Goal: Task Accomplishment & Management: Manage account settings

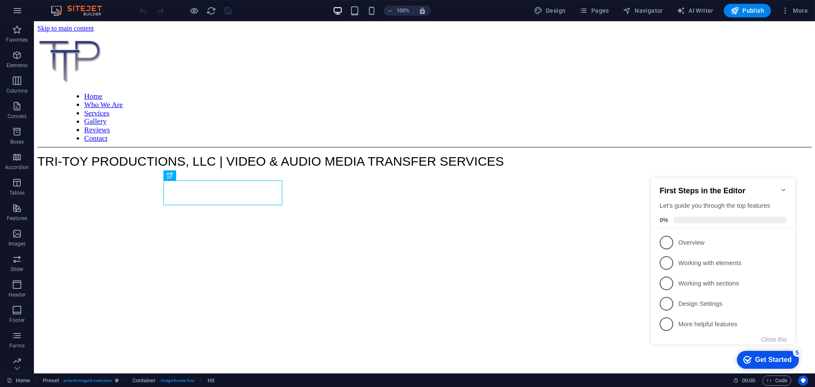
scroll to position [486, 0]
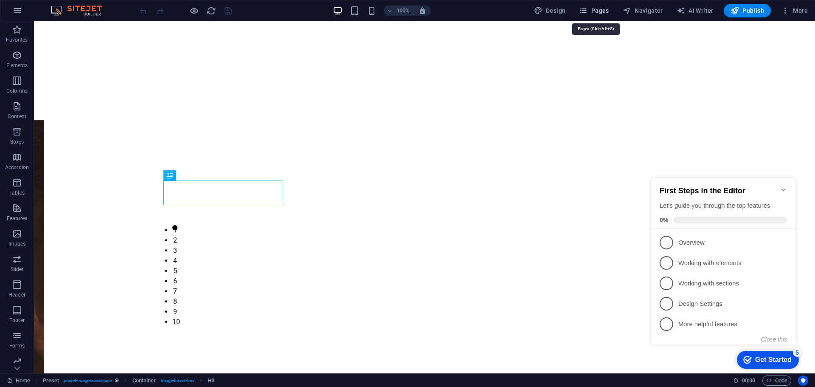
click at [606, 9] on span "Pages" at bounding box center [594, 10] width 30 height 8
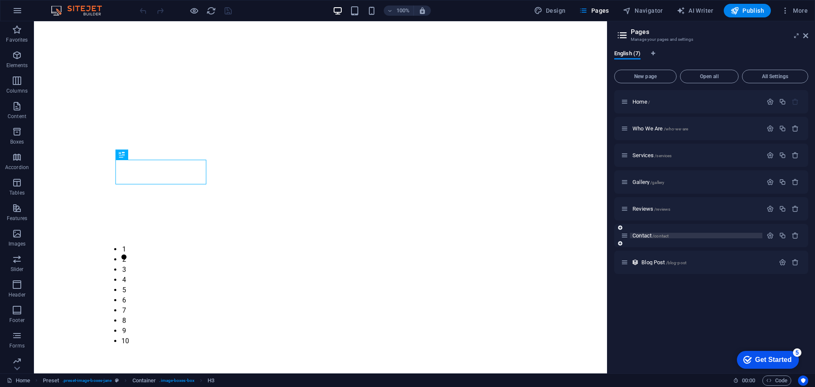
click at [680, 233] on p "Contact /contact" at bounding box center [696, 236] width 127 height 6
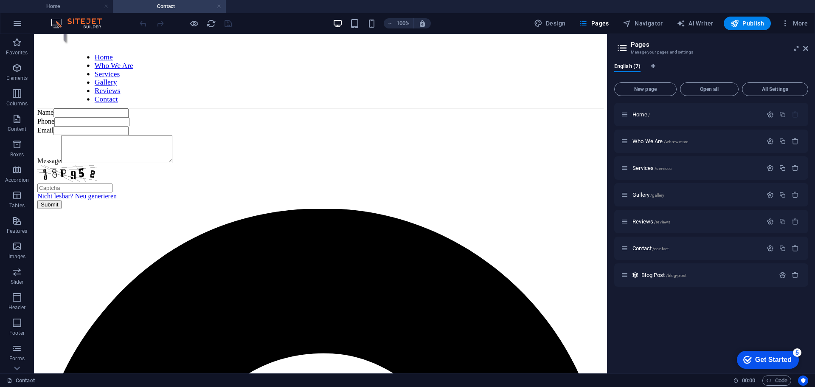
scroll to position [42, 0]
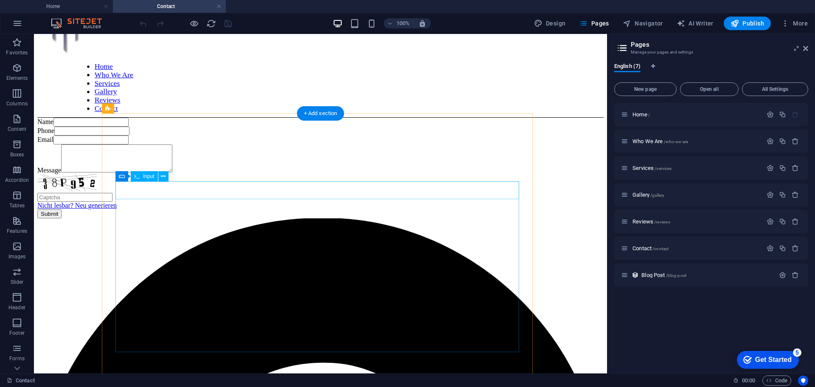
click at [307, 127] on div "Name" at bounding box center [320, 122] width 567 height 9
click at [160, 218] on div "Name Phone Email Message Nicht lesbar? Neu generieren Submit" at bounding box center [320, 168] width 567 height 101
click at [159, 218] on div "Submit" at bounding box center [320, 213] width 567 height 9
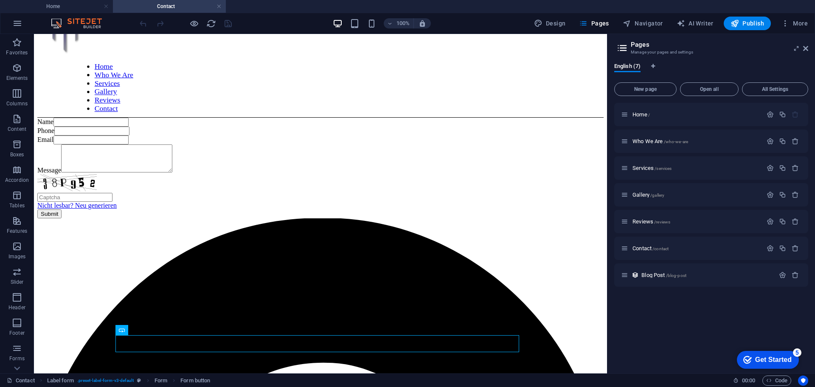
click at [152, 8] on h4 "Contact" at bounding box center [169, 6] width 113 height 9
click at [67, 6] on h4 "Home" at bounding box center [56, 6] width 113 height 9
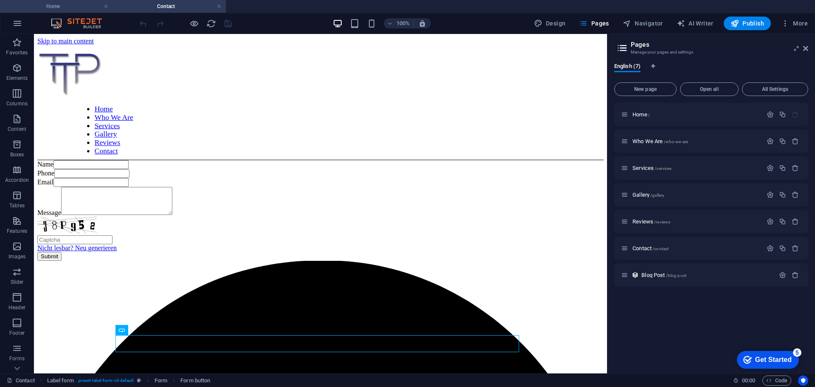
scroll to position [486, 0]
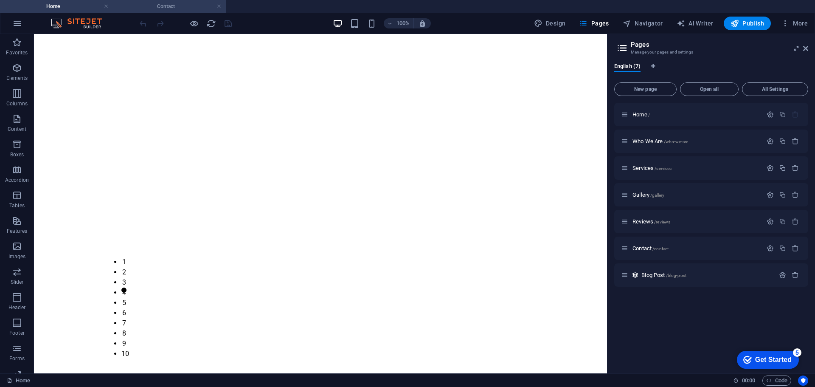
click at [150, 8] on h4 "Contact" at bounding box center [169, 6] width 113 height 9
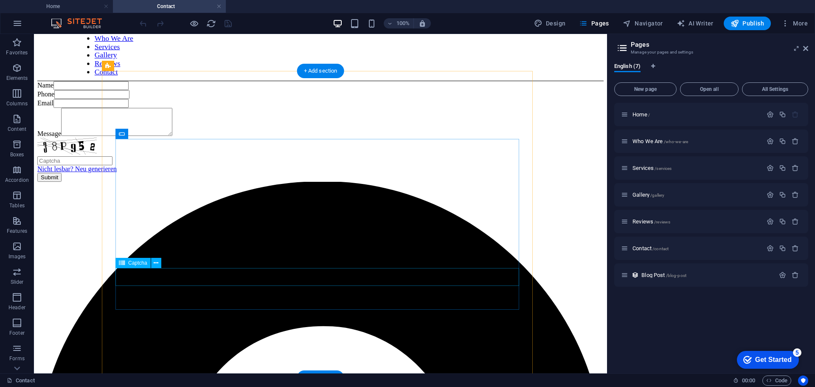
scroll to position [85, 0]
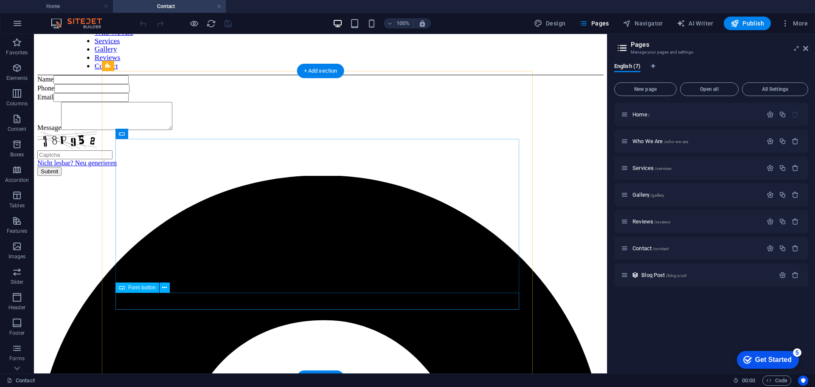
click at [260, 176] on div "Submit" at bounding box center [320, 171] width 567 height 9
click at [165, 289] on icon at bounding box center [164, 287] width 5 height 9
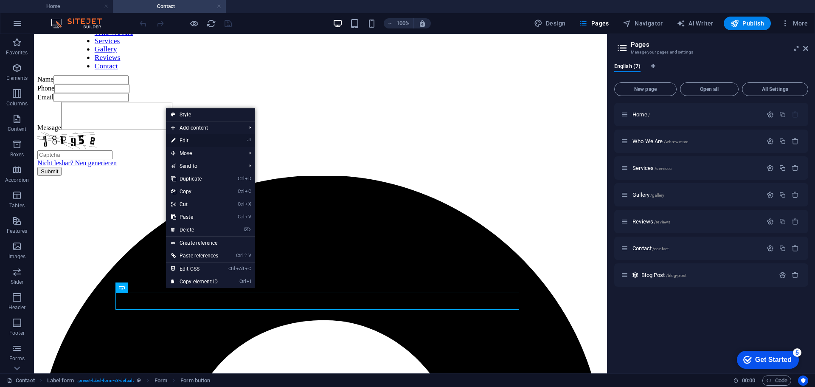
click at [180, 136] on link "⏎ Edit" at bounding box center [194, 140] width 57 height 13
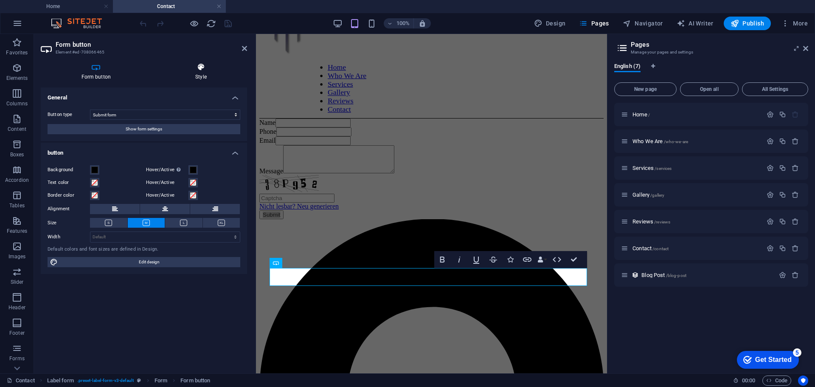
click at [201, 78] on h4 "Style" at bounding box center [201, 72] width 93 height 18
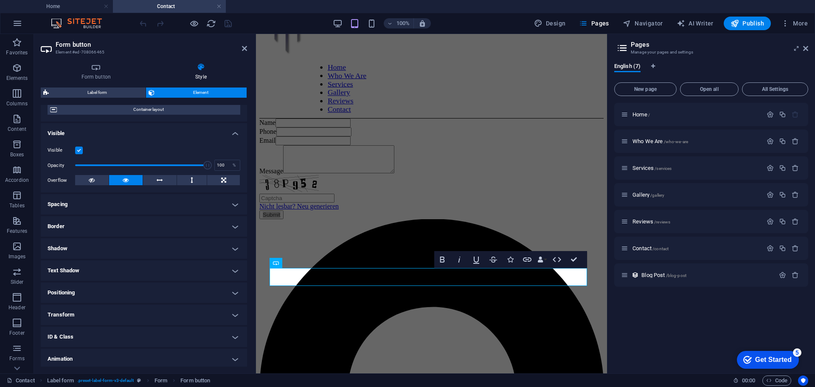
scroll to position [97, 0]
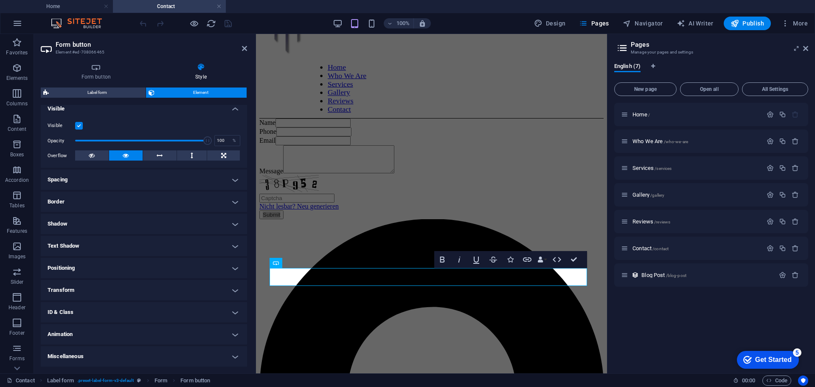
click at [105, 358] on h4 "Miscellaneous" at bounding box center [144, 356] width 206 height 20
click at [93, 313] on h4 "ID & Class" at bounding box center [144, 312] width 206 height 20
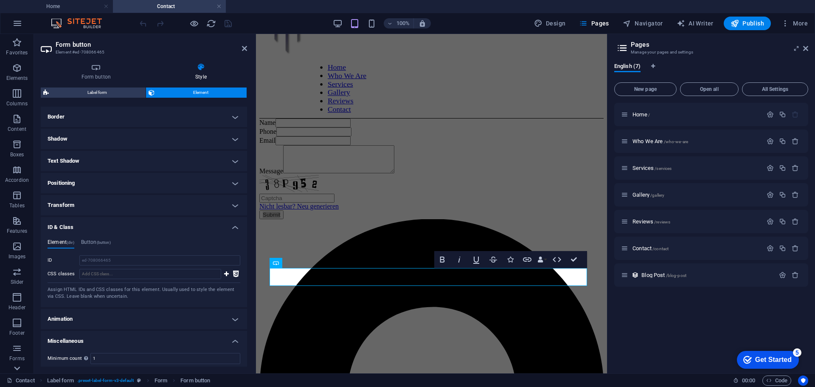
click at [17, 365] on icon at bounding box center [17, 368] width 12 height 12
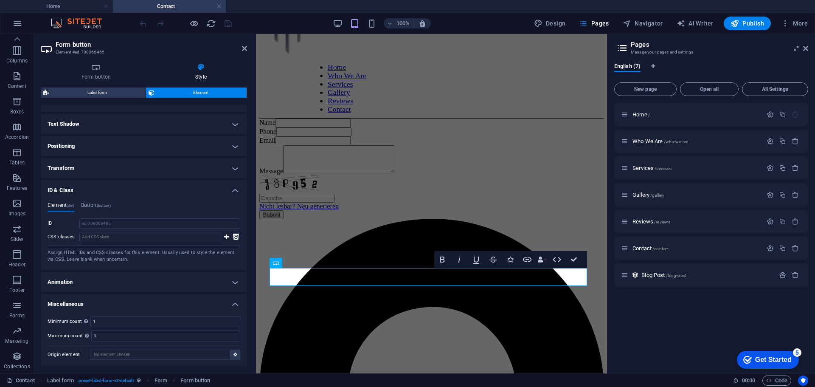
scroll to position [220, 0]
click at [17, 307] on icon "button" at bounding box center [17, 305] width 10 height 10
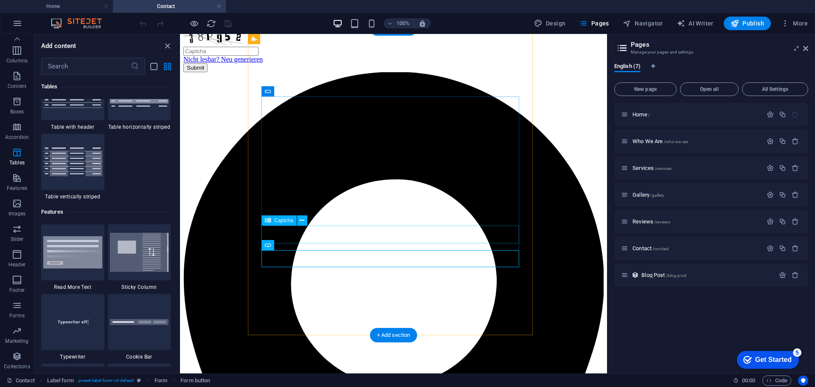
scroll to position [205, 0]
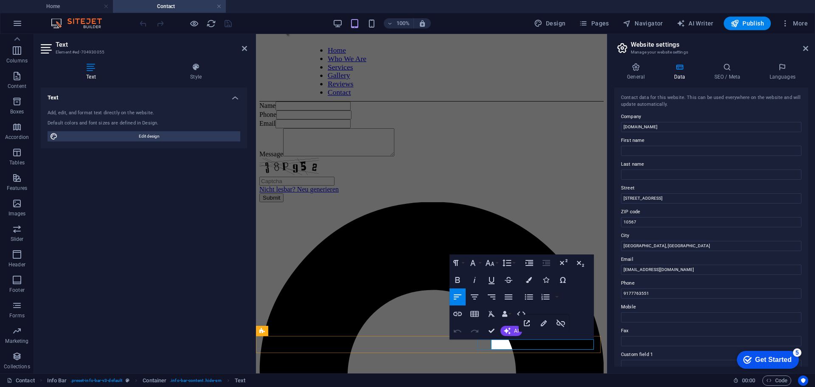
drag, startPoint x: 592, startPoint y: 346, endPoint x: 503, endPoint y: 347, distance: 88.8
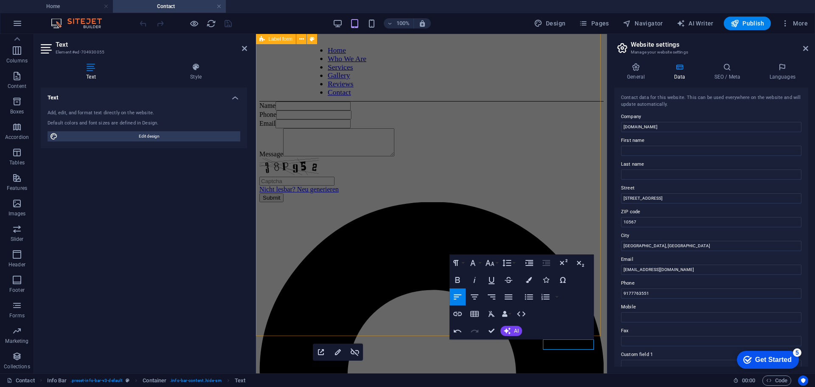
click at [398, 202] on div "Name Phone Email Message Nicht lesbar? Neu generieren Submit" at bounding box center [432, 152] width 344 height 101
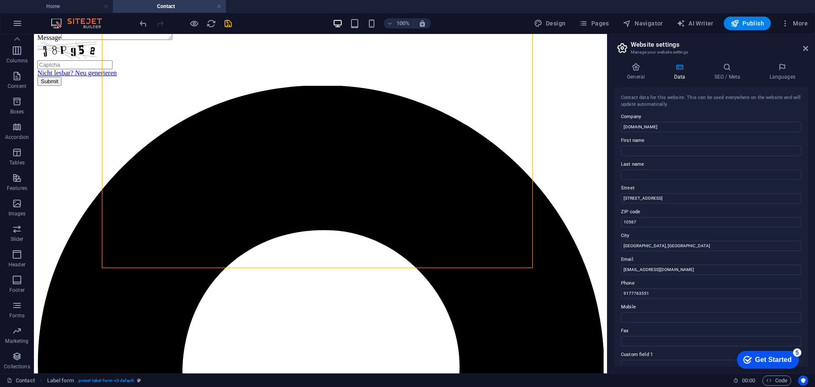
scroll to position [195, 0]
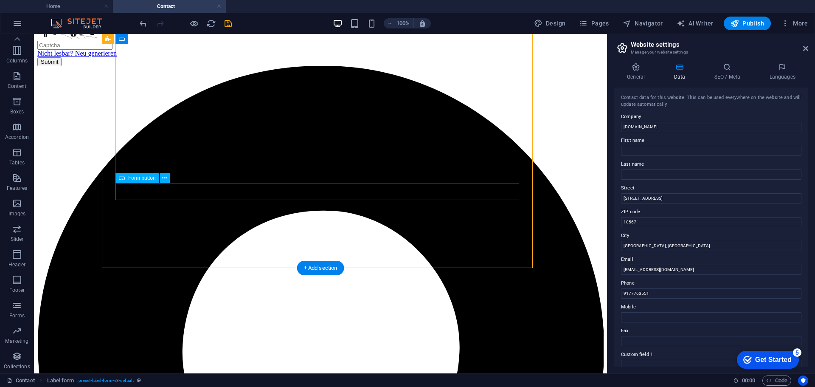
click at [367, 66] on div "Submit" at bounding box center [320, 61] width 567 height 9
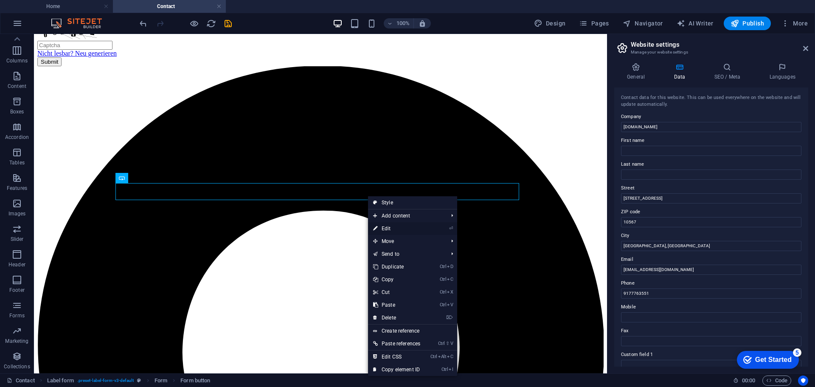
click at [377, 228] on icon at bounding box center [375, 228] width 4 height 13
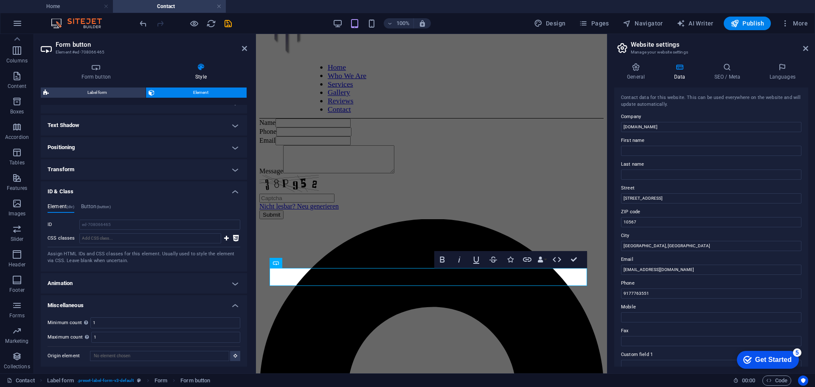
scroll to position [220, 0]
click at [318, 262] on icon at bounding box center [319, 263] width 5 height 9
click at [95, 206] on h4 "Button (button)" at bounding box center [96, 206] width 30 height 9
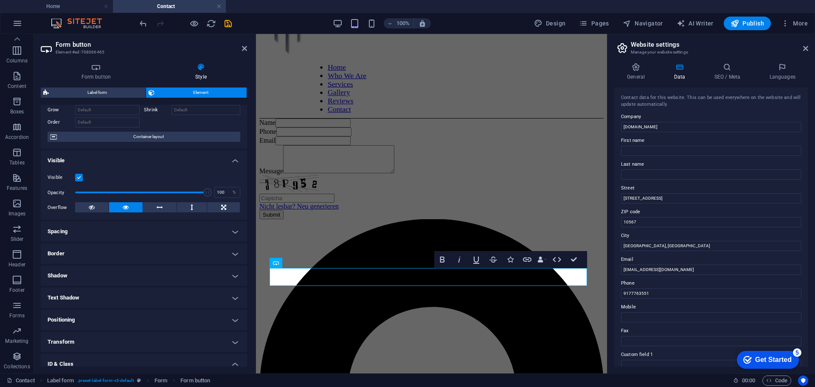
scroll to position [0, 0]
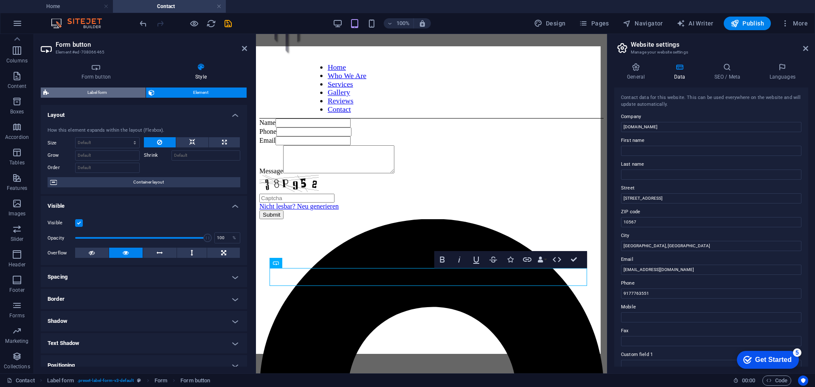
click at [100, 91] on span "Label form" at bounding box center [97, 92] width 92 height 10
select select "rem"
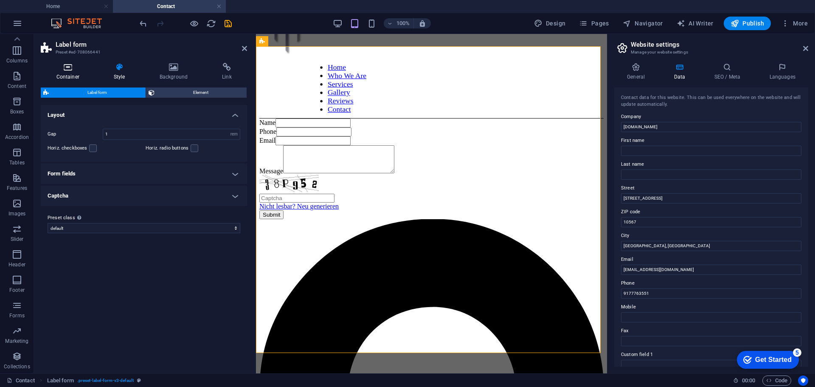
click at [70, 72] on h4 "Container" at bounding box center [69, 72] width 57 height 18
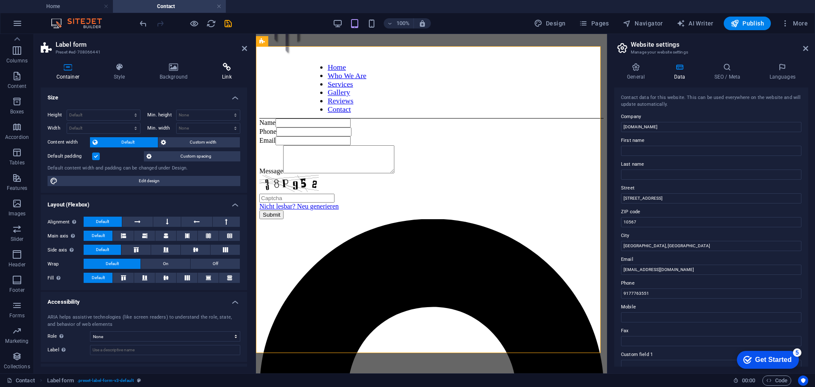
click at [225, 73] on h4 "Link" at bounding box center [227, 72] width 41 height 18
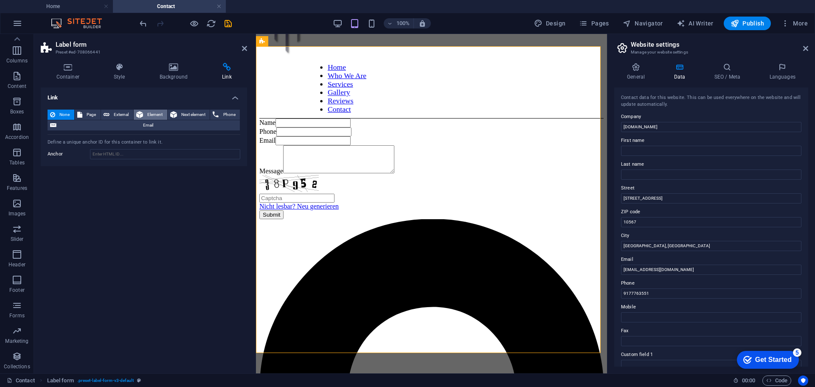
click at [134, 117] on button "Element" at bounding box center [151, 115] width 34 height 10
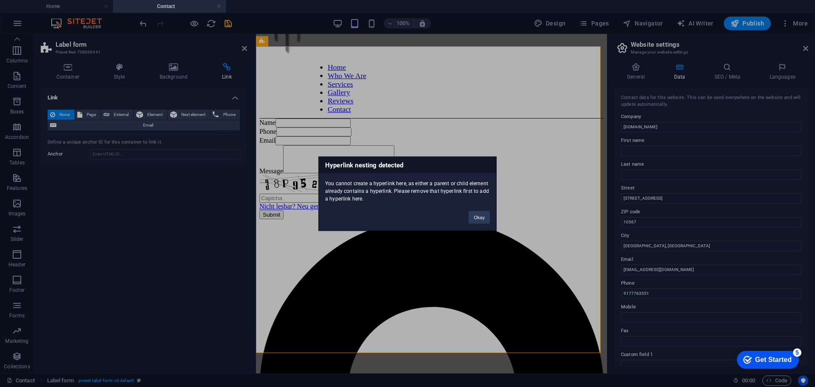
click at [122, 115] on div "Hyperlink nesting detected You cannot create a hyperlink here, as either a pare…" at bounding box center [407, 193] width 815 height 387
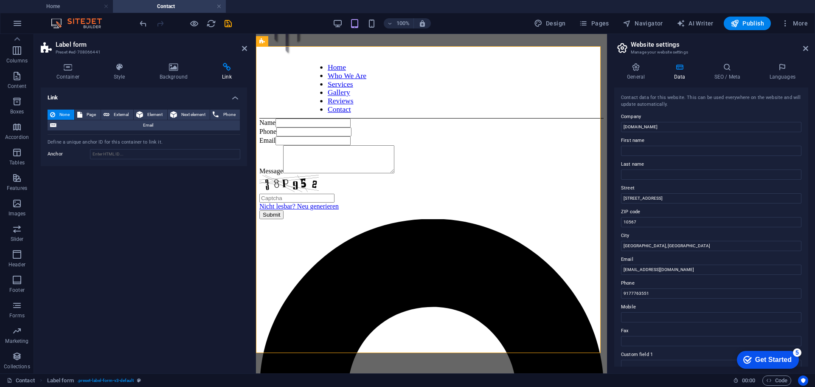
click at [122, 115] on span "External" at bounding box center [121, 115] width 19 height 10
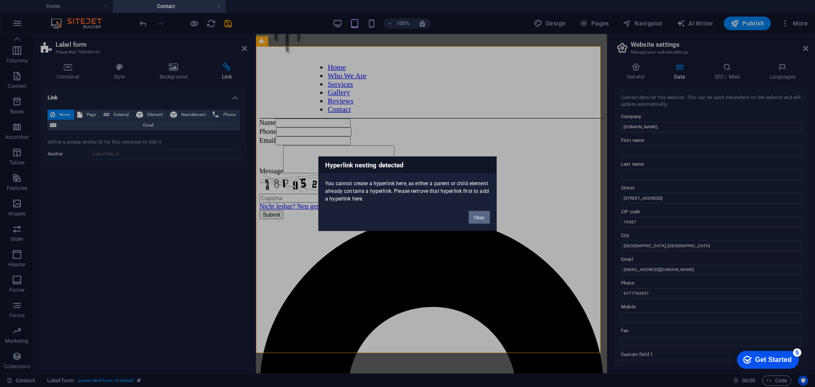
click at [478, 219] on button "Okay" at bounding box center [479, 217] width 21 height 13
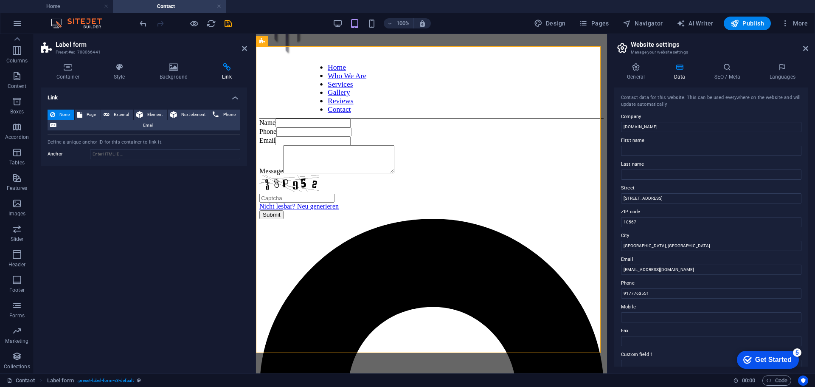
click at [234, 99] on h4 "Link" at bounding box center [144, 94] width 206 height 15
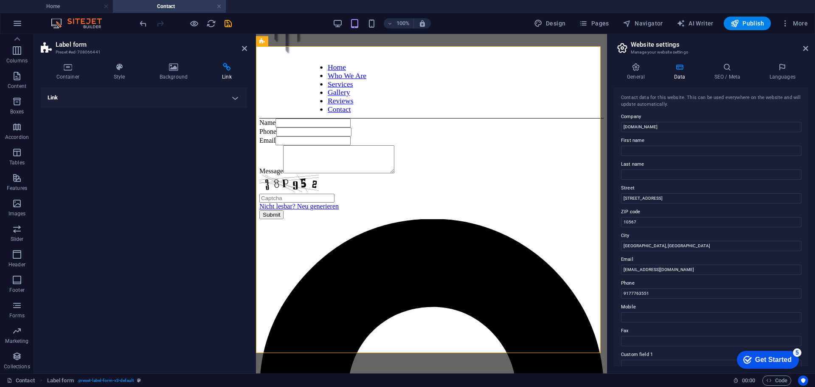
click at [234, 99] on h4 "Link" at bounding box center [144, 97] width 206 height 20
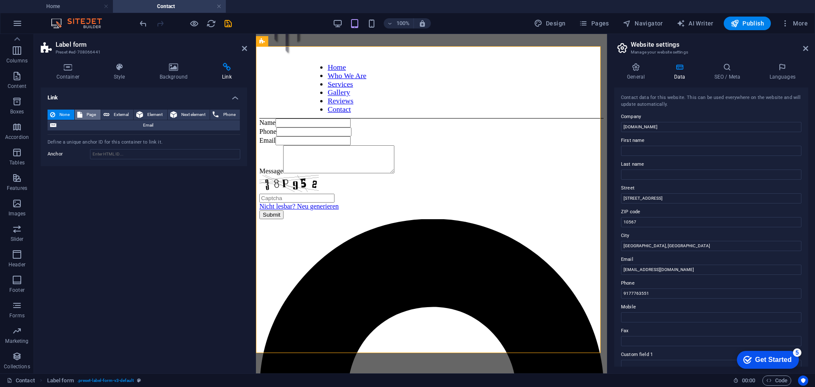
click at [90, 114] on span "Page" at bounding box center [91, 115] width 13 height 10
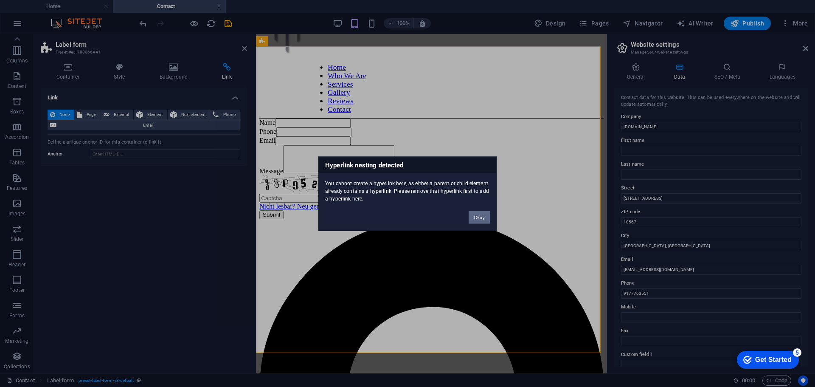
click at [480, 214] on button "Okay" at bounding box center [479, 217] width 21 height 13
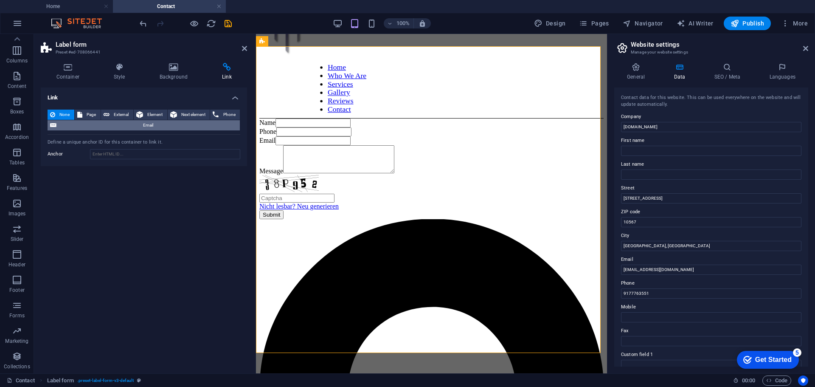
click at [145, 123] on span "Email" at bounding box center [148, 125] width 178 height 10
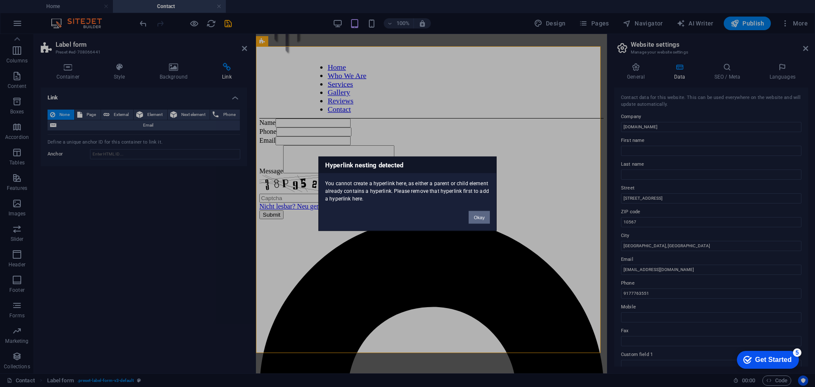
click at [481, 218] on button "Okay" at bounding box center [479, 217] width 21 height 13
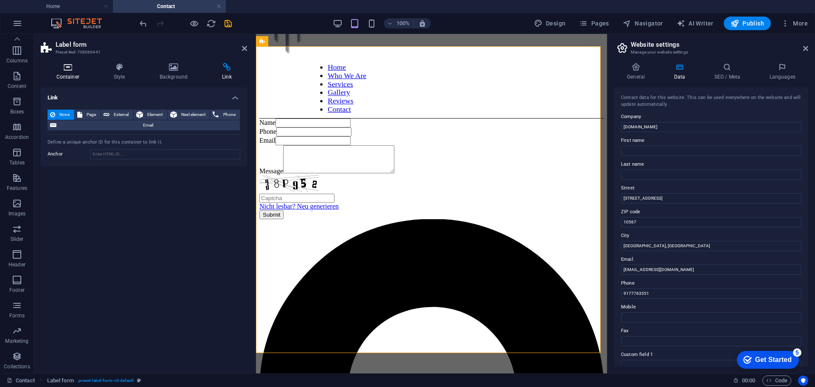
click at [69, 72] on h4 "Container" at bounding box center [69, 72] width 57 height 18
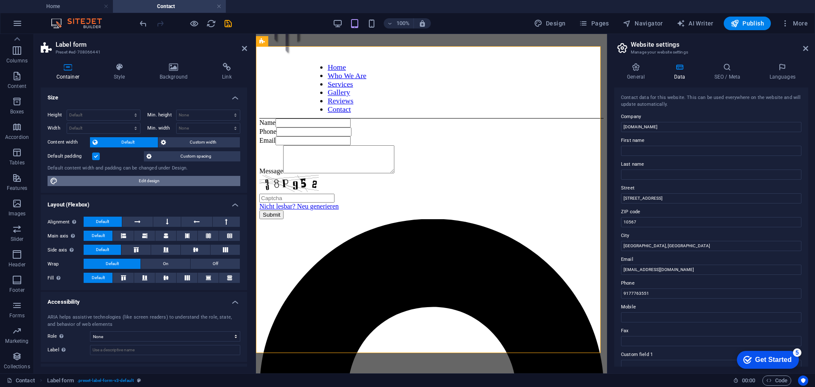
click at [142, 177] on span "Edit design" at bounding box center [149, 181] width 178 height 10
select select "rem"
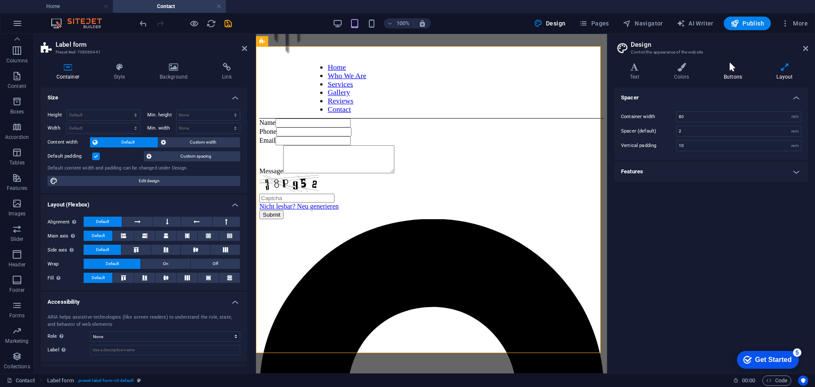
click at [731, 72] on h4 "Buttons" at bounding box center [734, 72] width 53 height 18
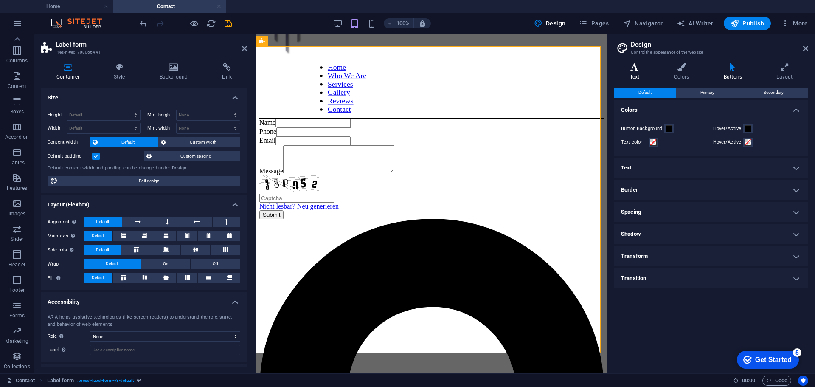
click at [640, 73] on h4 "Text" at bounding box center [637, 72] width 44 height 18
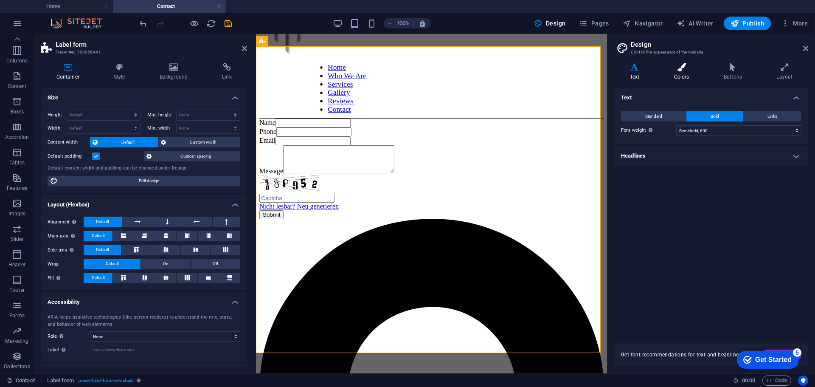
click at [672, 74] on h4 "Colors" at bounding box center [684, 72] width 50 height 18
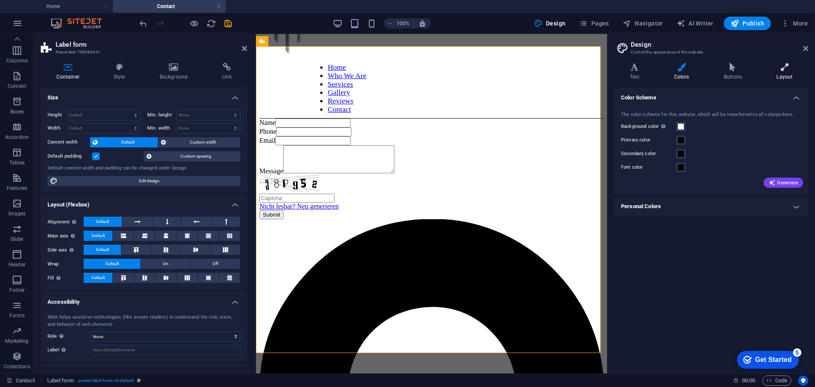
click at [790, 73] on h4 "Layout" at bounding box center [785, 72] width 47 height 18
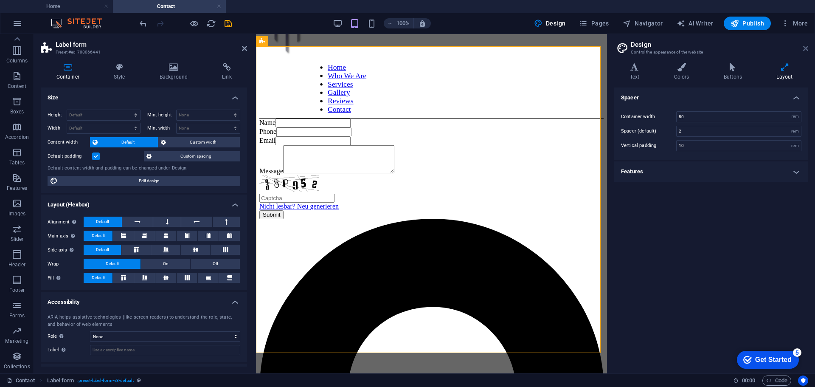
click at [807, 48] on icon at bounding box center [806, 48] width 5 height 7
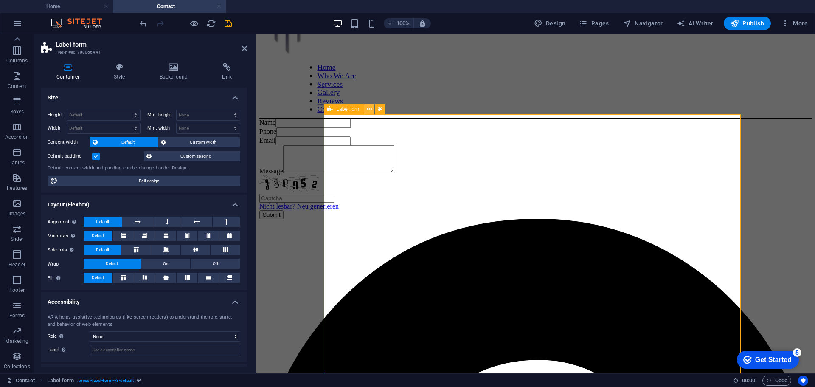
click at [368, 111] on icon at bounding box center [369, 109] width 5 height 9
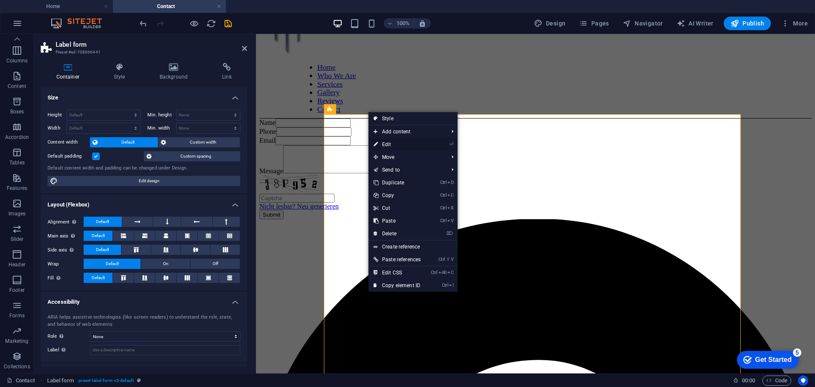
click at [380, 144] on link "⏎ Edit" at bounding box center [397, 144] width 57 height 13
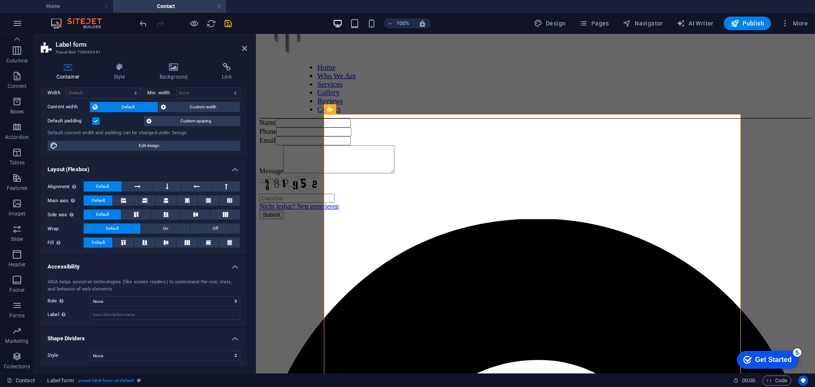
scroll to position [36, 0]
click at [118, 74] on h4 "Style" at bounding box center [121, 72] width 46 height 18
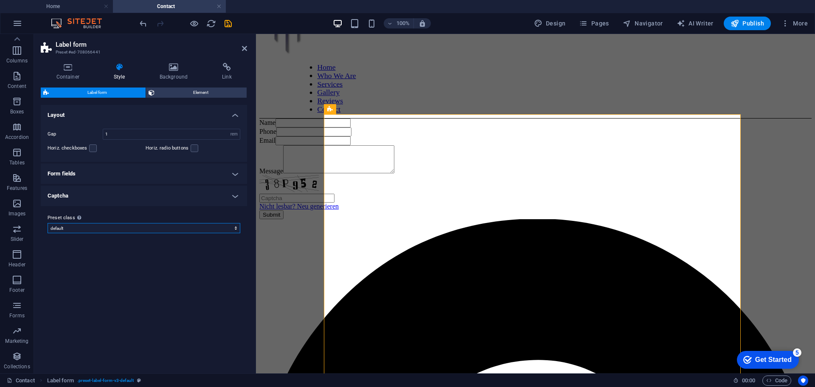
click at [69, 227] on select "default Add preset class" at bounding box center [144, 228] width 193 height 10
click at [132, 218] on label "Preset class Above chosen variant and settings affect all elements which carry …" at bounding box center [144, 218] width 193 height 10
click at [132, 223] on select "default Add preset class" at bounding box center [144, 228] width 193 height 10
click at [189, 91] on span "Element" at bounding box center [200, 92] width 87 height 10
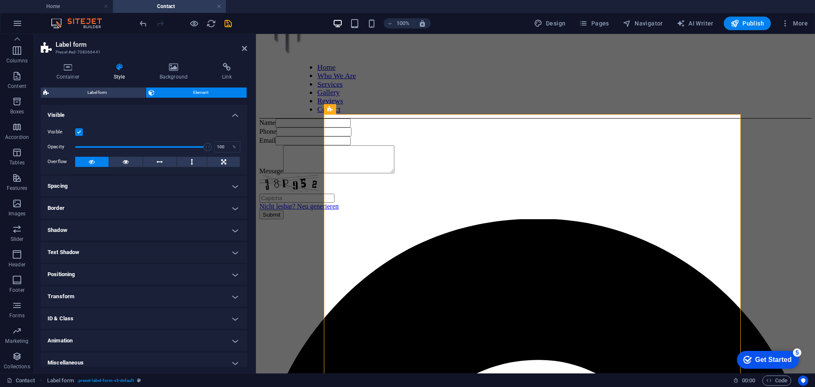
scroll to position [6, 0]
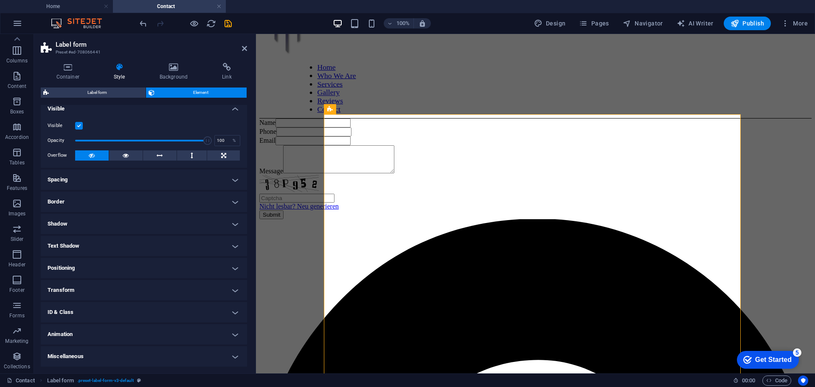
click at [88, 310] on h4 "ID & Class" at bounding box center [144, 312] width 206 height 20
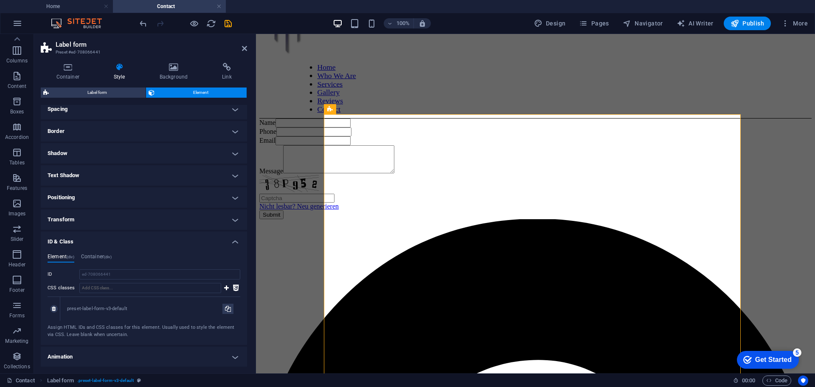
scroll to position [99, 0]
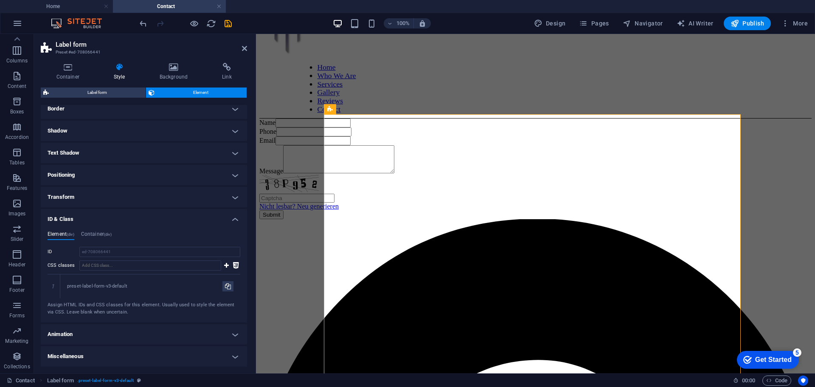
click at [83, 356] on h4 "Miscellaneous" at bounding box center [144, 356] width 206 height 20
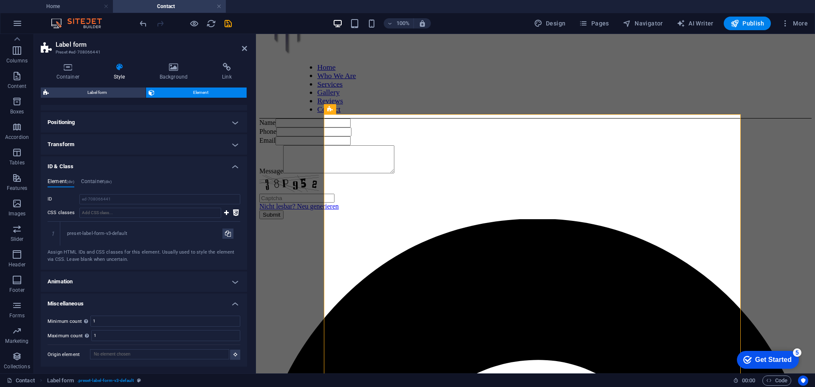
scroll to position [0, 0]
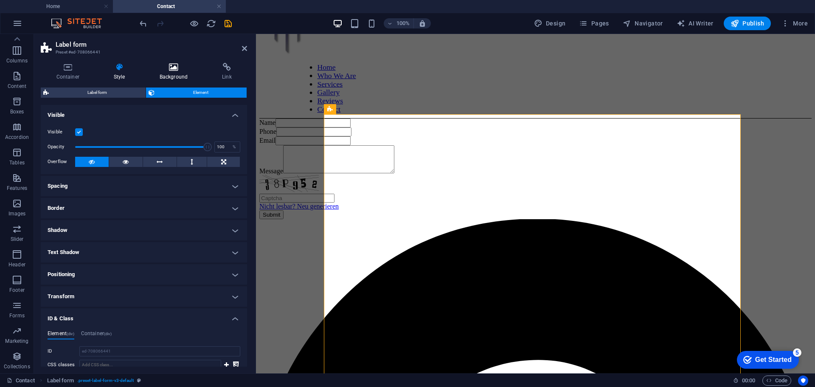
click at [172, 67] on icon at bounding box center [173, 67] width 59 height 8
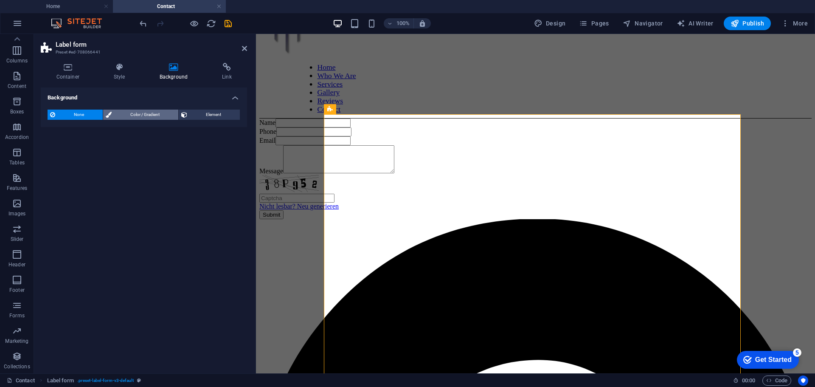
click at [152, 115] on span "Color / Gradient" at bounding box center [145, 115] width 62 height 10
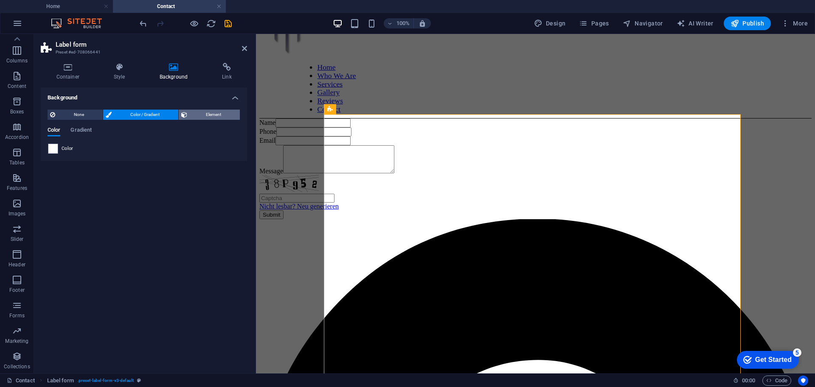
click at [207, 110] on span "Element" at bounding box center [214, 115] width 48 height 10
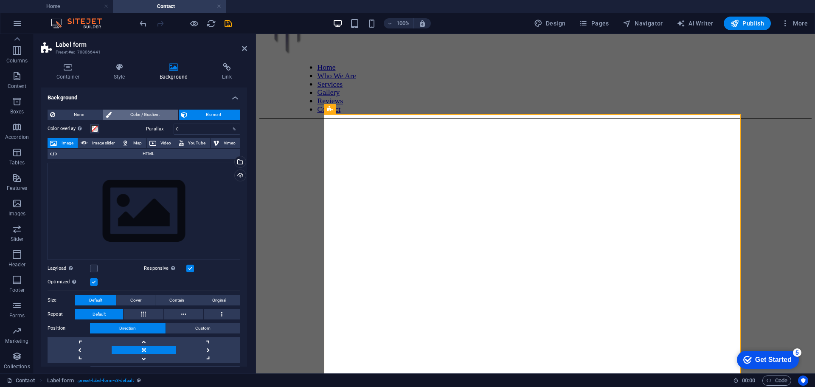
click at [143, 113] on span "Color / Gradient" at bounding box center [145, 115] width 62 height 10
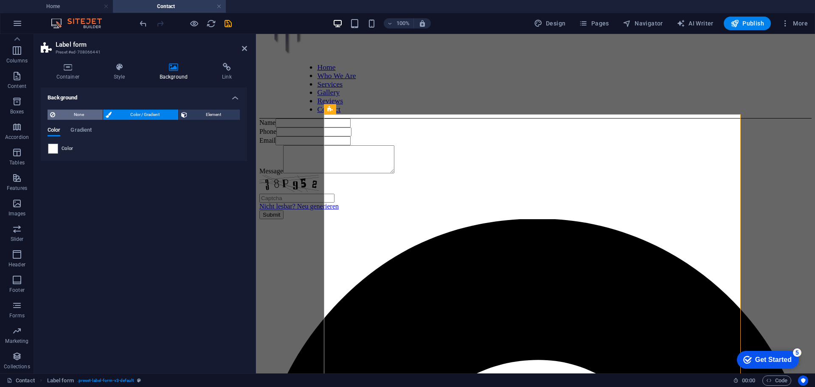
click at [73, 113] on span "None" at bounding box center [79, 115] width 42 height 10
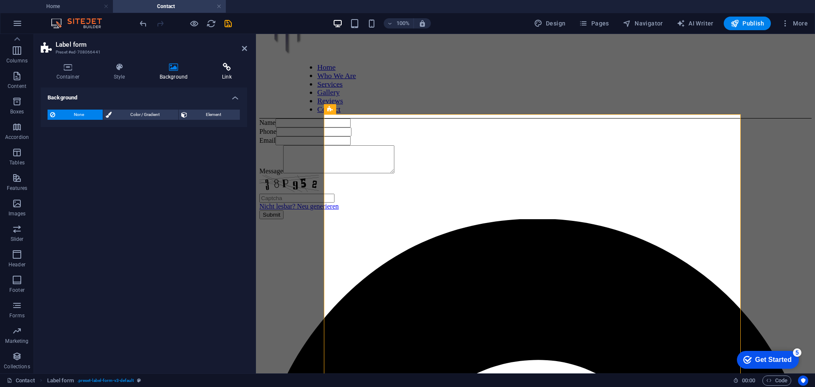
click at [230, 73] on h4 "Link" at bounding box center [227, 72] width 41 height 18
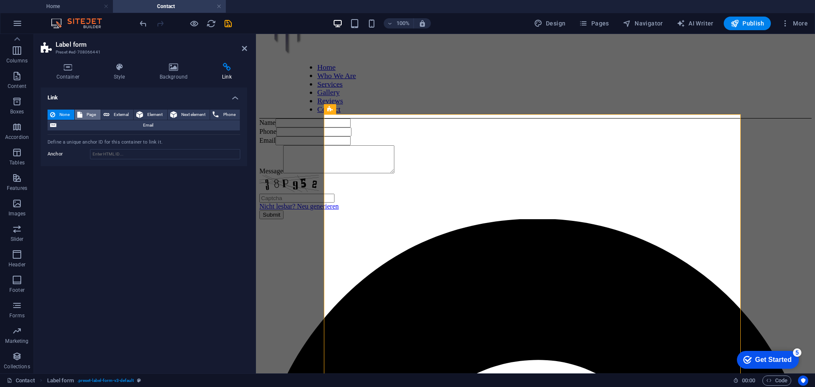
click at [86, 118] on span "Page" at bounding box center [91, 115] width 13 height 10
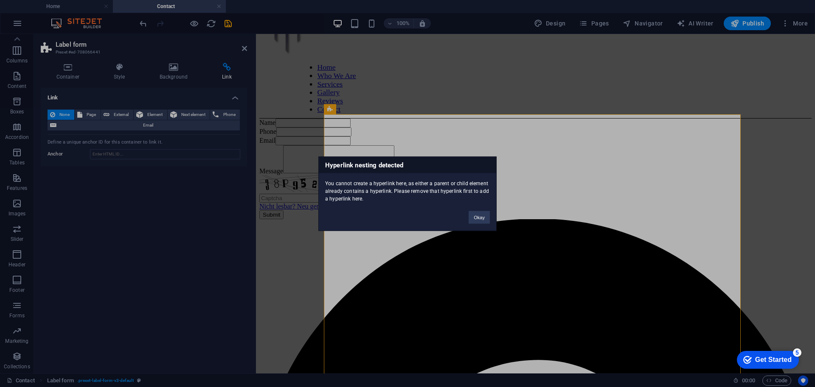
click at [113, 113] on div "Hyperlink nesting detected You cannot create a hyperlink here, as either a pare…" at bounding box center [407, 193] width 815 height 387
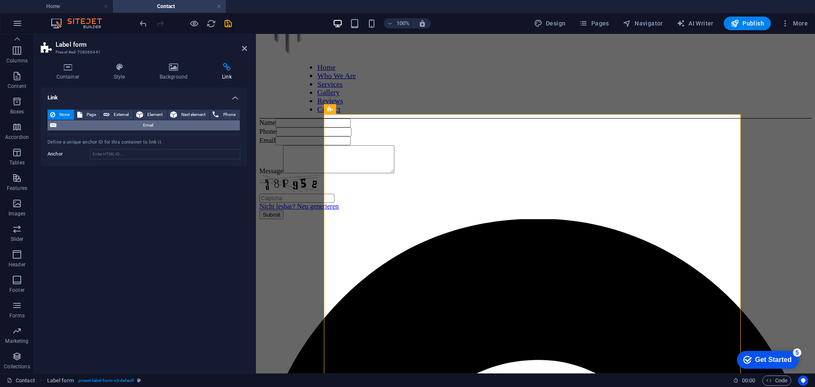
click at [114, 124] on span "Email" at bounding box center [148, 125] width 178 height 10
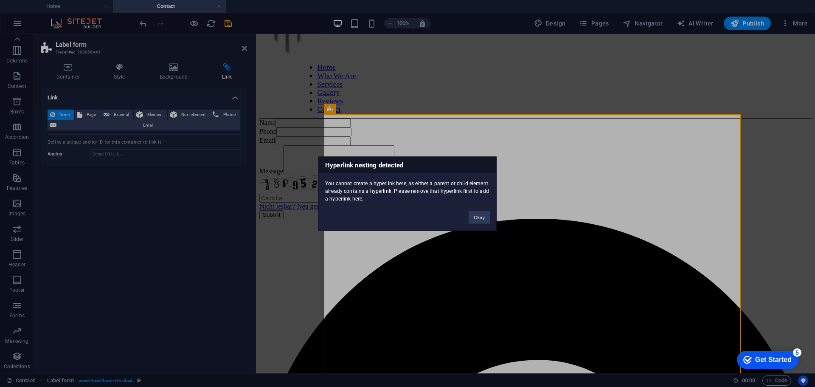
click at [67, 114] on div "Hyperlink nesting detected You cannot create a hyperlink here, as either a pare…" at bounding box center [407, 193] width 815 height 387
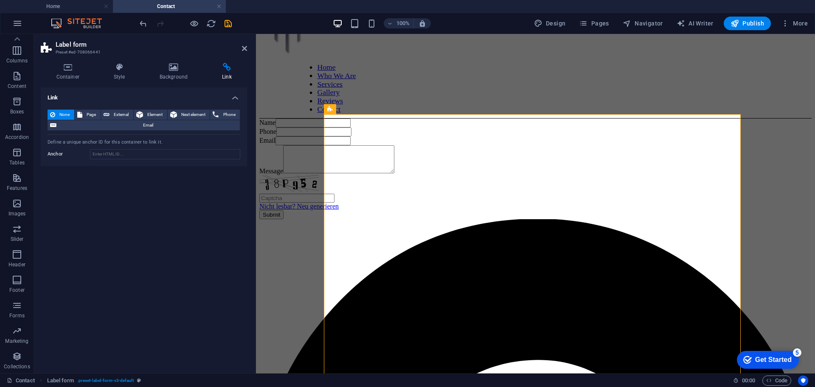
click at [67, 114] on span "None" at bounding box center [65, 115] width 14 height 10
click at [108, 154] on input "Anchor" at bounding box center [165, 154] width 150 height 10
click at [116, 382] on span ". preset-label-form-v3-default" at bounding box center [105, 380] width 57 height 10
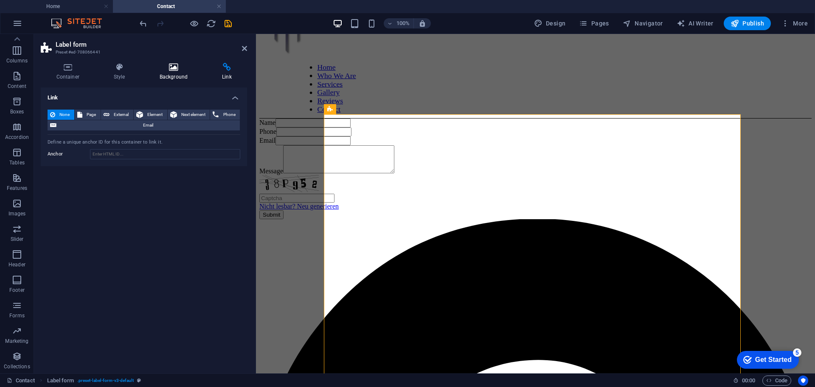
drag, startPoint x: 78, startPoint y: 68, endPoint x: 168, endPoint y: 65, distance: 90.5
click at [168, 65] on ul "Container Style Background Link" at bounding box center [144, 72] width 206 height 18
click at [129, 121] on span "Email" at bounding box center [148, 125] width 178 height 10
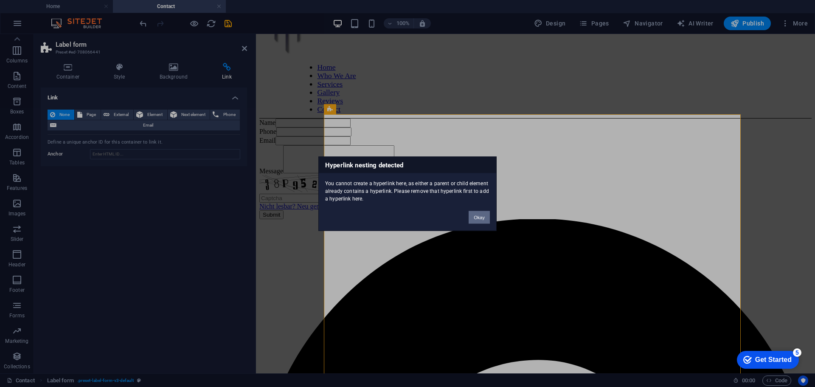
click at [470, 217] on button "Okay" at bounding box center [479, 217] width 21 height 13
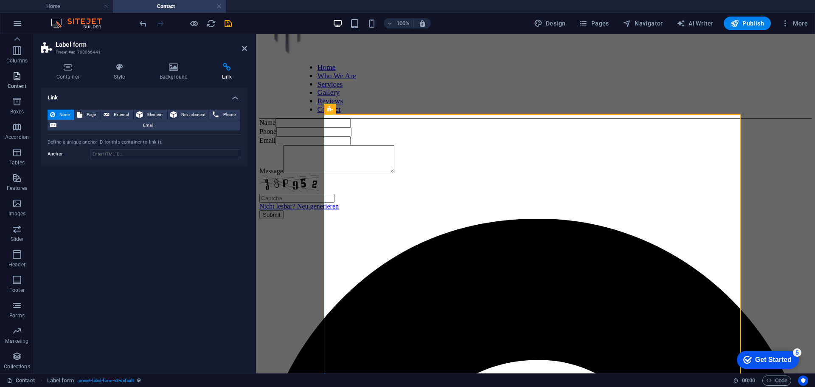
click at [14, 72] on icon "button" at bounding box center [17, 76] width 10 height 10
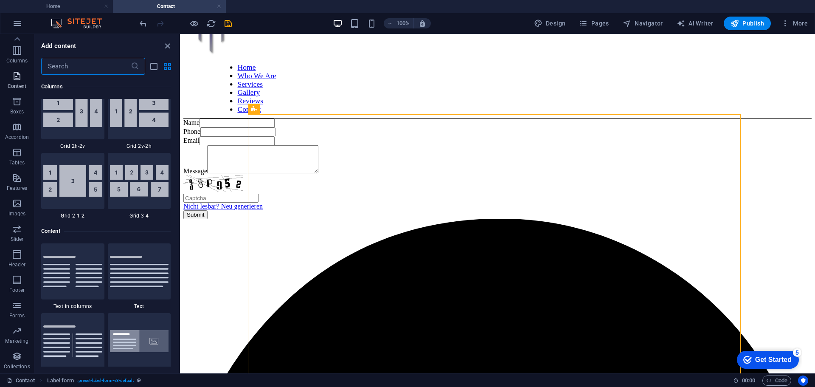
scroll to position [1486, 0]
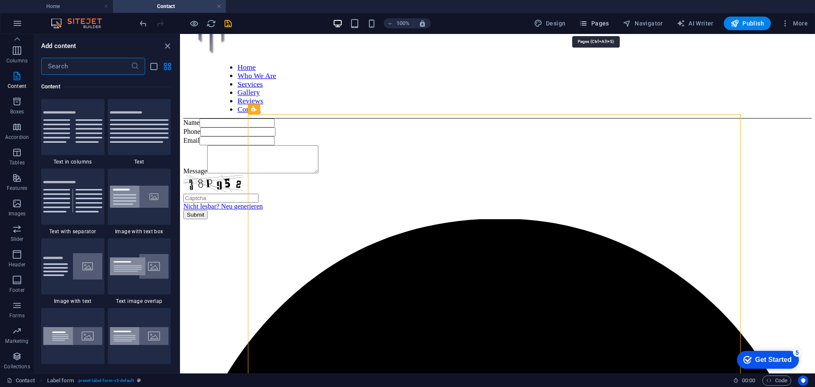
click at [601, 19] on button "Pages" at bounding box center [594, 24] width 37 height 14
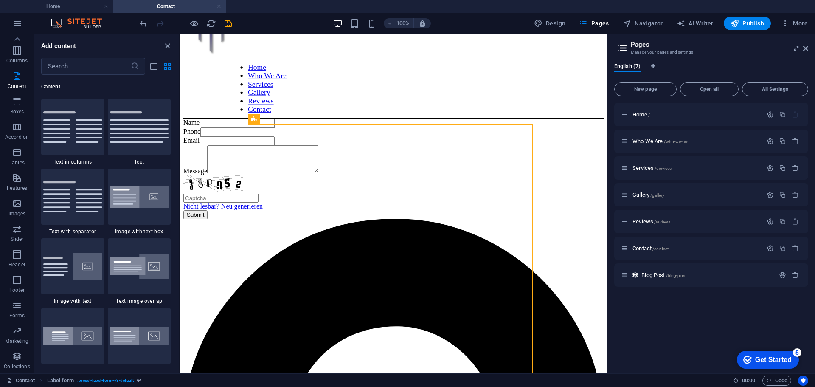
click at [682, 251] on div "Contact /contact" at bounding box center [691, 248] width 141 height 10
click at [660, 251] on span "/contact" at bounding box center [661, 248] width 16 height 5
click at [768, 250] on icon "button" at bounding box center [770, 248] width 7 height 7
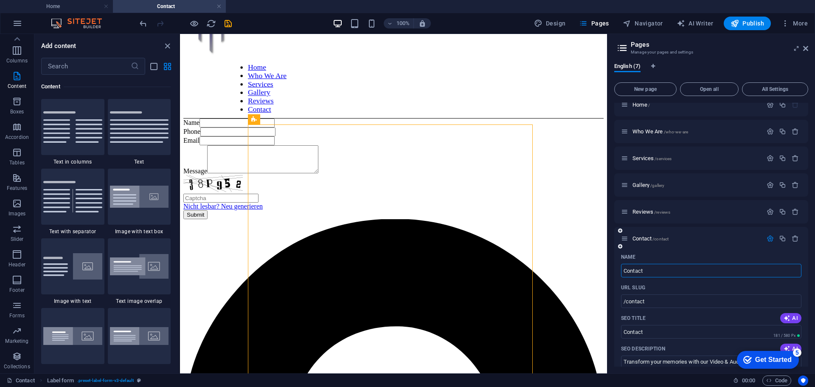
scroll to position [0, 0]
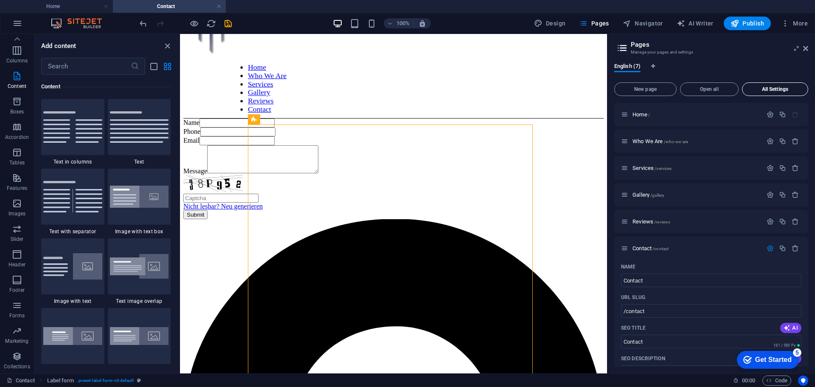
click at [761, 90] on span "All Settings" at bounding box center [775, 89] width 59 height 5
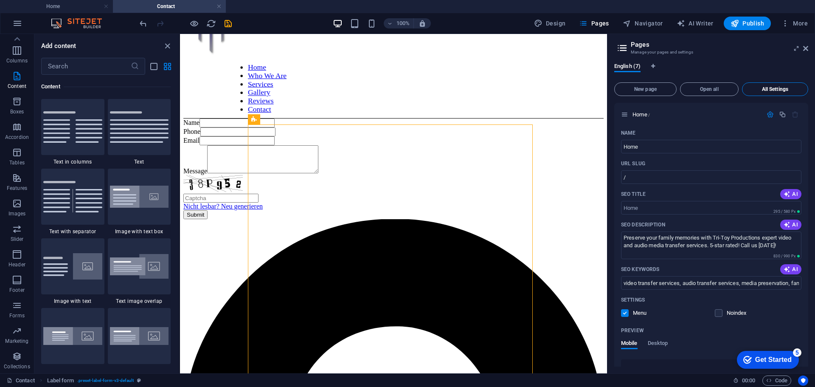
scroll to position [1995, 0]
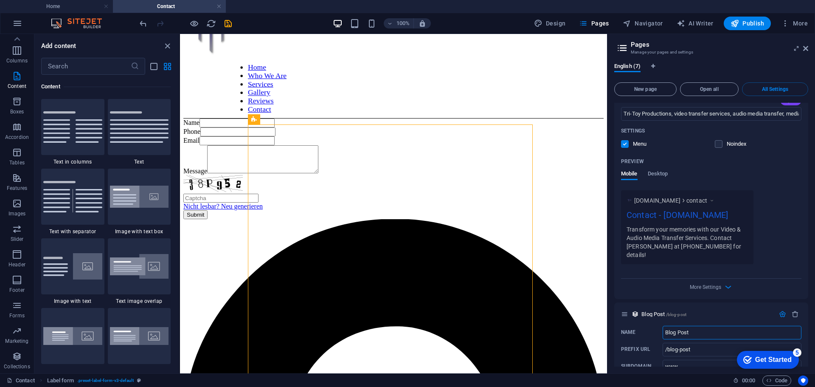
click at [755, 176] on div "Preview Mobile Desktop" at bounding box center [711, 173] width 181 height 36
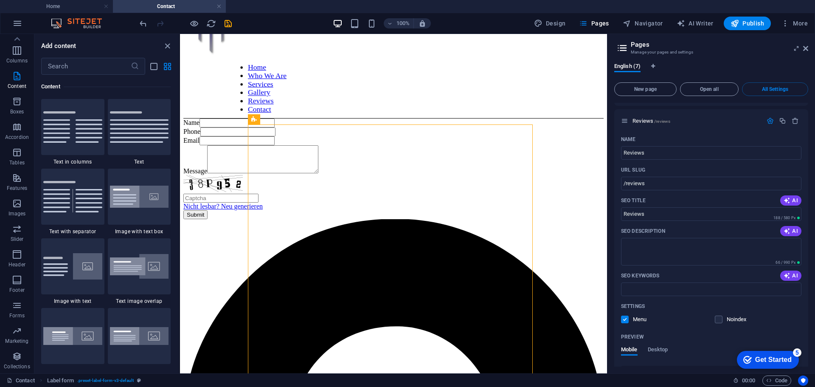
scroll to position [1443, 0]
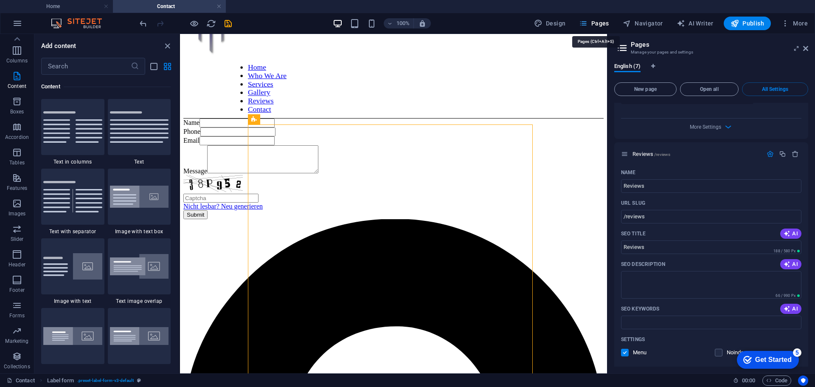
click at [605, 23] on span "Pages" at bounding box center [594, 23] width 30 height 8
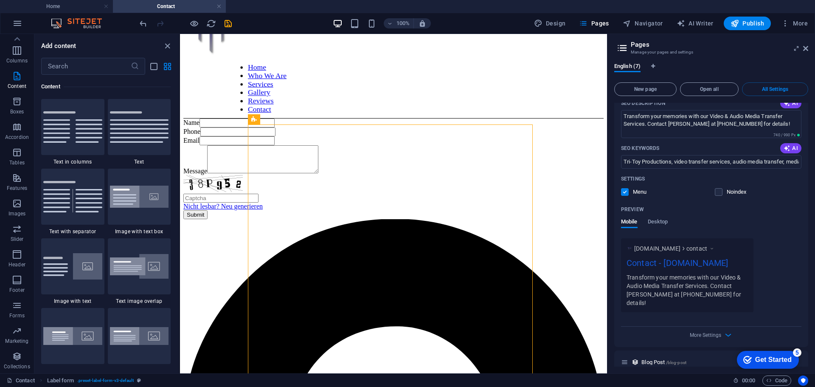
scroll to position [1952, 0]
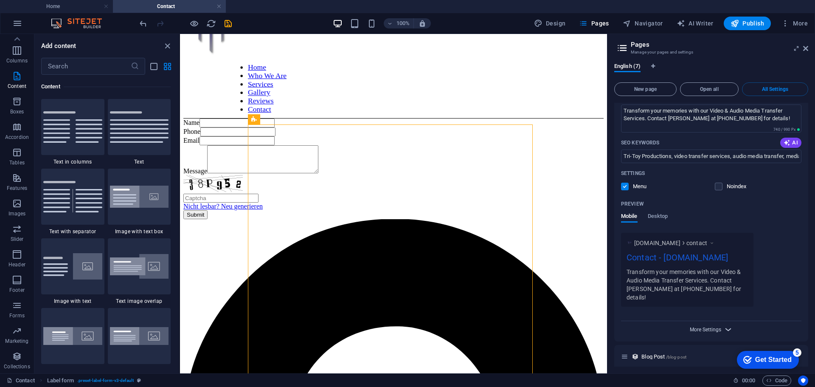
click at [716, 327] on span "More Settings" at bounding box center [705, 330] width 31 height 6
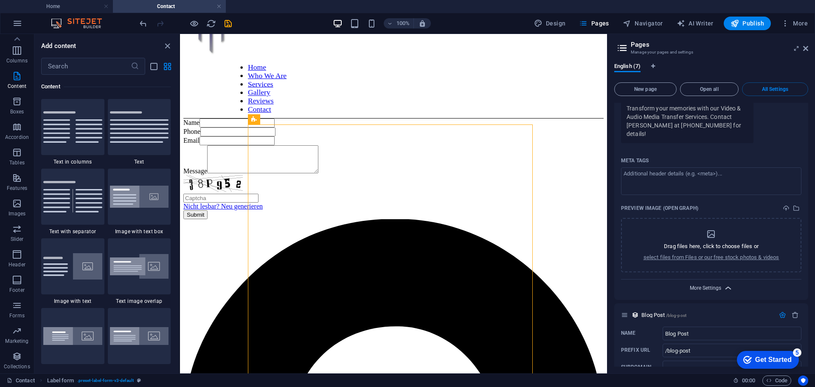
scroll to position [2117, 0]
click at [691, 360] on input "www" at bounding box center [732, 367] width 139 height 14
type input "w"
click at [226, 28] on icon "save" at bounding box center [228, 24] width 10 height 10
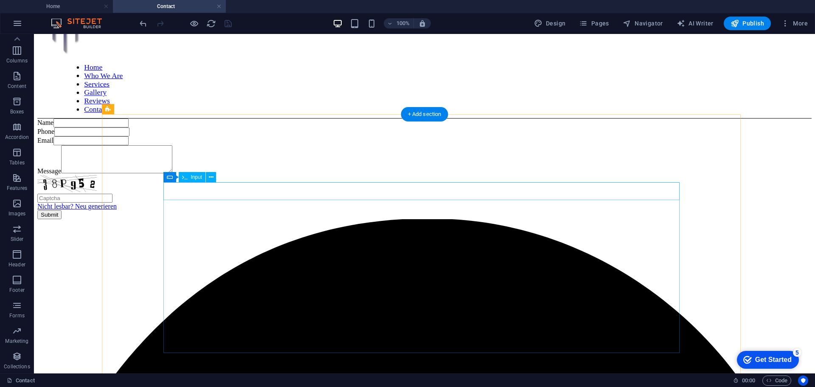
click at [292, 127] on div "Name" at bounding box center [424, 122] width 775 height 9
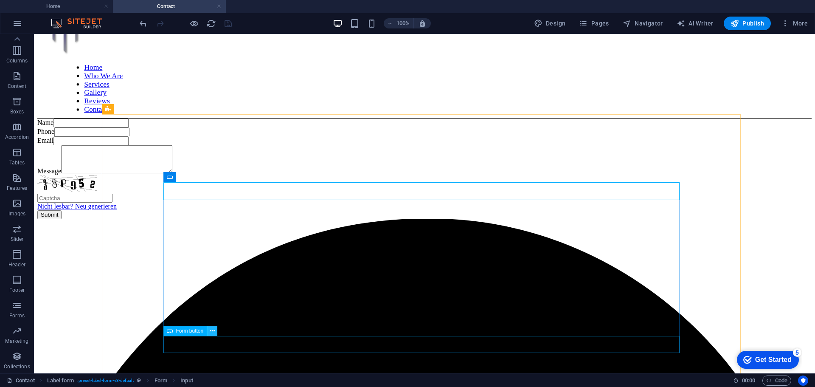
click at [210, 336] on button at bounding box center [212, 331] width 10 height 10
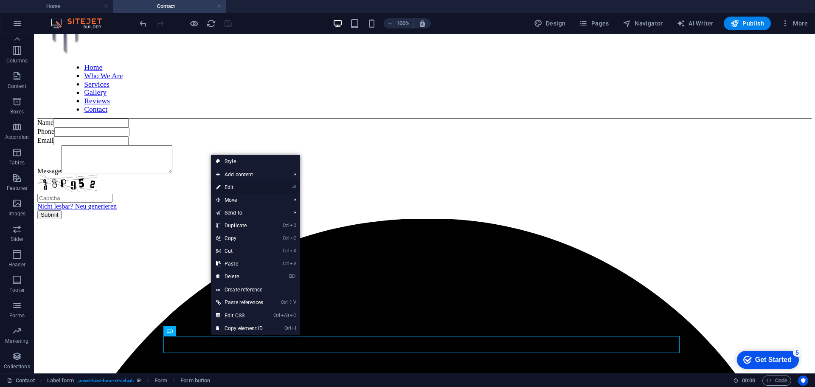
click at [238, 190] on link "⏎ Edit" at bounding box center [239, 187] width 57 height 13
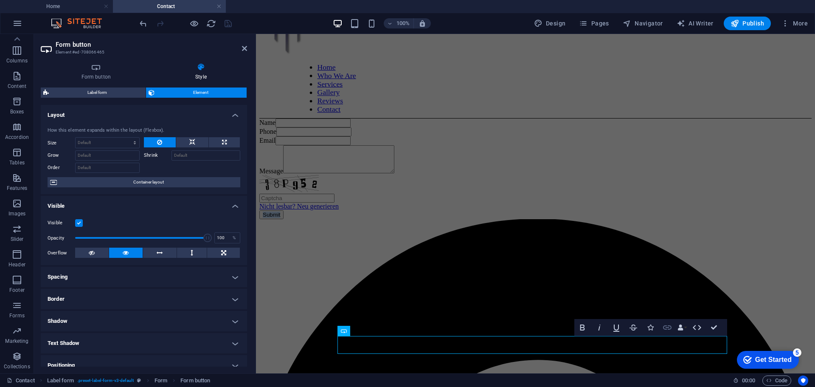
click at [668, 328] on icon "button" at bounding box center [667, 327] width 8 height 4
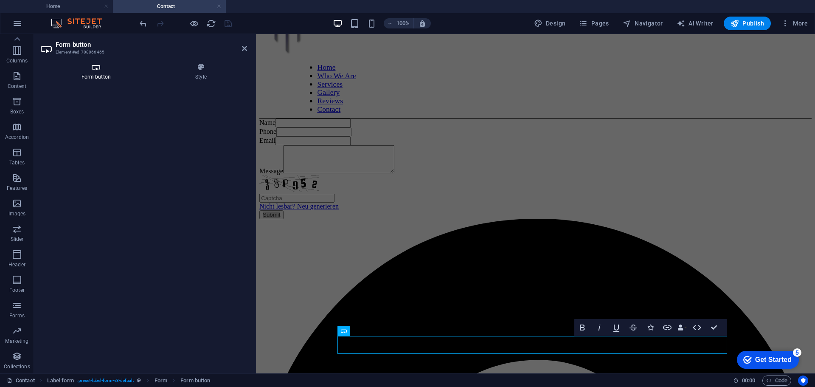
click at [101, 75] on h4 "Form button" at bounding box center [98, 72] width 114 height 18
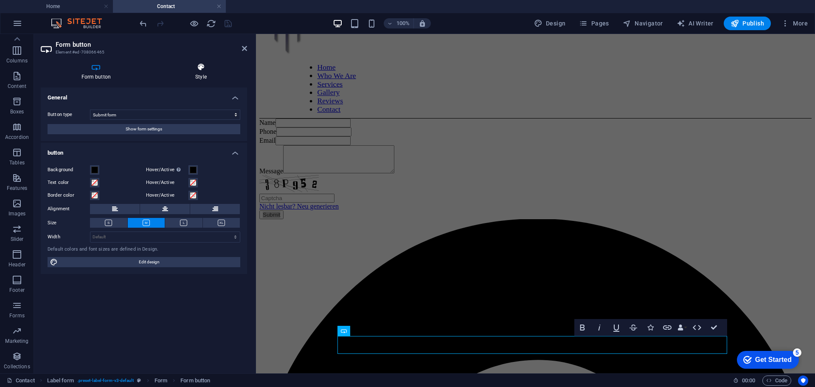
click at [200, 75] on h4 "Style" at bounding box center [201, 72] width 93 height 18
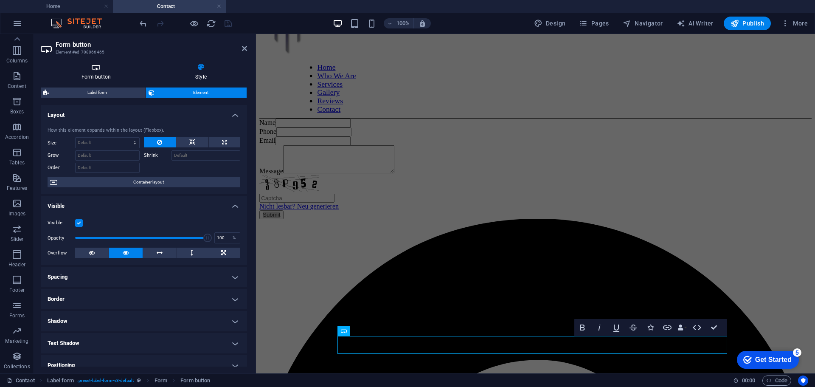
click at [99, 69] on icon at bounding box center [96, 67] width 111 height 8
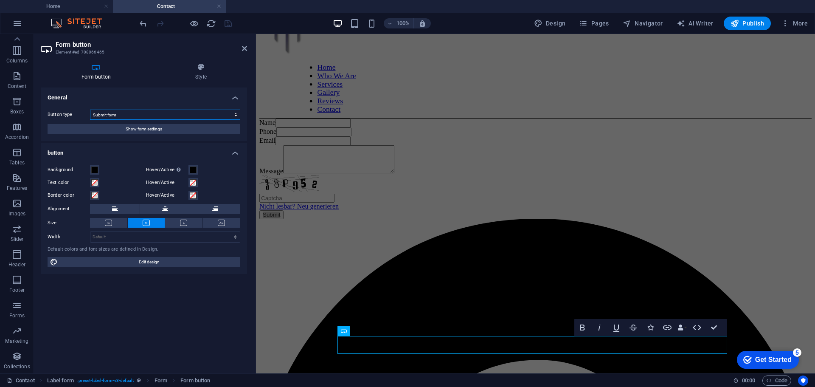
click at [110, 114] on select "Submit form Reset form No action" at bounding box center [165, 115] width 150 height 10
click at [114, 130] on button "Show form settings" at bounding box center [144, 129] width 193 height 10
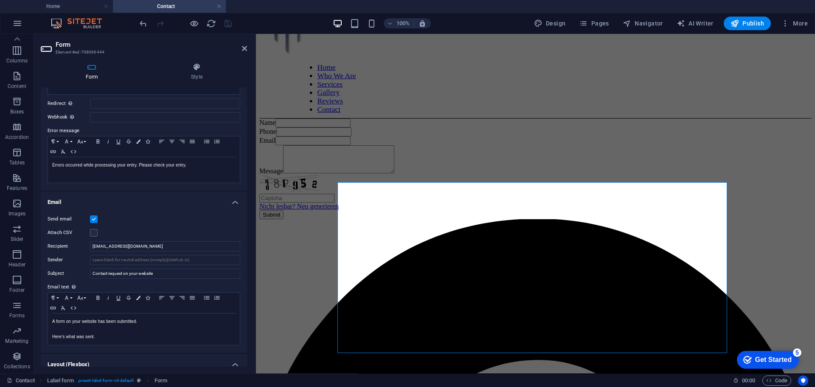
scroll to position [127, 0]
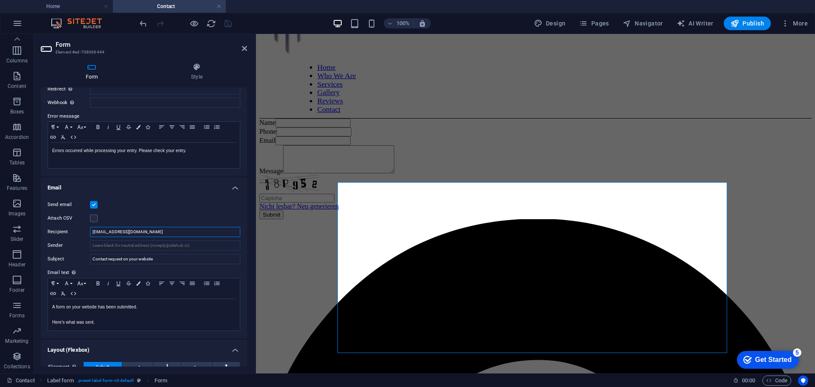
click at [169, 234] on input "TriToyProductionsNY@gmail.com" at bounding box center [165, 232] width 150 height 10
drag, startPoint x: 147, startPoint y: 231, endPoint x: 76, endPoint y: 234, distance: 71.0
click at [76, 234] on div "Recipient TriToyProductionsNY@gmail.com" at bounding box center [144, 232] width 193 height 10
type input "[PERSON_NAME][EMAIL_ADDRESS][DOMAIN_NAME]"
click at [123, 217] on div "Attach CSV" at bounding box center [144, 218] width 193 height 10
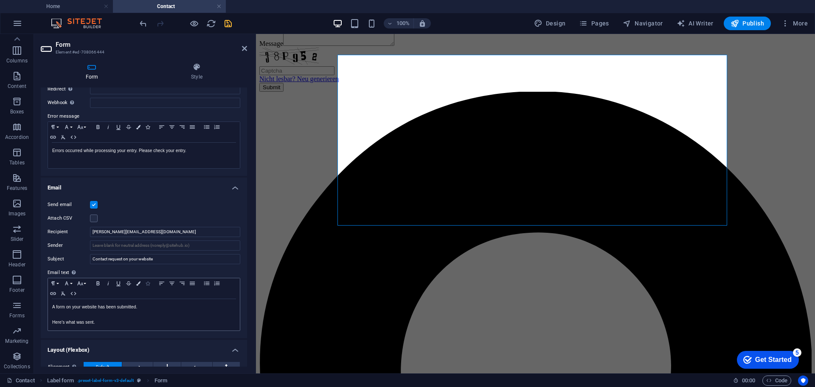
scroll to position [196, 0]
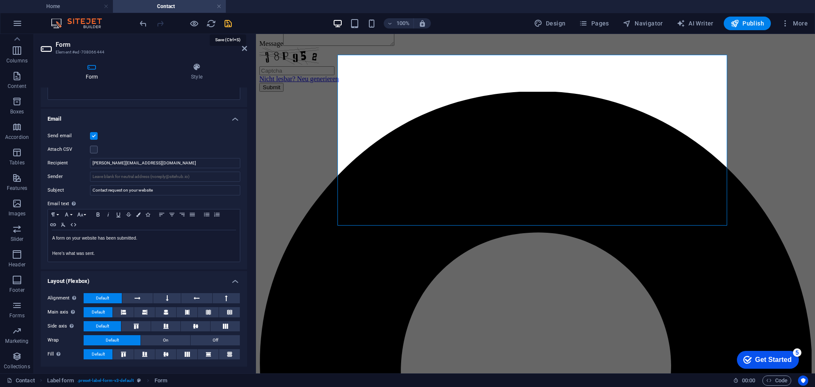
click at [230, 22] on icon "save" at bounding box center [228, 24] width 10 height 10
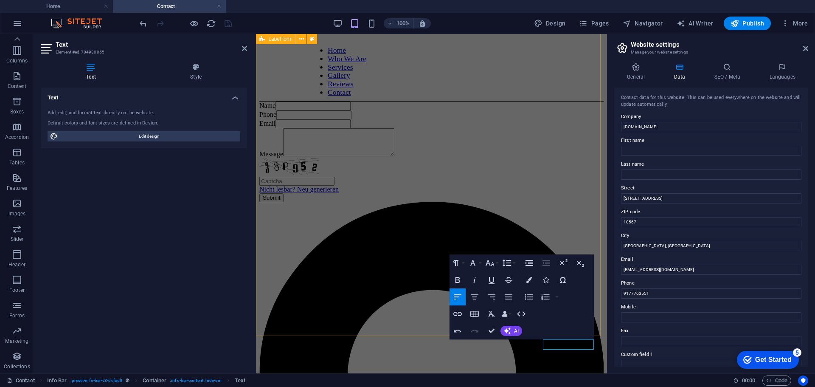
click at [419, 202] on div "Name Phone Email Message Nicht lesbar? Neu generieren Submit" at bounding box center [432, 152] width 344 height 101
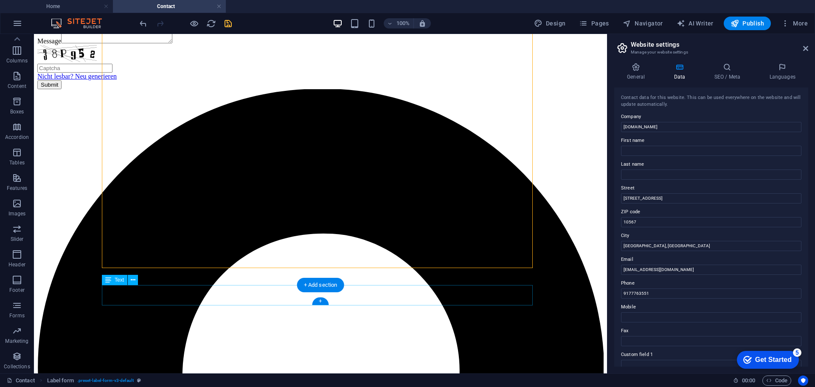
scroll to position [195, 0]
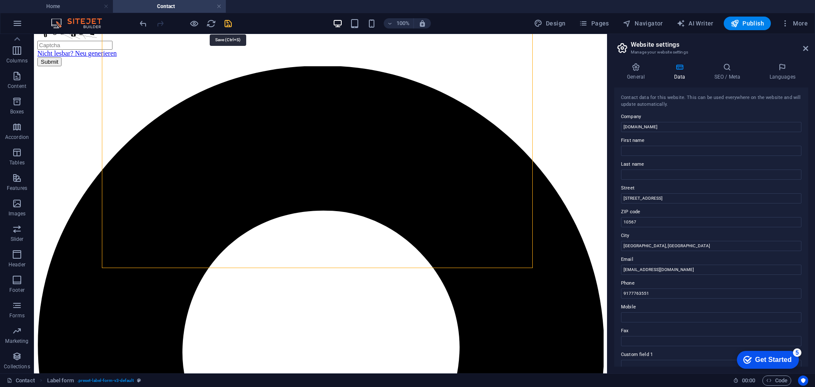
click at [230, 25] on icon "save" at bounding box center [228, 24] width 10 height 10
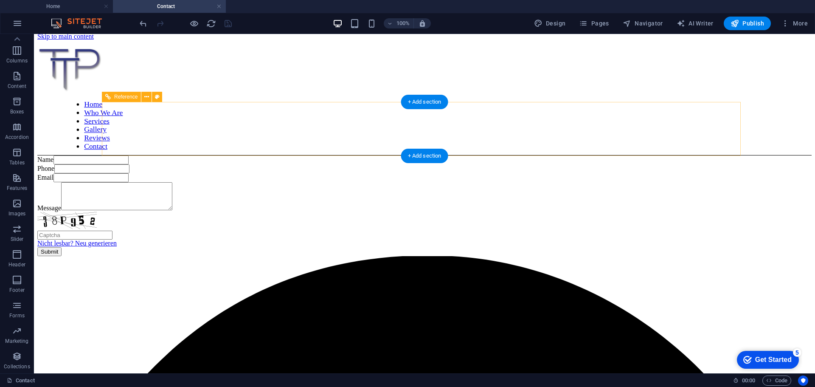
scroll to position [0, 0]
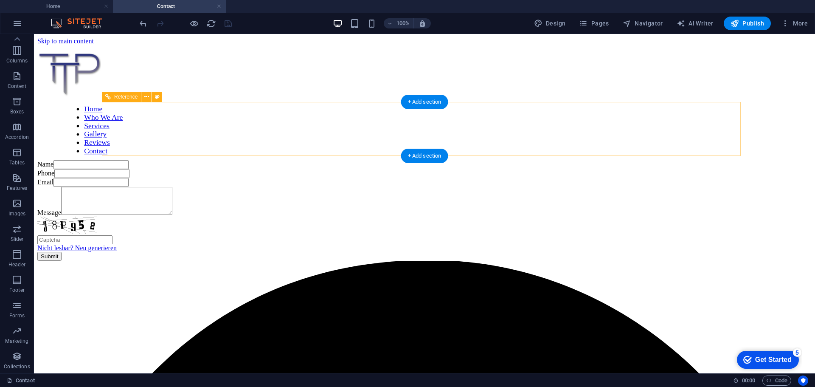
click at [145, 127] on nav "Home Who We Are Services Gallery Reviews Contact" at bounding box center [456, 130] width 782 height 51
click at [203, 126] on nav "Home Who We Are Services Gallery Reviews Contact" at bounding box center [456, 130] width 782 height 51
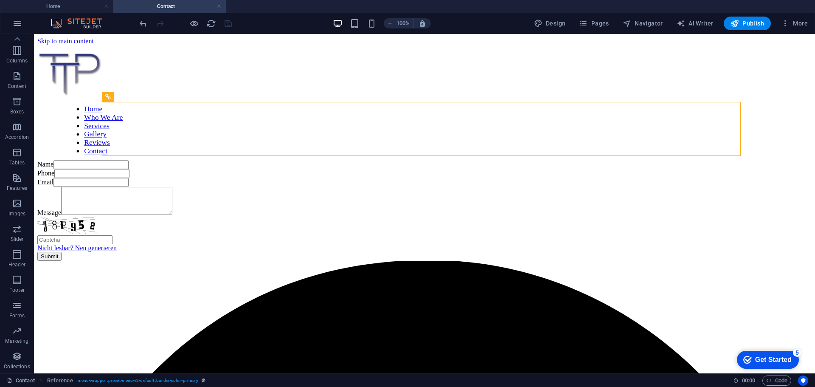
click at [188, 24] on div at bounding box center [185, 24] width 95 height 14
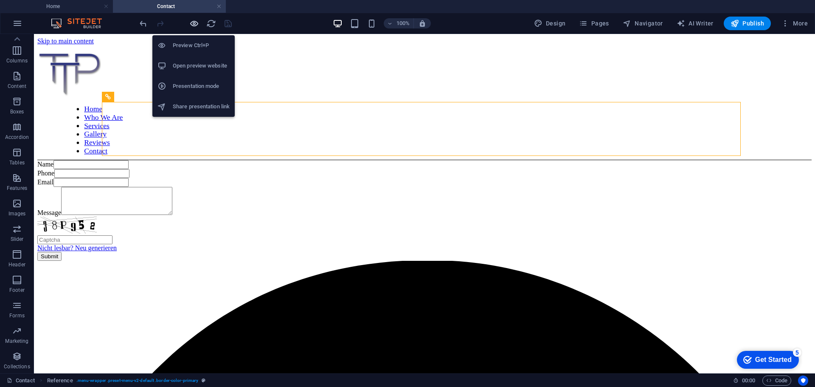
click at [198, 23] on icon "button" at bounding box center [194, 24] width 10 height 10
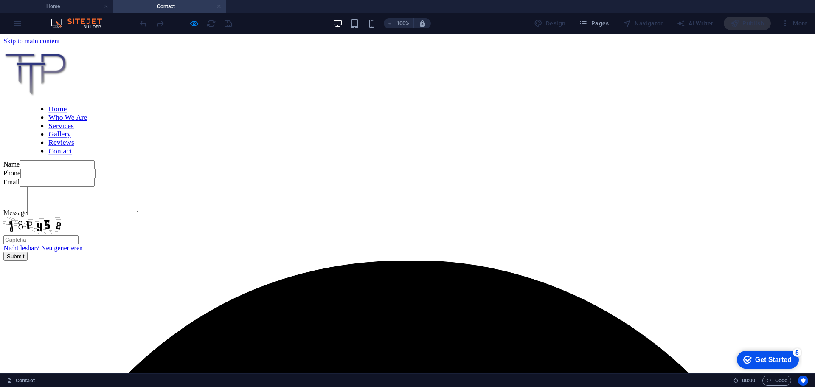
click at [74, 138] on link "Reviews" at bounding box center [61, 142] width 26 height 8
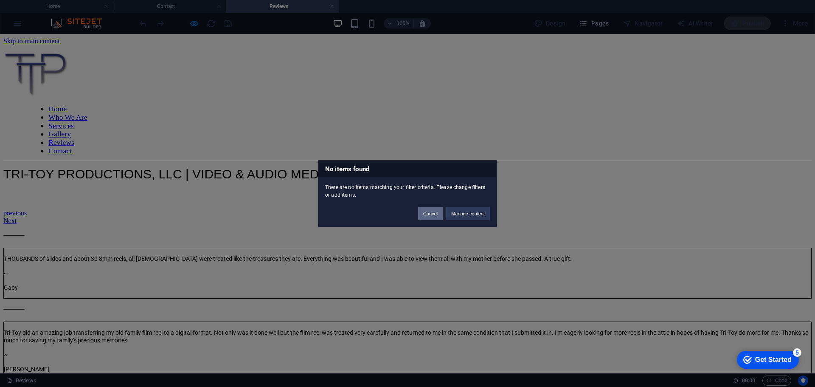
click at [437, 215] on button "Cancel" at bounding box center [430, 213] width 25 height 13
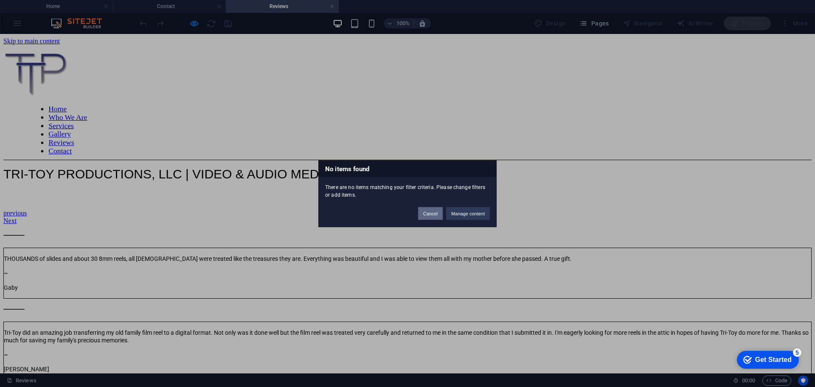
click at [429, 212] on button "Cancel" at bounding box center [430, 213] width 25 height 13
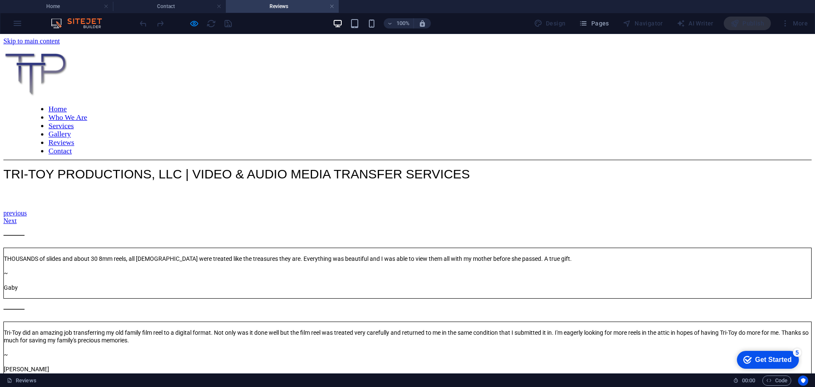
click at [289, 127] on nav "Home Who We Are Services Gallery Reviews Contact" at bounding box center [439, 130] width 819 height 51
click at [288, 124] on nav "Home Who We Are Services Gallery Reviews Contact" at bounding box center [439, 130] width 819 height 51
click at [291, 128] on nav "Home Who We Are Services Gallery Reviews Contact" at bounding box center [439, 130] width 819 height 51
click at [116, 128] on nav "Home Who We Are Services Gallery Reviews Contact" at bounding box center [439, 130] width 819 height 51
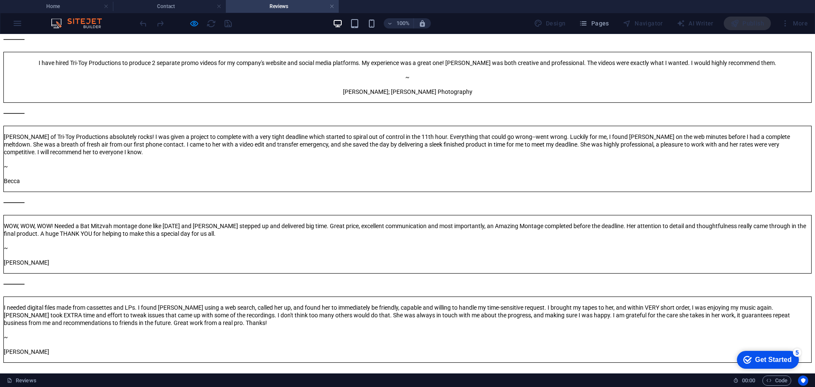
scroll to position [377, 0]
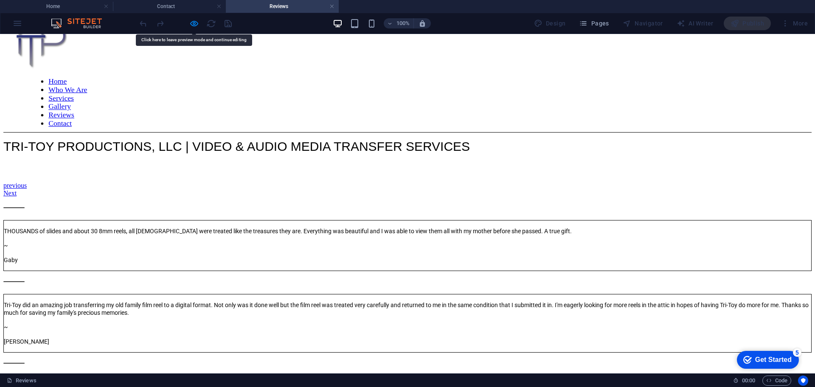
scroll to position [0, 0]
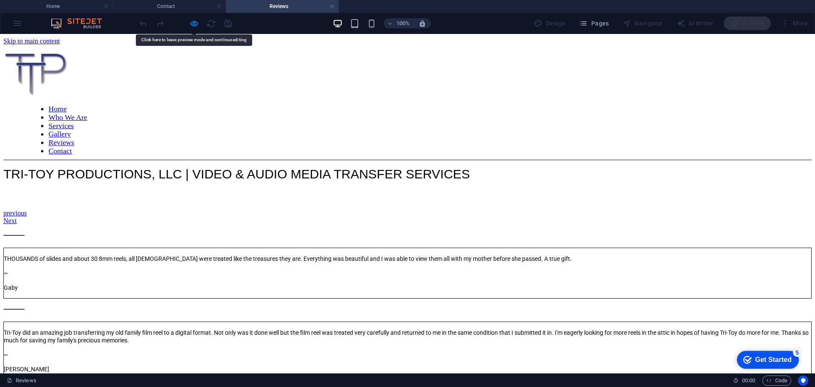
click at [281, 128] on nav "Home Who We Are Services Gallery Reviews Contact" at bounding box center [439, 130] width 819 height 51
click at [292, 128] on nav "Home Who We Are Services Gallery Reviews Contact" at bounding box center [439, 130] width 819 height 51
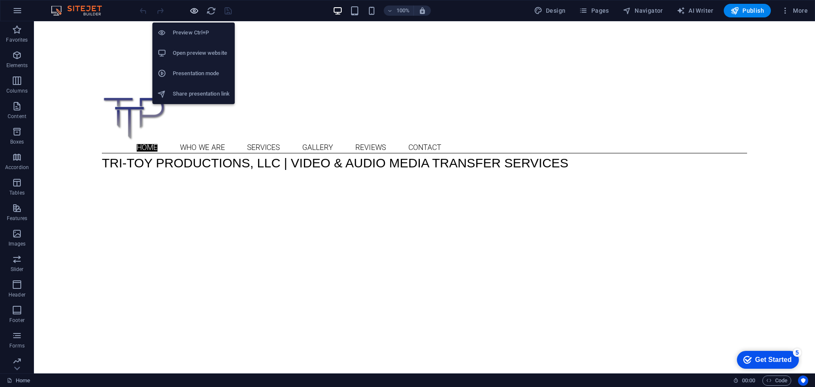
click at [195, 8] on icon "button" at bounding box center [194, 11] width 10 height 10
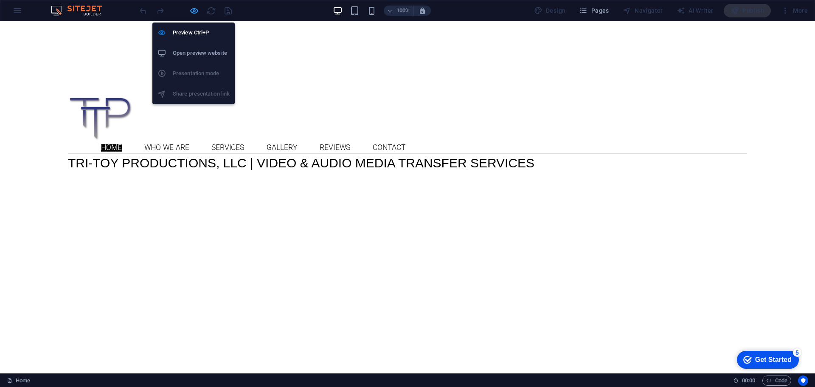
click at [195, 8] on icon "button" at bounding box center [194, 11] width 10 height 10
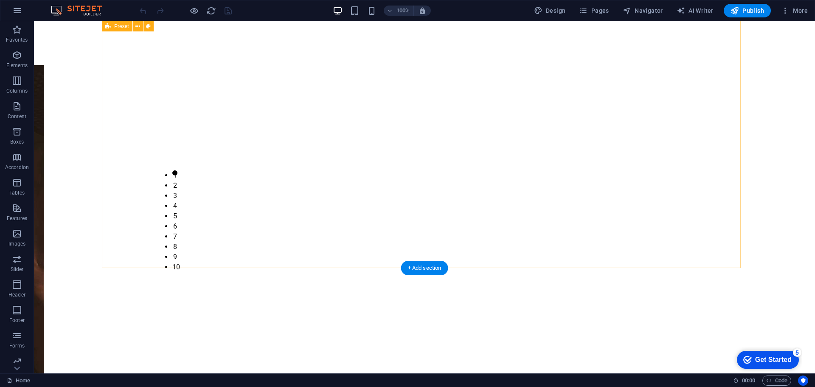
scroll to position [542, 0]
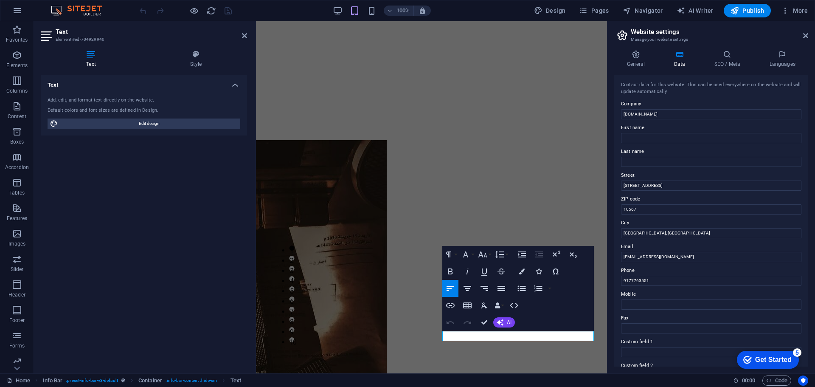
scroll to position [42, 0]
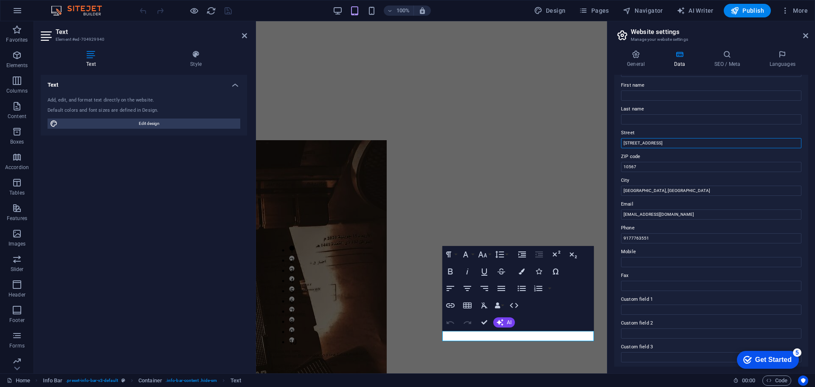
drag, startPoint x: 666, startPoint y: 141, endPoint x: 613, endPoint y: 149, distance: 53.6
click at [613, 149] on div "General Data SEO / Meta Languages Website name [DOMAIN_NAME] Logo Drag files he…" at bounding box center [712, 208] width 208 height 330
drag, startPoint x: 695, startPoint y: 213, endPoint x: 616, endPoint y: 217, distance: 79.1
click at [616, 217] on div "Contact data for this website. This can be used everywhere on the website and w…" at bounding box center [712, 221] width 194 height 292
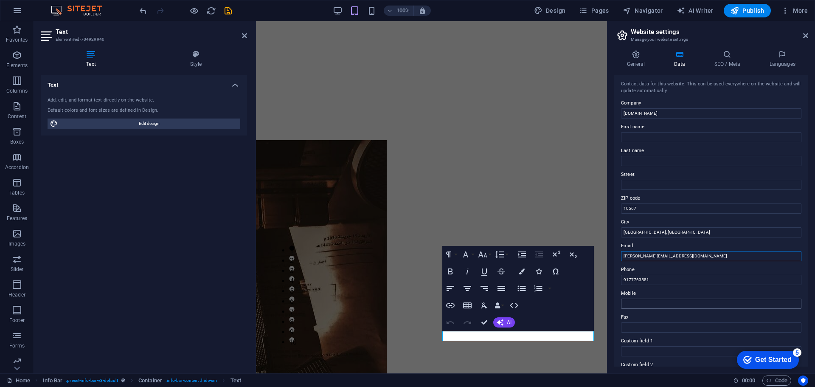
scroll to position [0, 0]
type input "[PERSON_NAME][EMAIL_ADDRESS][DOMAIN_NAME]"
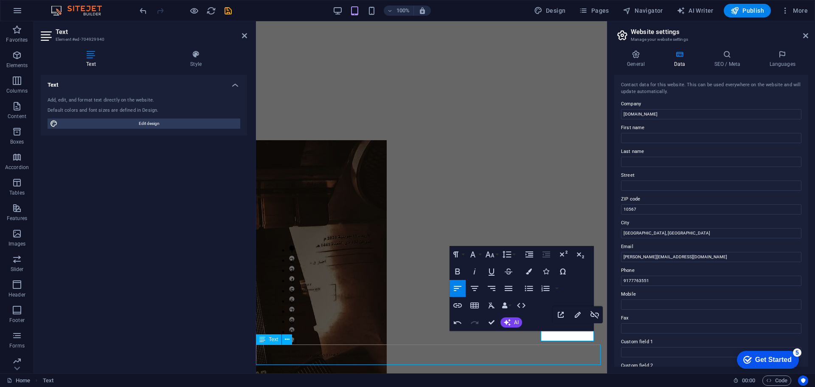
scroll to position [529, 0]
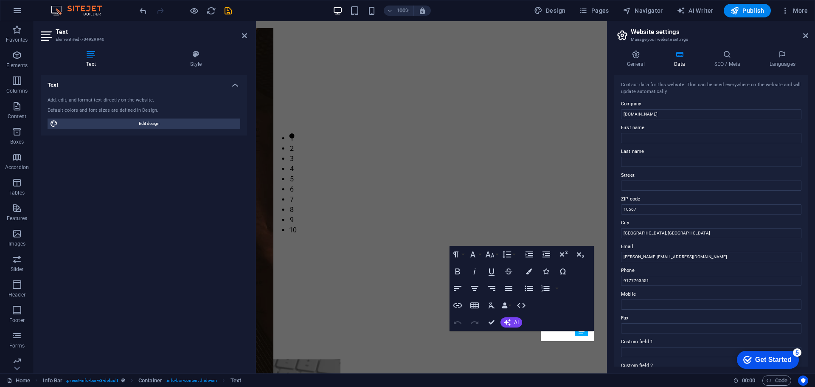
scroll to position [417, 0]
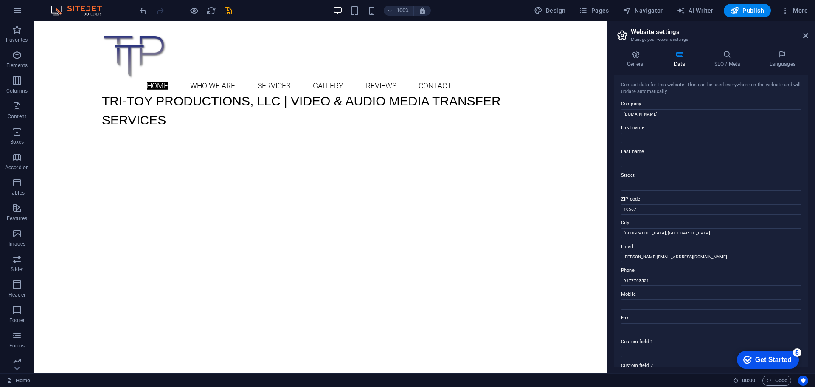
scroll to position [0, 0]
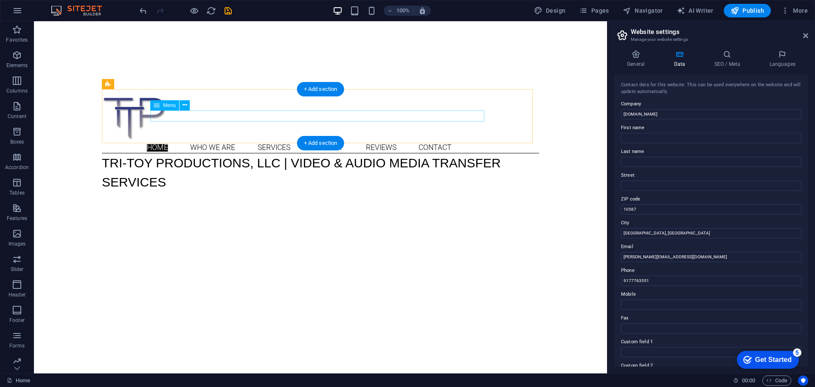
click at [230, 142] on nav "Home Who We Are Services Gallery Reviews Contact" at bounding box center [352, 147] width 411 height 11
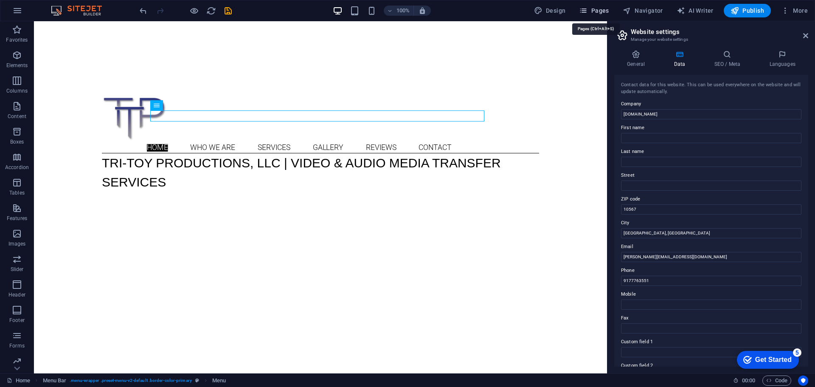
click at [606, 14] on span "Pages" at bounding box center [594, 10] width 30 height 8
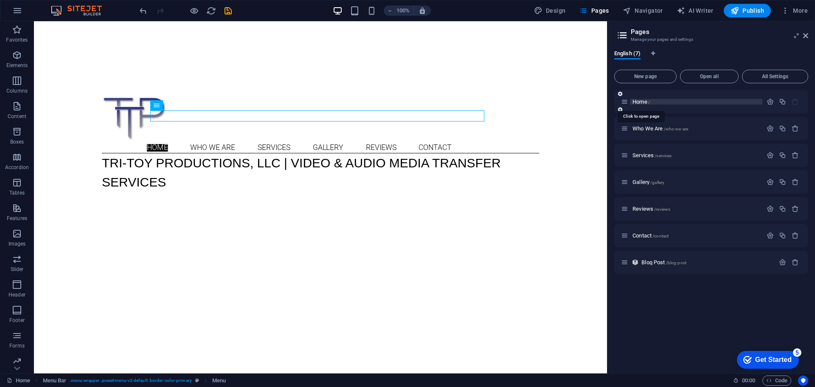
click at [639, 102] on span "Home /" at bounding box center [641, 102] width 17 height 6
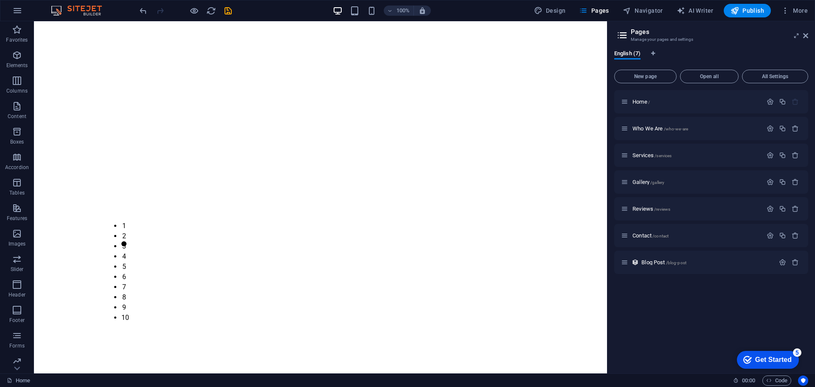
scroll to position [510, 0]
click at [650, 129] on span "Who We Are /who-we-are" at bounding box center [661, 128] width 56 height 6
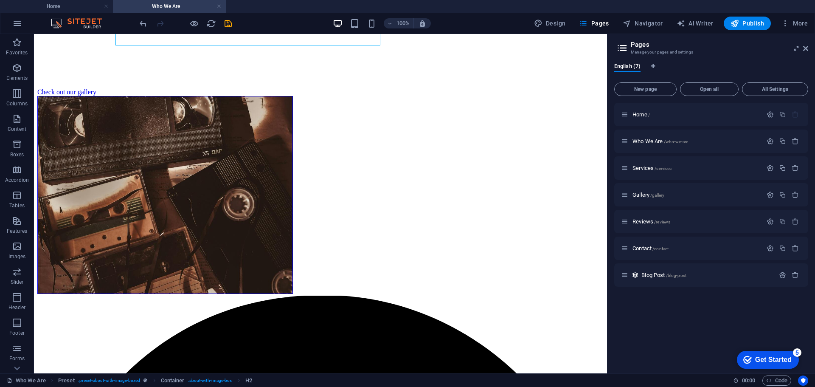
scroll to position [220, 0]
click at [768, 142] on icon "button" at bounding box center [770, 141] width 7 height 7
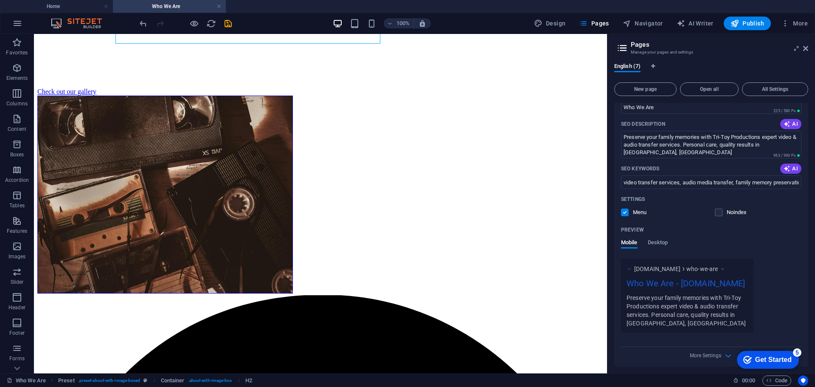
scroll to position [212, 0]
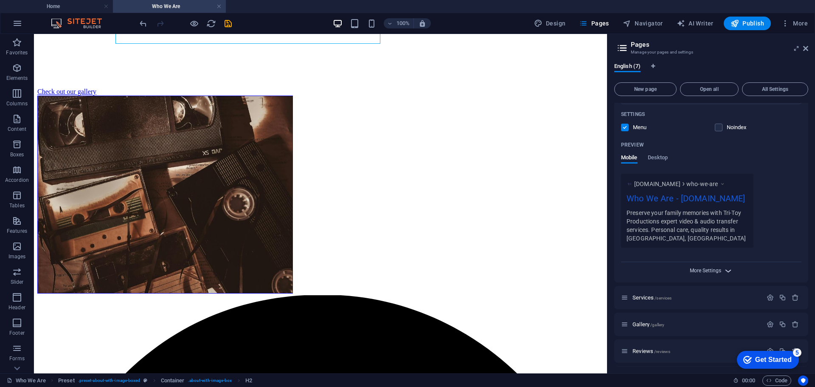
click at [711, 270] on span "More Settings" at bounding box center [705, 271] width 31 height 6
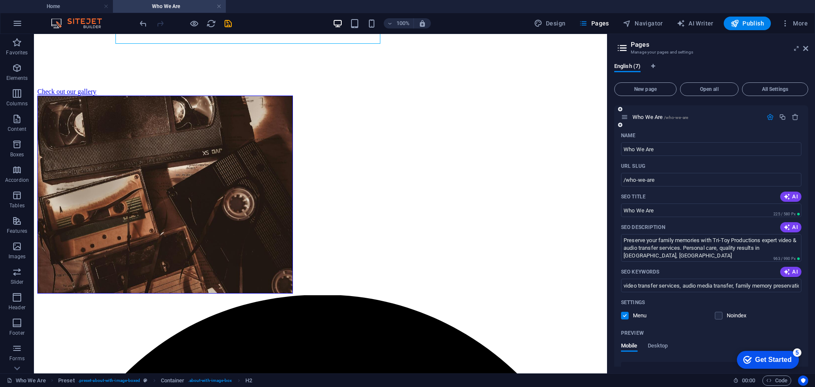
scroll to position [0, 0]
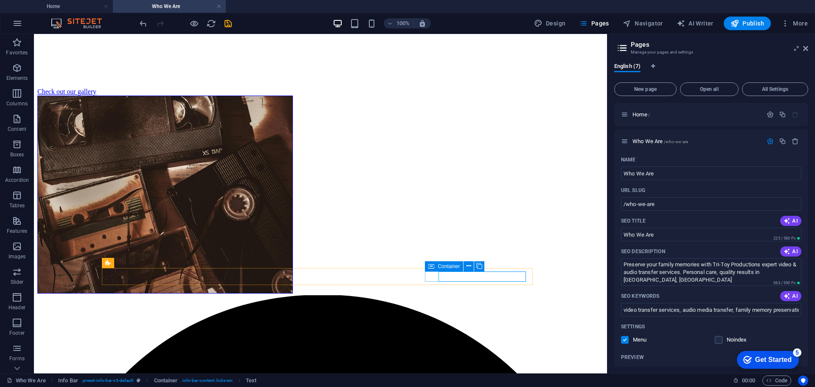
click at [431, 265] on icon at bounding box center [432, 266] width 6 height 10
click at [467, 269] on icon at bounding box center [469, 266] width 5 height 9
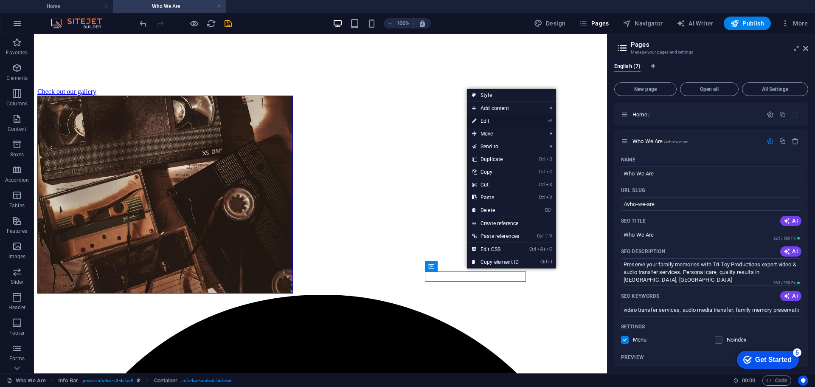
click at [484, 122] on link "⏎ Edit" at bounding box center [495, 121] width 57 height 13
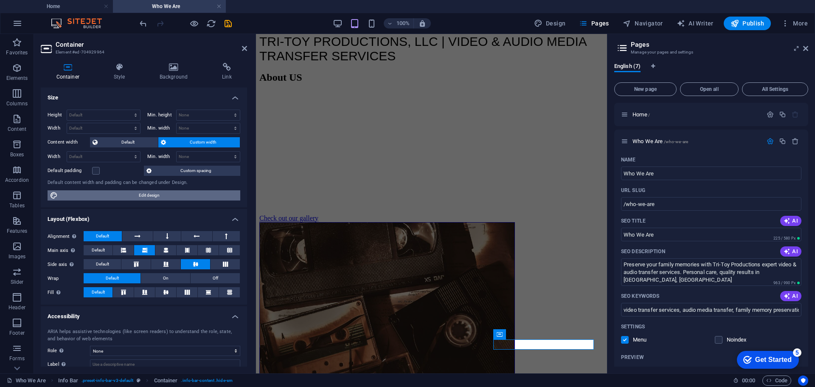
click at [137, 195] on span "Edit design" at bounding box center [149, 195] width 178 height 10
select select "rem"
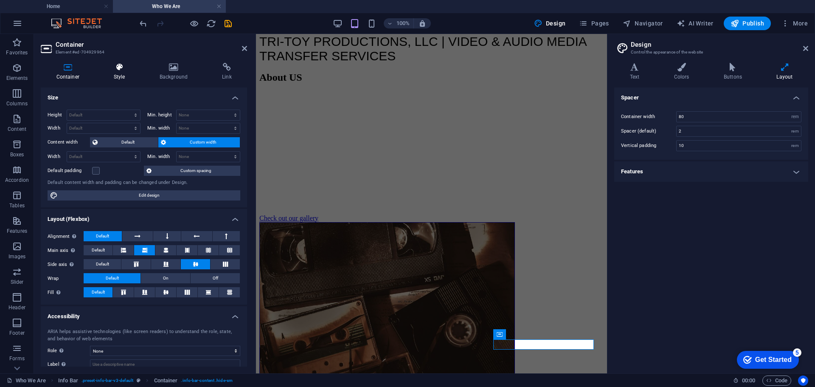
click at [115, 75] on h4 "Style" at bounding box center [121, 72] width 46 height 18
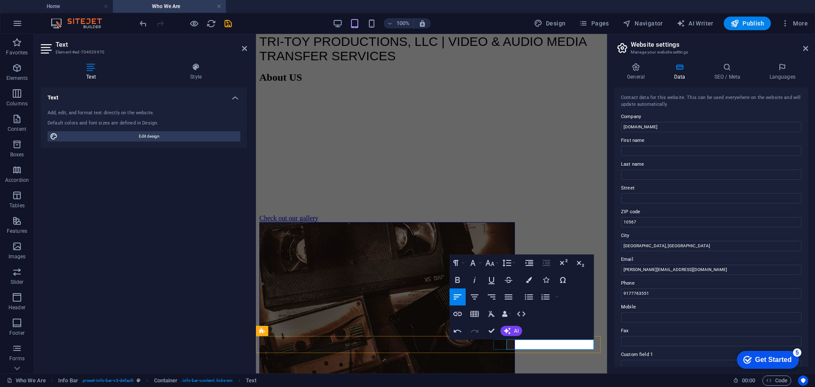
click at [804, 46] on icon at bounding box center [806, 48] width 5 height 7
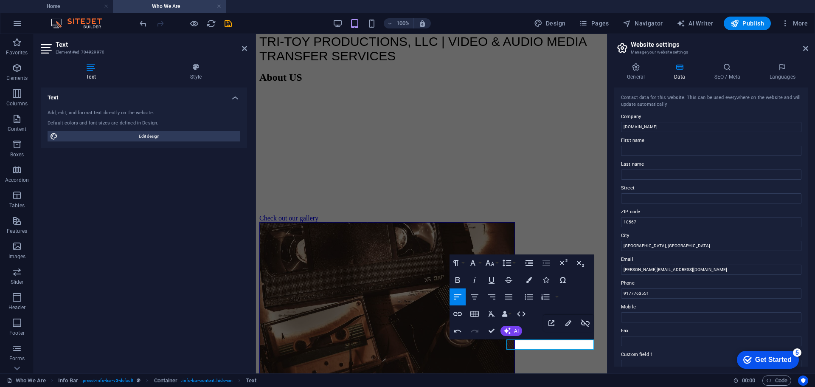
drag, startPoint x: 543, startPoint y: 346, endPoint x: 605, endPoint y: 347, distance: 61.6
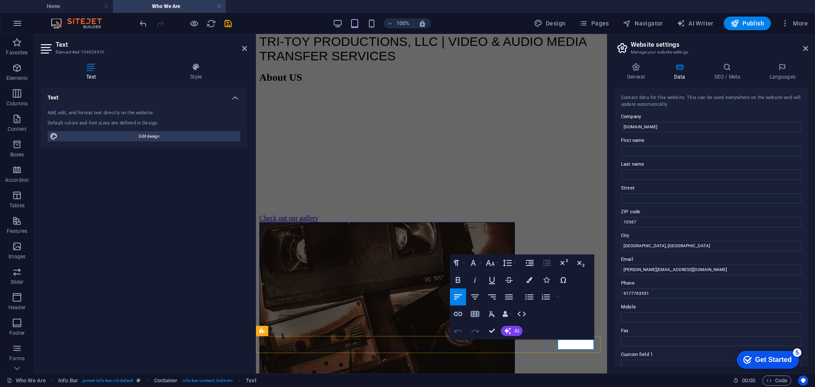
click at [596, 325] on div "About US At Tri-Toy Productions, we are dedicated to helping you preserve your …" at bounding box center [432, 247] width 344 height 350
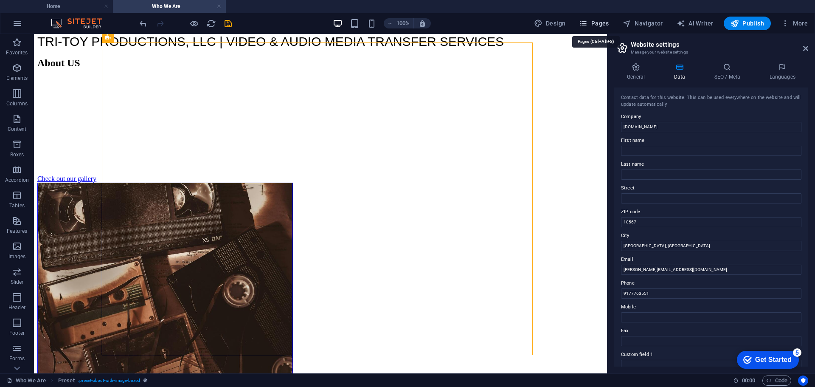
click at [600, 25] on span "Pages" at bounding box center [594, 23] width 30 height 8
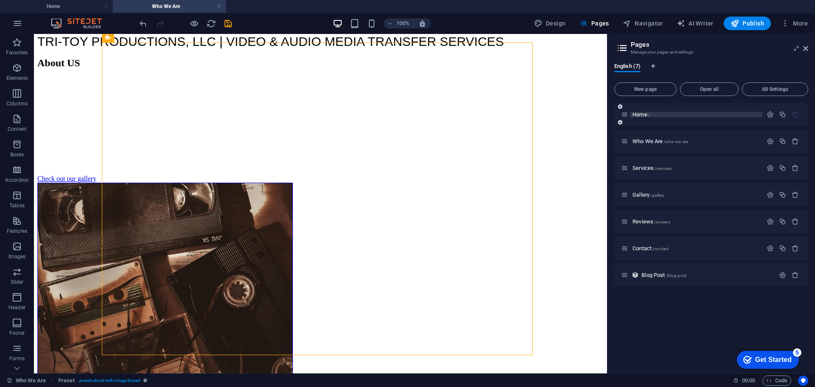
click at [643, 113] on span "Home /" at bounding box center [641, 114] width 17 height 6
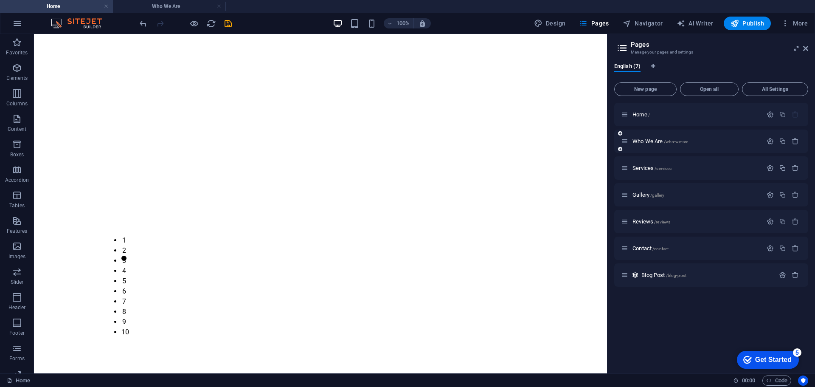
click at [639, 144] on div "Who We Are /who-we-are" at bounding box center [691, 141] width 141 height 10
click at [642, 141] on span "Who We Are /who-we-are" at bounding box center [661, 141] width 56 height 6
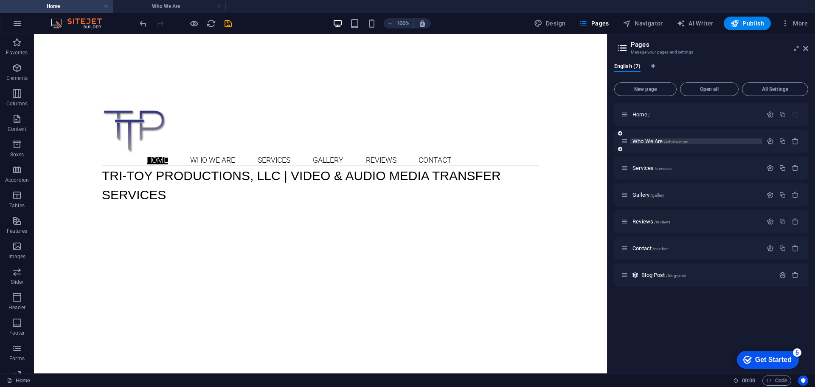
scroll to position [133, 0]
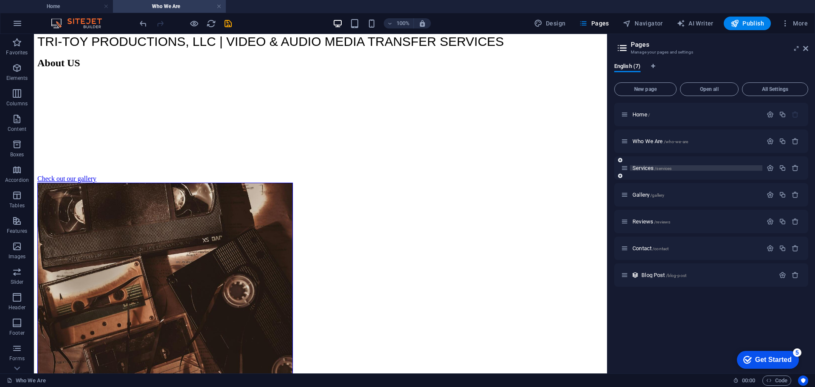
click at [646, 168] on span "Services /services" at bounding box center [652, 168] width 39 height 6
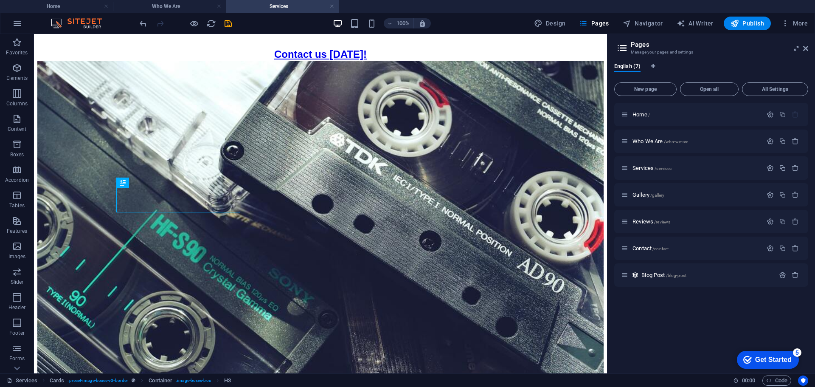
scroll to position [209, 0]
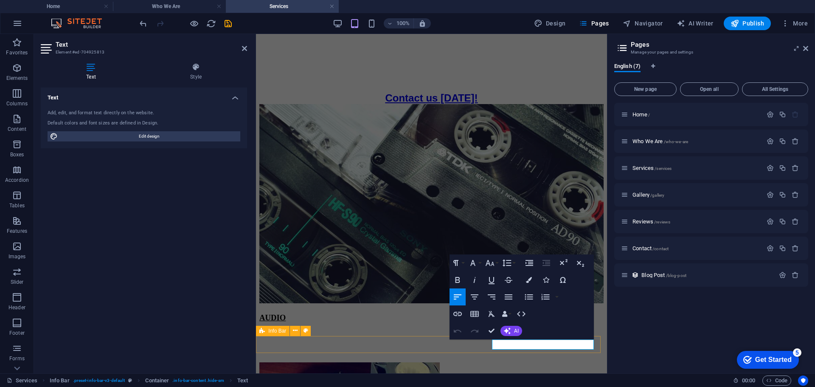
drag, startPoint x: 543, startPoint y: 344, endPoint x: 594, endPoint y: 344, distance: 51.0
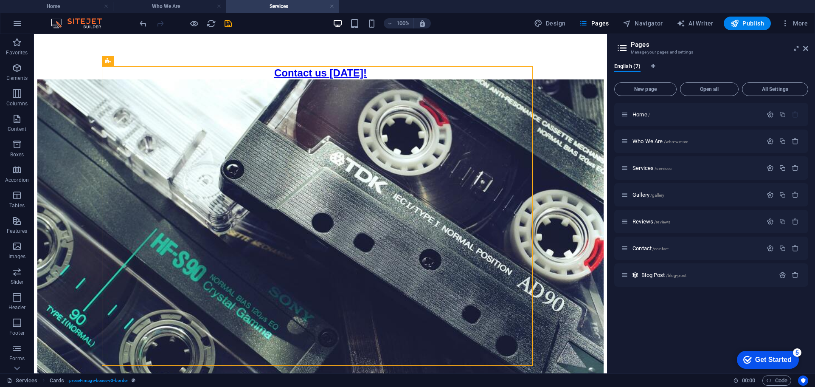
scroll to position [298, 0]
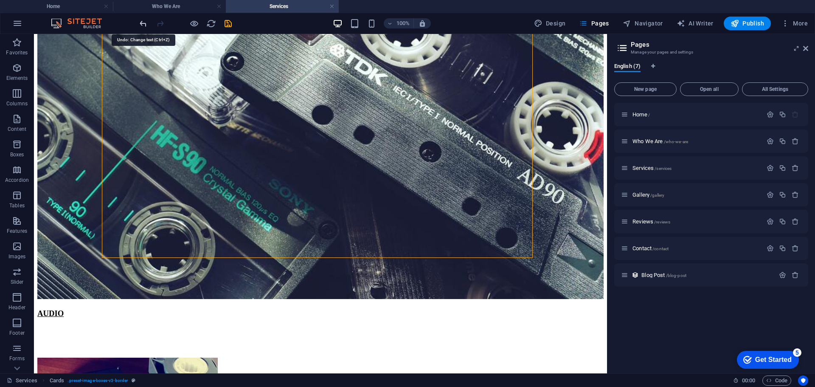
click at [143, 22] on icon "undo" at bounding box center [143, 24] width 10 height 10
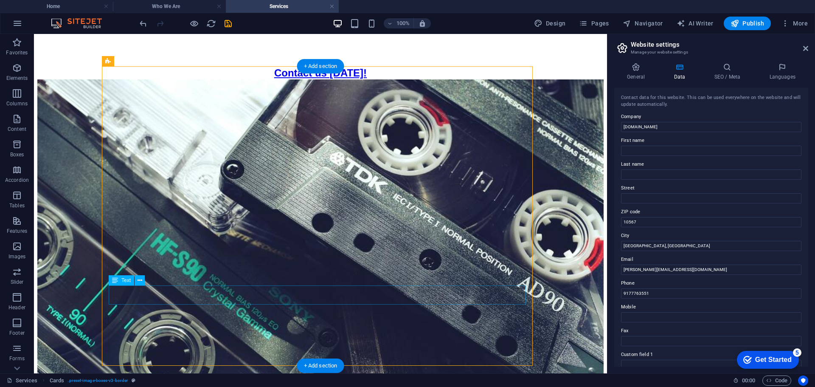
scroll to position [288, 0]
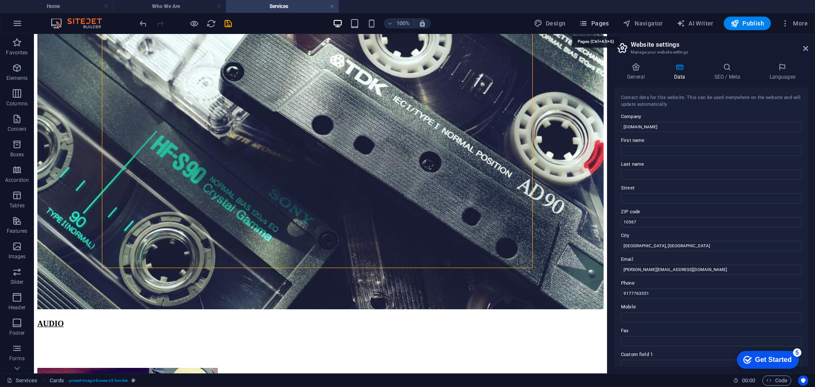
click at [604, 21] on span "Pages" at bounding box center [594, 23] width 30 height 8
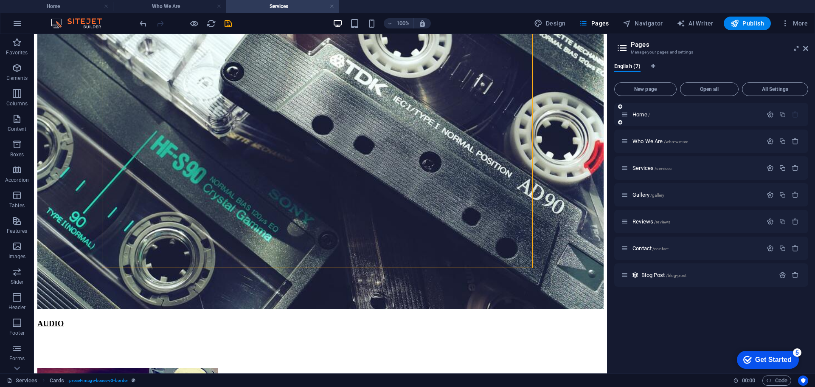
click at [643, 111] on div "Home /" at bounding box center [691, 115] width 141 height 10
click at [644, 116] on span "Home /" at bounding box center [641, 114] width 17 height 6
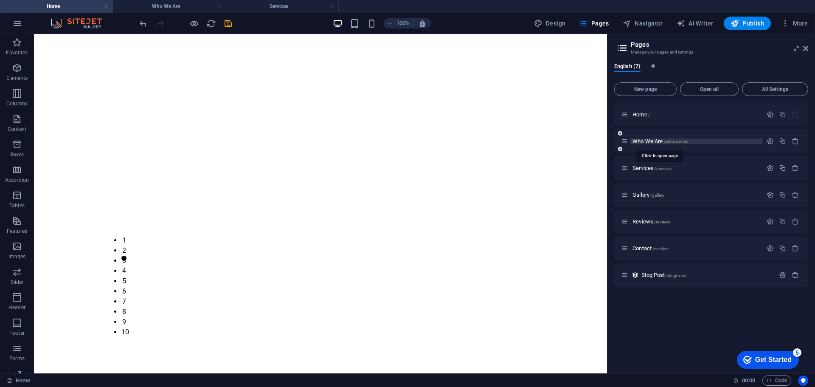
click at [658, 144] on span "Who We Are /who-we-are" at bounding box center [661, 141] width 56 height 6
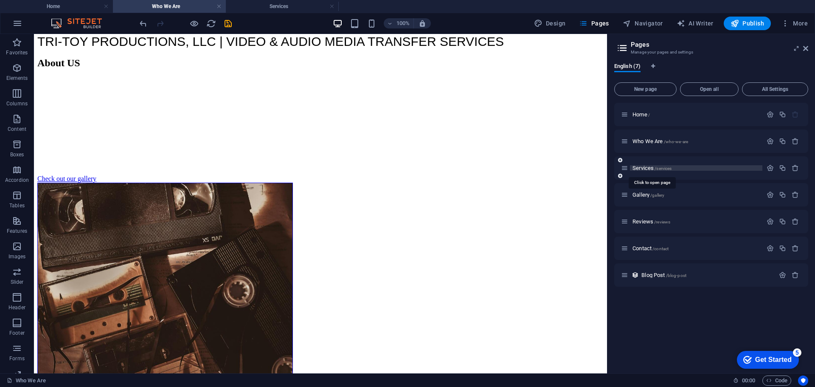
click at [648, 168] on span "Services /services" at bounding box center [652, 168] width 39 height 6
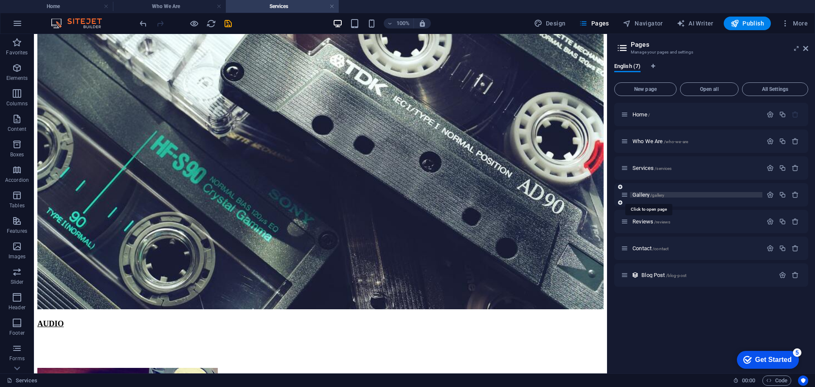
click at [643, 197] on span "Gallery /gallery" at bounding box center [649, 195] width 32 height 6
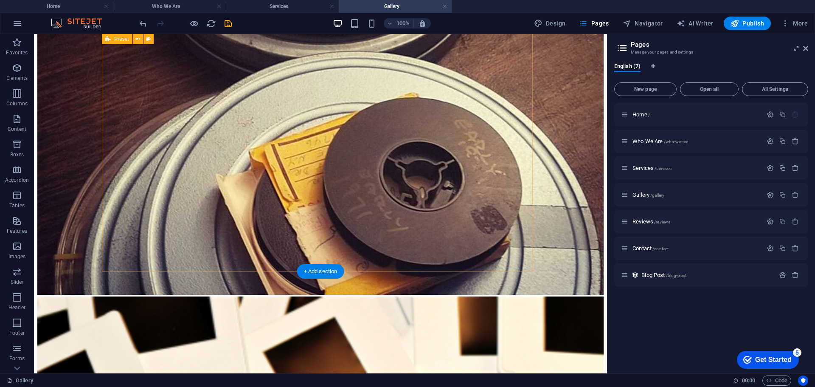
scroll to position [471, 0]
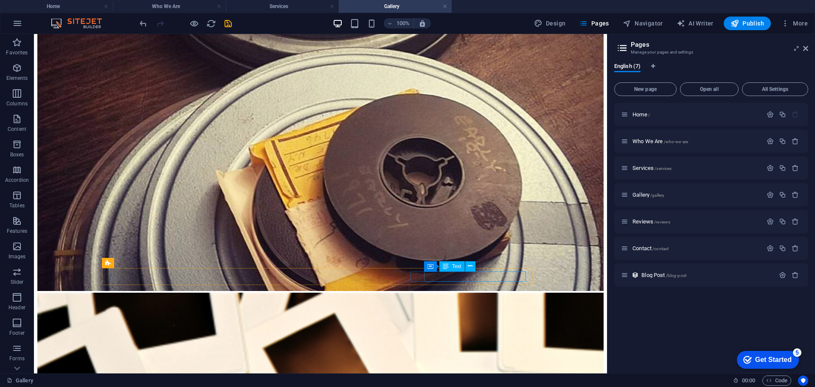
click at [458, 267] on span "Text" at bounding box center [456, 266] width 9 height 5
click at [446, 267] on icon at bounding box center [446, 266] width 6 height 10
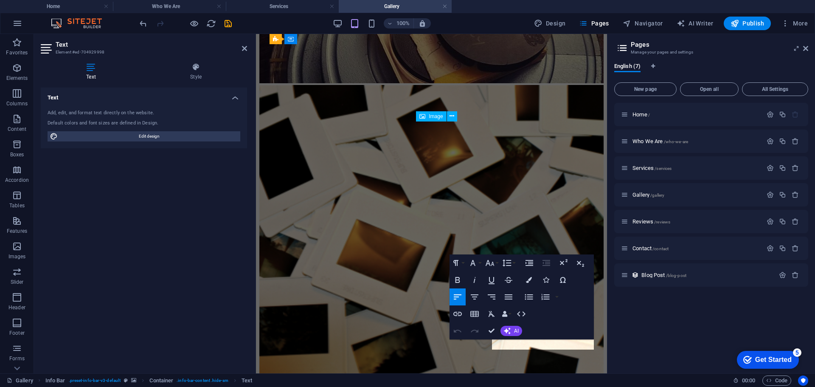
scroll to position [1221, 0]
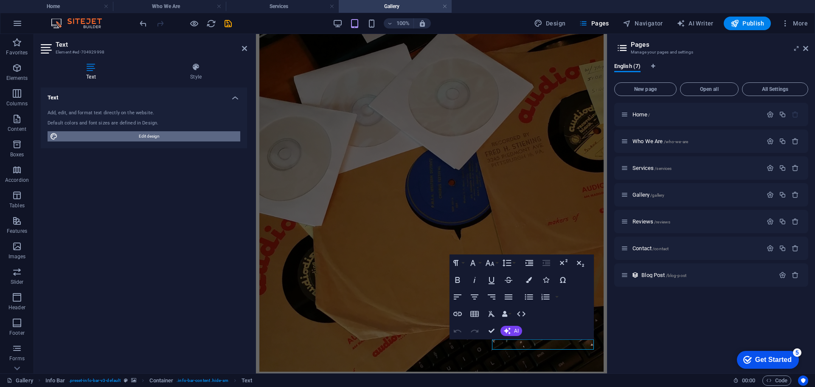
click at [136, 135] on span "Edit design" at bounding box center [149, 136] width 178 height 10
select select "600"
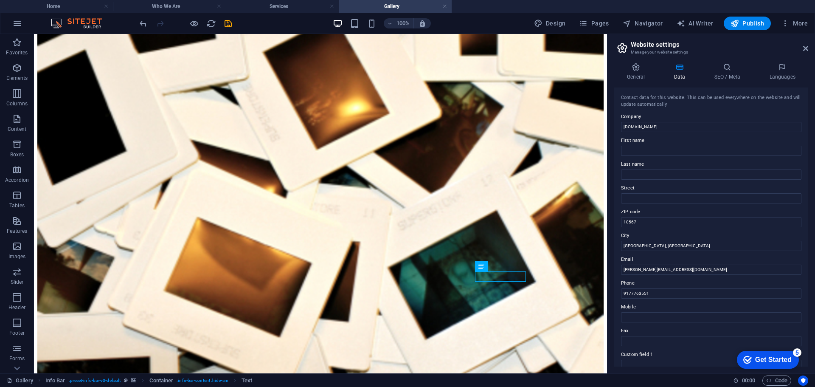
scroll to position [471, 0]
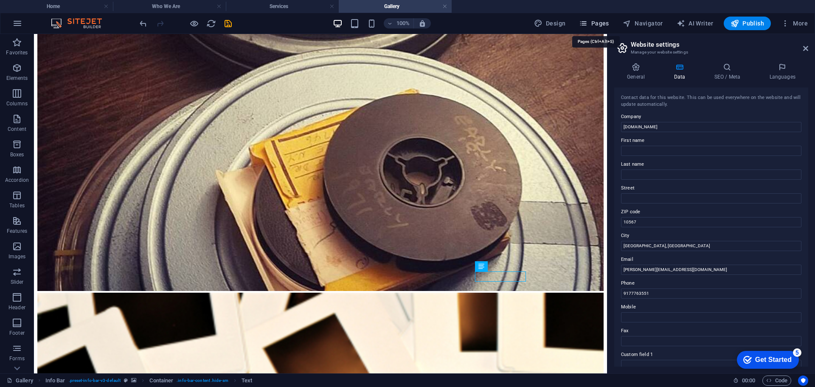
click at [608, 23] on span "Pages" at bounding box center [594, 23] width 30 height 8
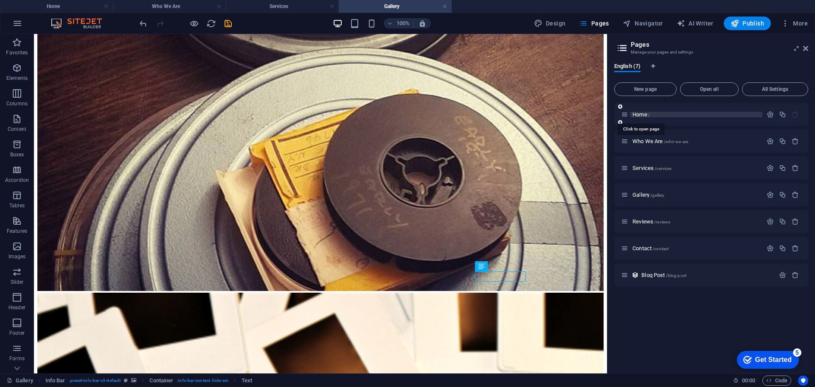
click at [636, 115] on span "Home /" at bounding box center [641, 114] width 17 height 6
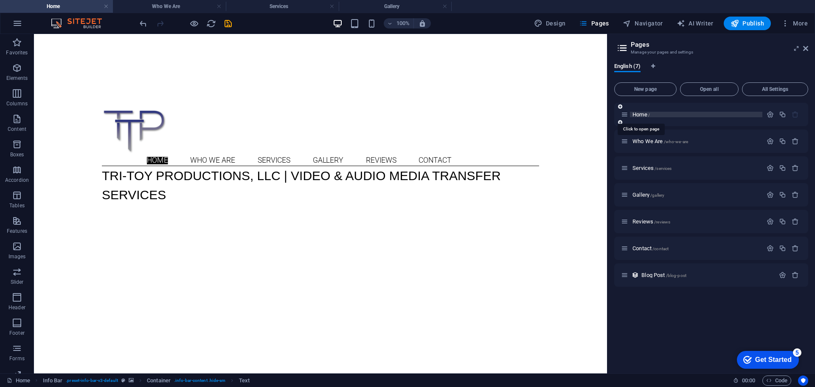
scroll to position [508, 0]
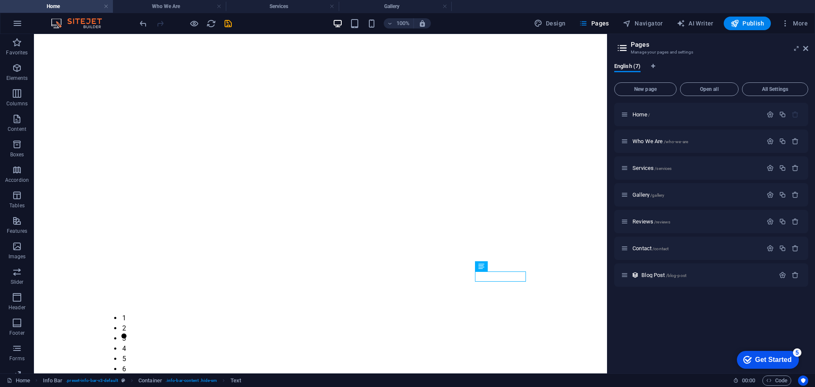
scroll to position [542, 0]
click at [652, 144] on div "Who We Are /who-we-are" at bounding box center [691, 141] width 141 height 10
click at [652, 139] on span "Who We Are /who-we-are" at bounding box center [661, 141] width 56 height 6
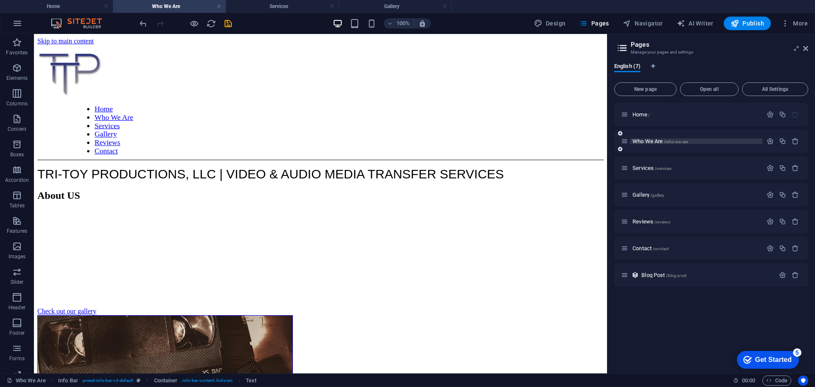
scroll to position [133, 0]
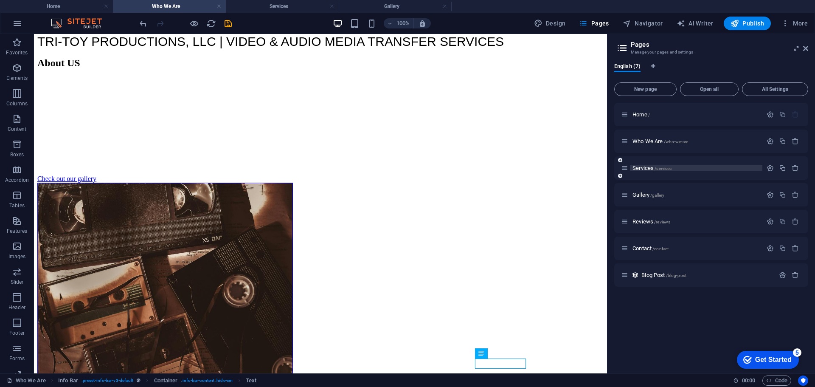
click at [650, 167] on span "Services /services" at bounding box center [652, 168] width 39 height 6
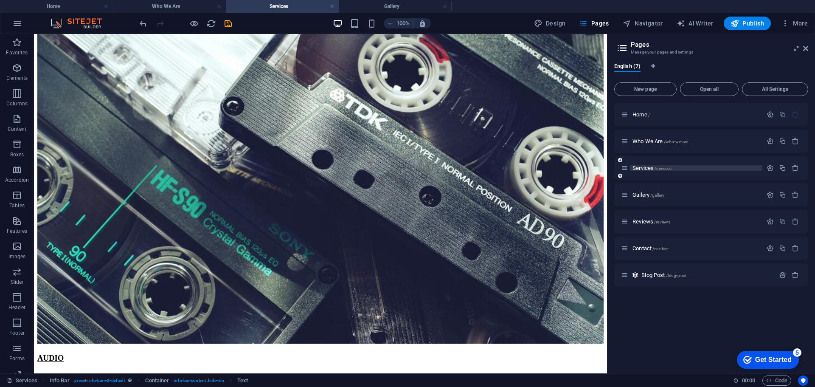
scroll to position [0, 0]
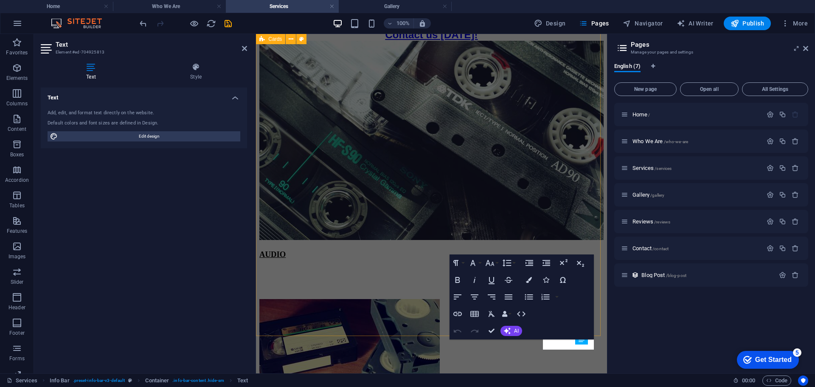
scroll to position [190, 0]
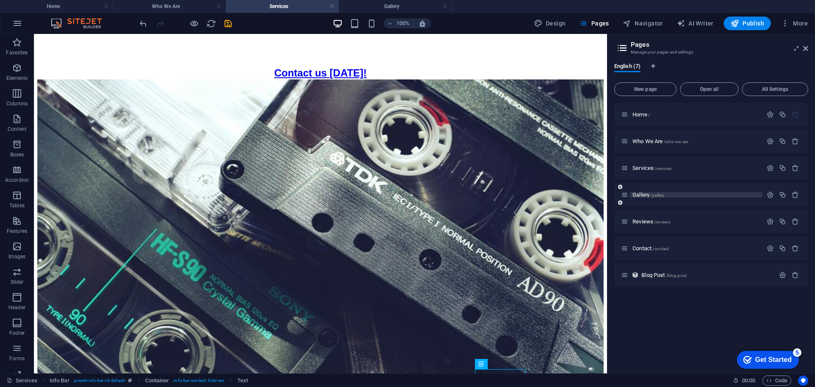
click at [643, 195] on span "Gallery /gallery" at bounding box center [649, 195] width 32 height 6
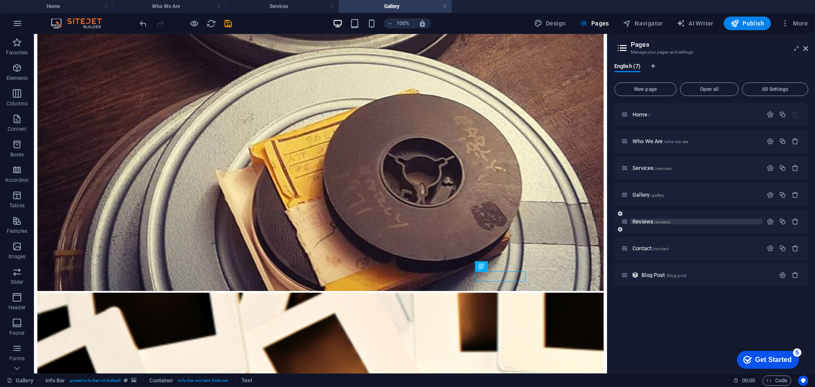
click at [646, 224] on span "Reviews /reviews" at bounding box center [652, 221] width 38 height 6
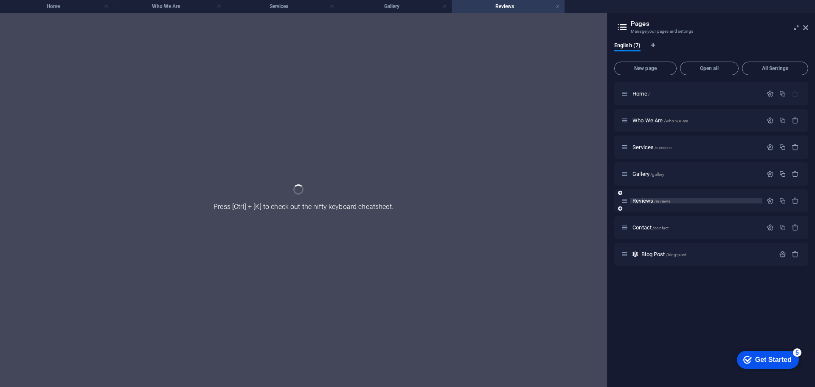
click at [646, 224] on div "Contact /contact" at bounding box center [691, 228] width 141 height 10
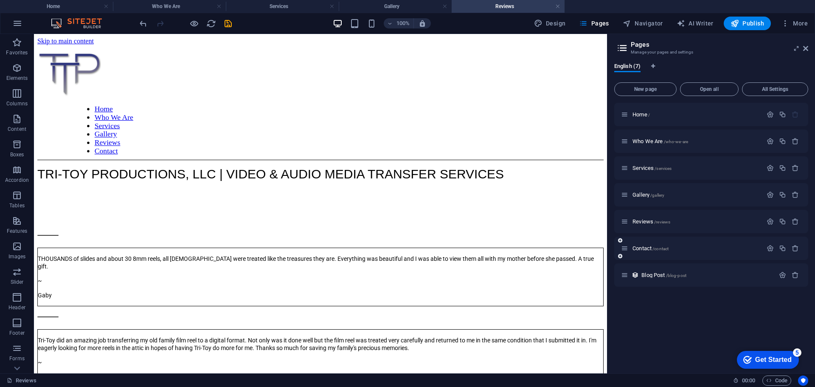
scroll to position [0, 0]
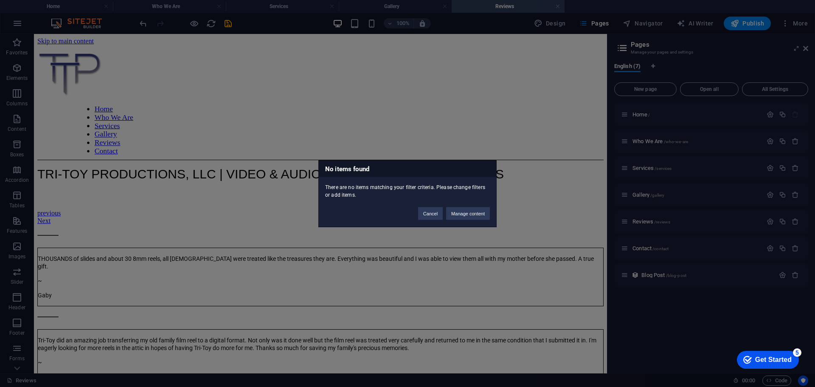
click at [415, 211] on div "Cancel Manage content" at bounding box center [454, 209] width 85 height 22
click at [433, 216] on button "Cancel" at bounding box center [430, 213] width 25 height 13
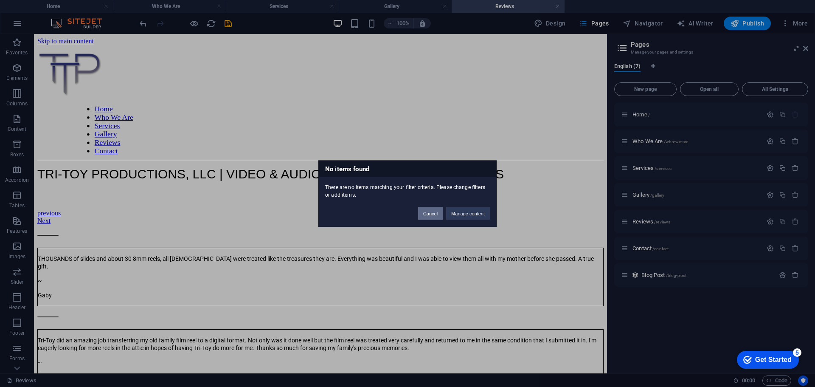
click at [426, 210] on button "Cancel" at bounding box center [430, 213] width 25 height 13
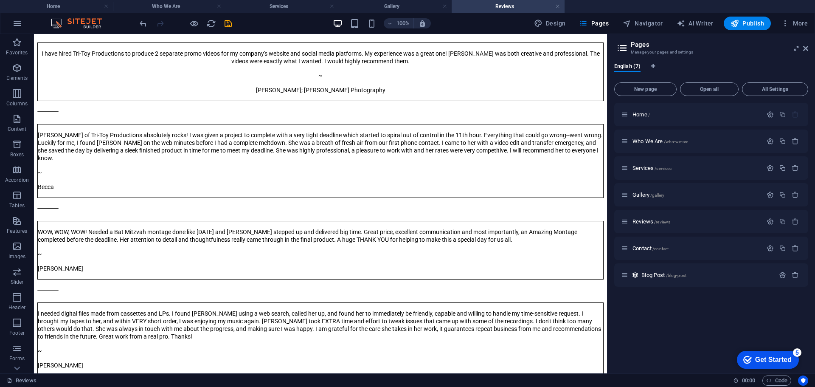
scroll to position [428, 0]
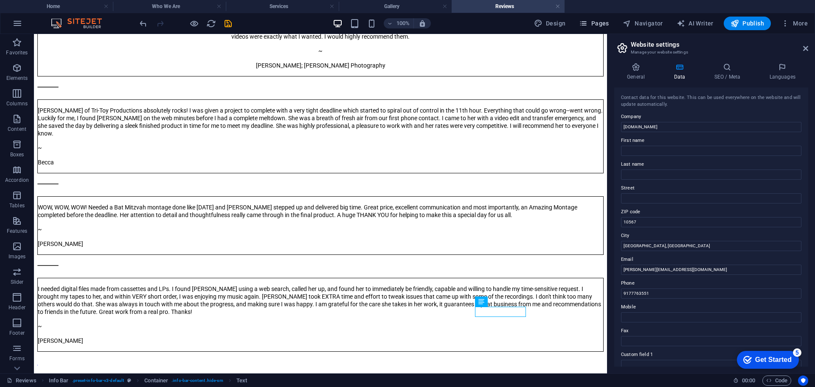
click at [601, 21] on span "Pages" at bounding box center [594, 23] width 30 height 8
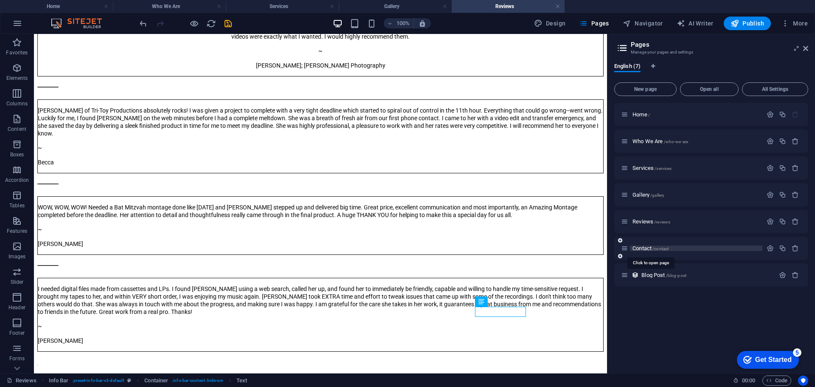
click at [642, 248] on span "Contact /contact" at bounding box center [651, 248] width 36 height 6
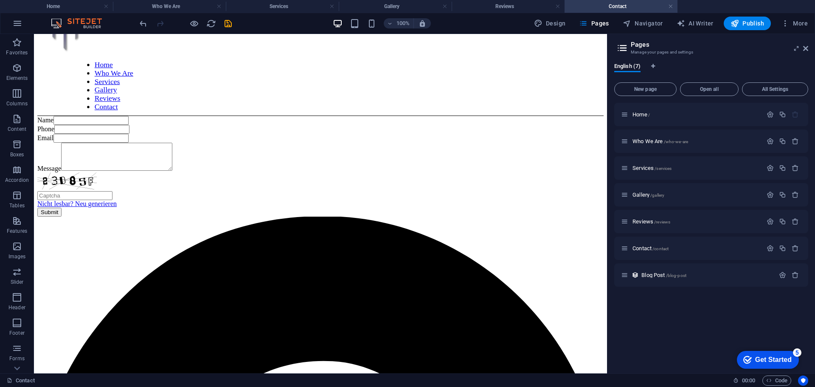
scroll to position [195, 0]
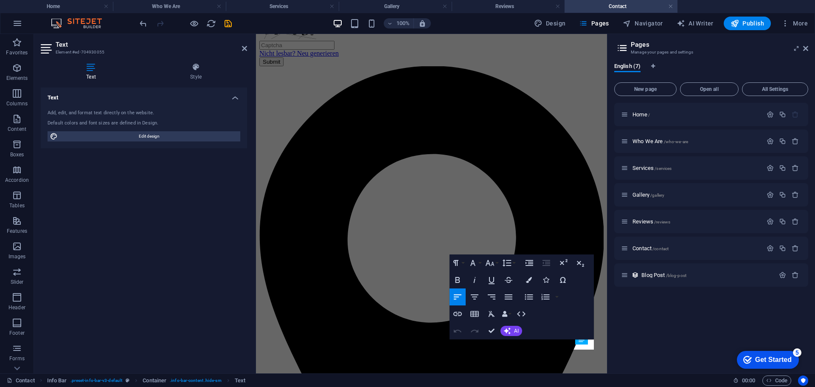
scroll to position [59, 0]
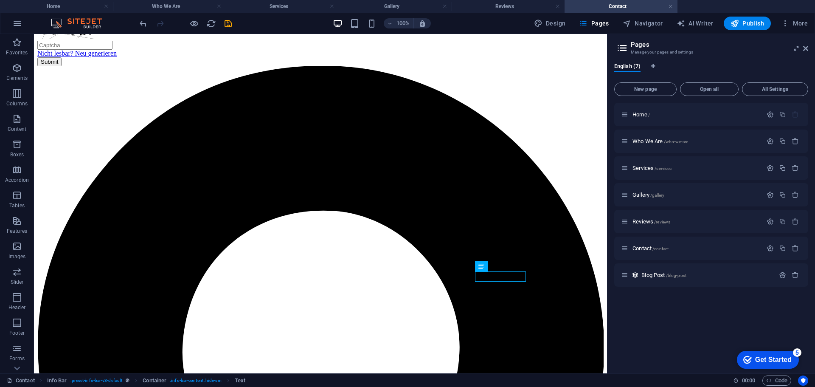
click at [227, 22] on icon "save" at bounding box center [228, 24] width 10 height 10
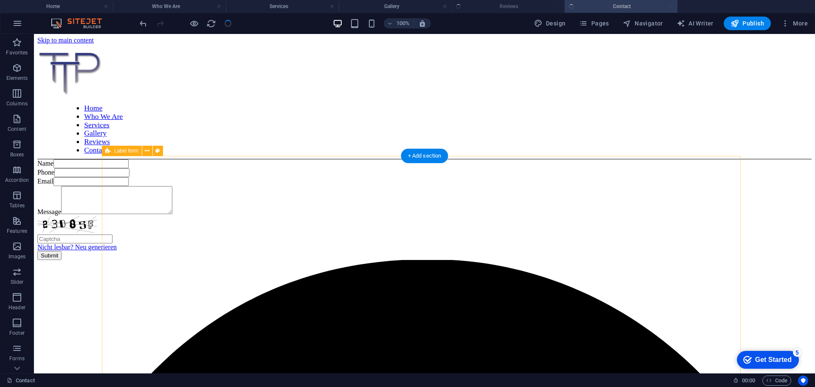
scroll to position [0, 0]
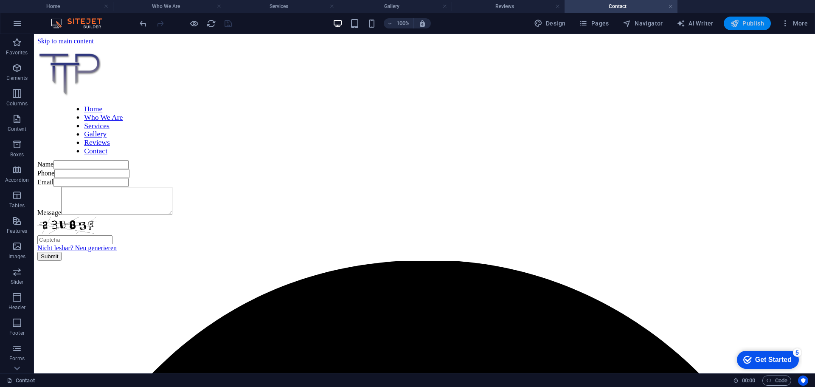
click at [750, 24] on span "Publish" at bounding box center [748, 23] width 34 height 8
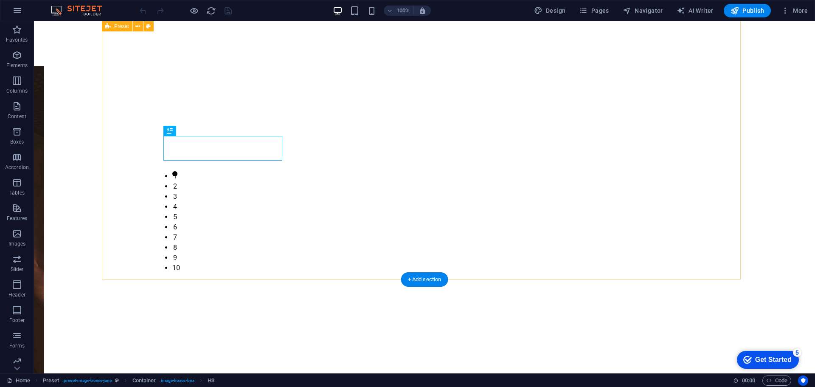
scroll to position [542, 0]
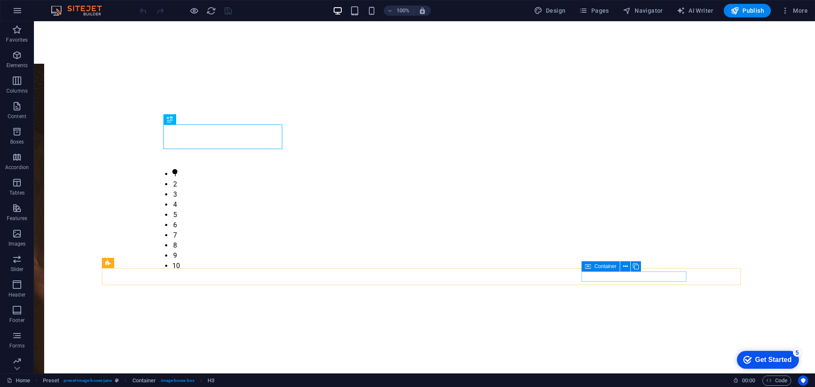
click at [591, 268] on icon at bounding box center [588, 266] width 6 height 10
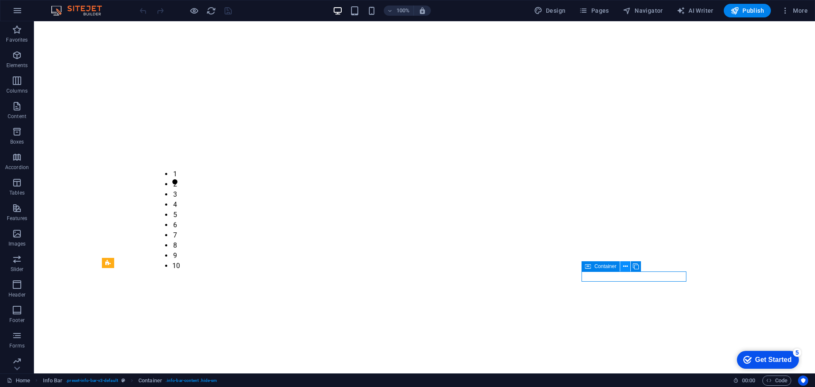
click at [629, 264] on button at bounding box center [626, 266] width 10 height 10
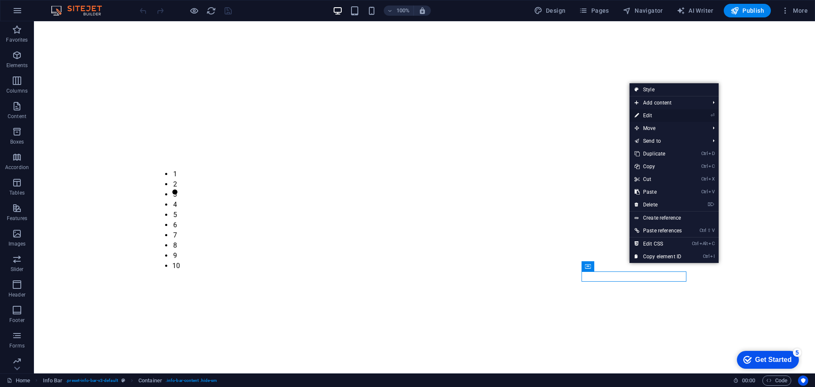
click at [649, 113] on link "⏎ Edit" at bounding box center [658, 115] width 57 height 13
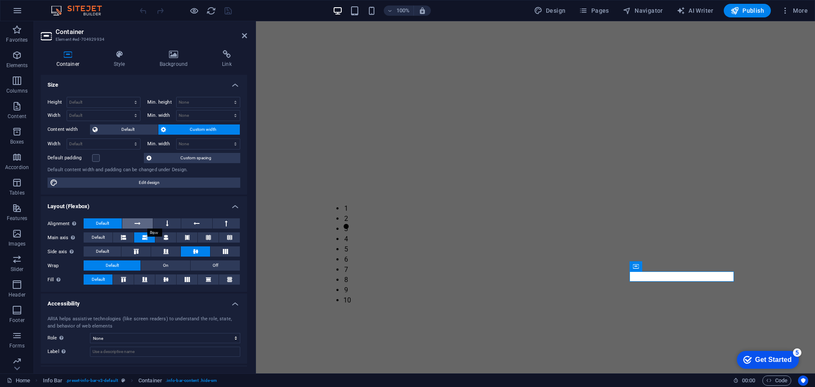
scroll to position [38, 0]
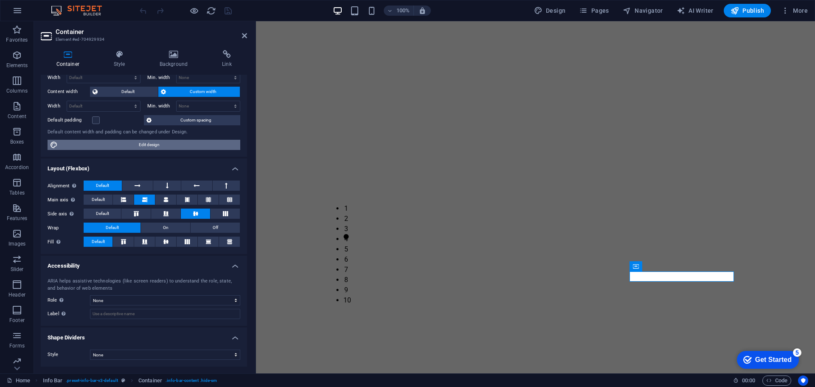
click at [153, 145] on span "Edit design" at bounding box center [149, 145] width 178 height 10
select select "rem"
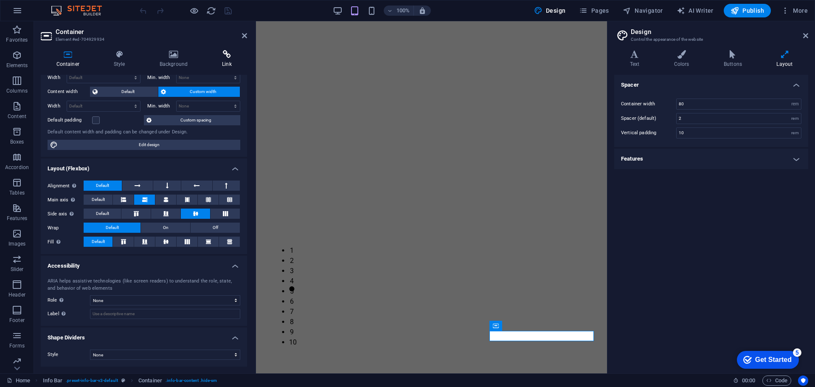
click at [226, 64] on h4 "Link" at bounding box center [227, 59] width 41 height 18
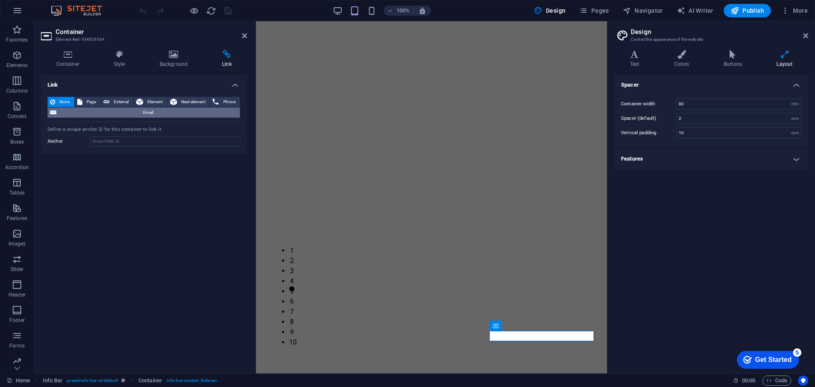
click at [107, 111] on span "Email" at bounding box center [148, 112] width 178 height 10
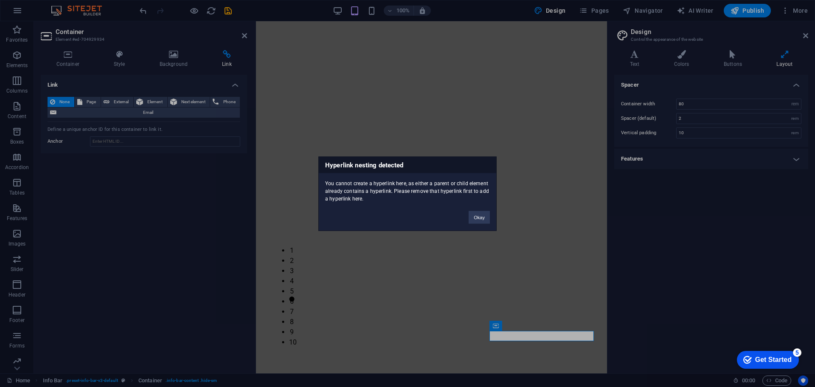
click at [118, 100] on div "Hyperlink nesting detected You cannot create a hyperlink here, as either a pare…" at bounding box center [407, 193] width 815 height 387
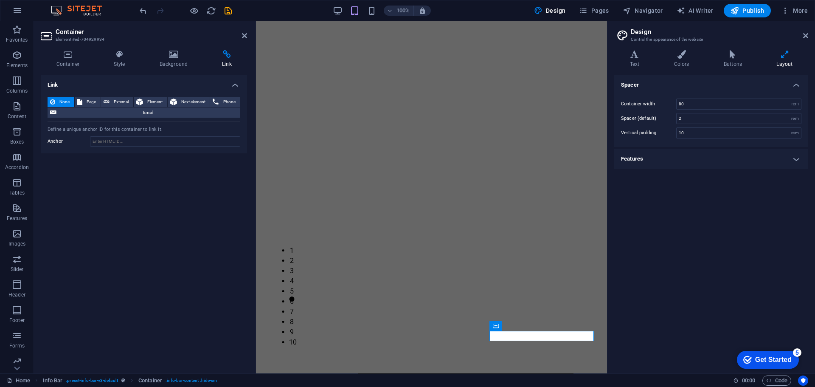
click at [118, 100] on span "External" at bounding box center [121, 102] width 19 height 10
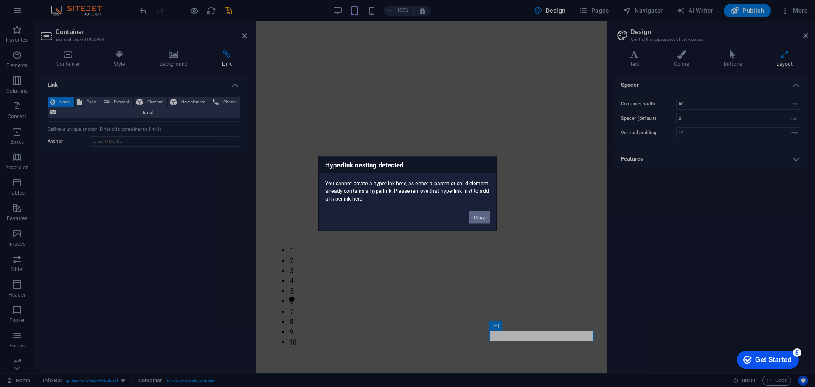
click at [475, 217] on button "Okay" at bounding box center [479, 217] width 21 height 13
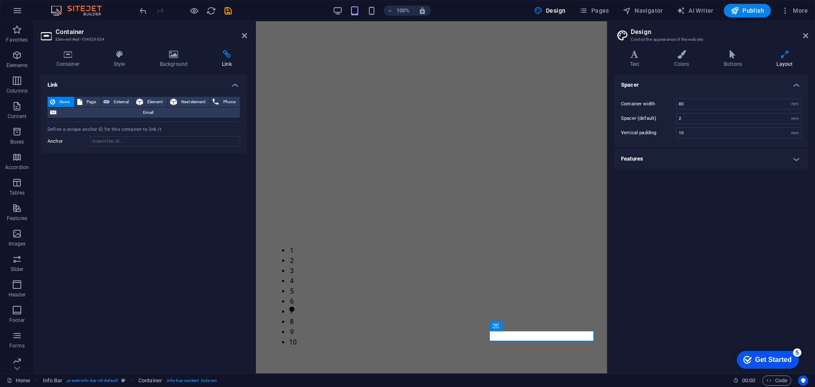
click at [62, 98] on span "None" at bounding box center [65, 102] width 14 height 10
click at [247, 34] on icon at bounding box center [244, 35] width 5 height 7
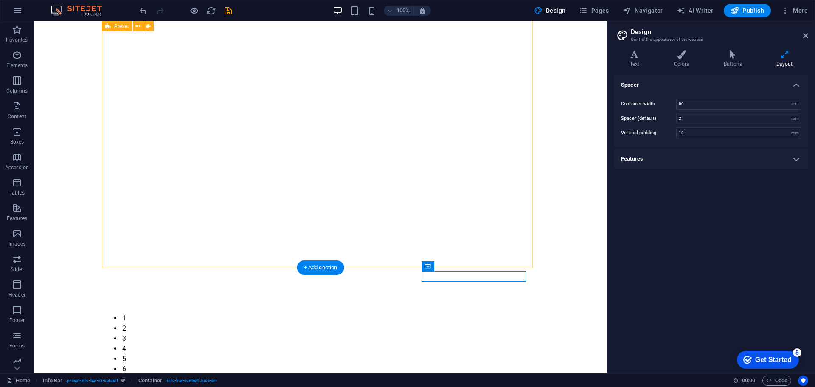
scroll to position [529, 0]
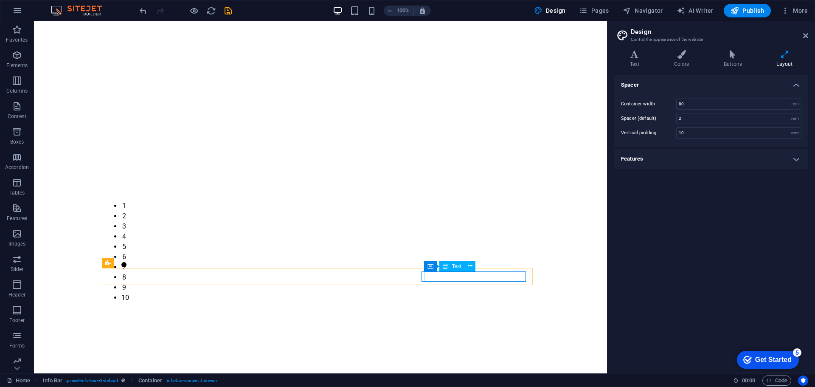
click at [456, 266] on span "Text" at bounding box center [456, 266] width 9 height 5
click at [471, 265] on icon at bounding box center [470, 266] width 5 height 9
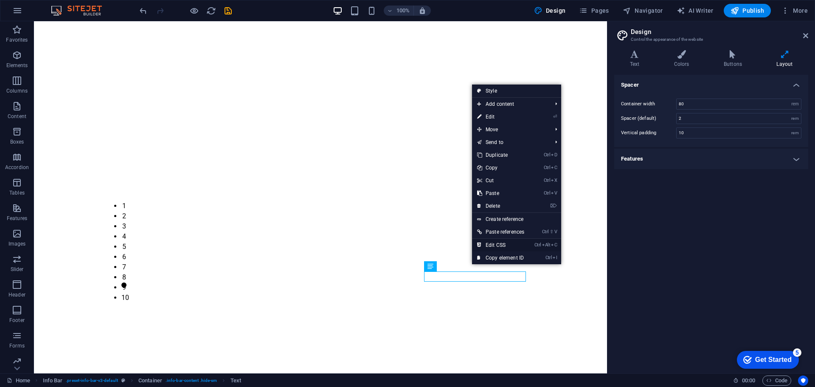
click at [502, 244] on link "Ctrl Alt C Edit CSS" at bounding box center [500, 245] width 57 height 13
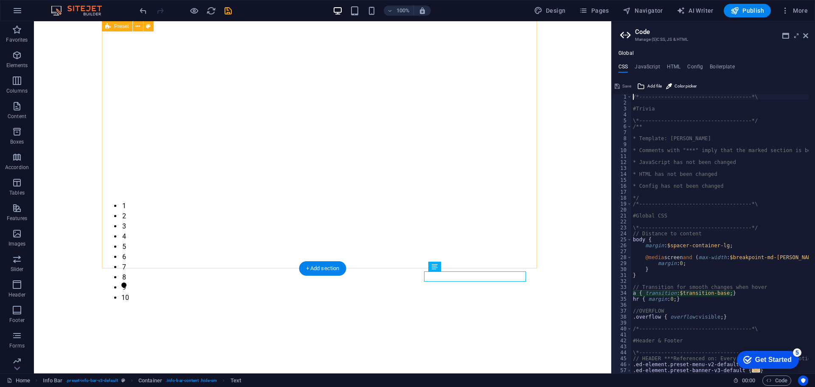
type textarea "a { transition: $transition-base; }"
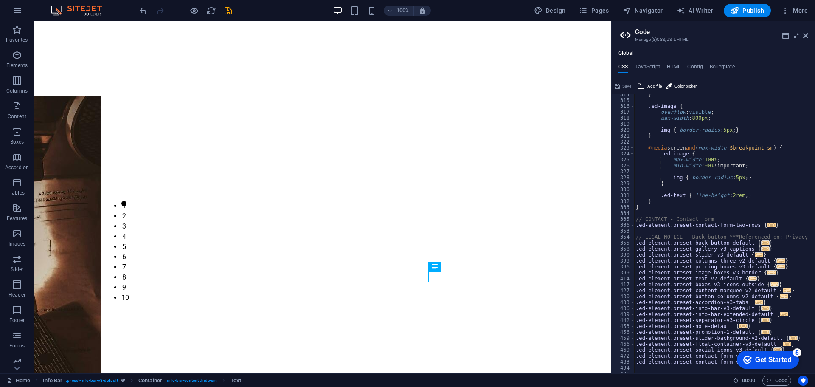
scroll to position [559, 0]
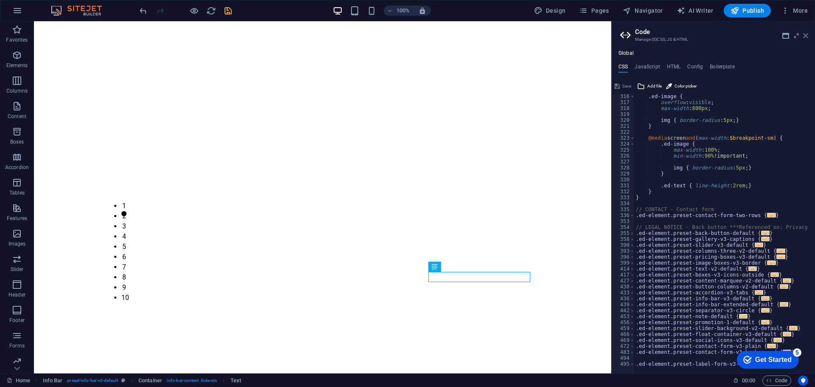
click at [805, 37] on icon at bounding box center [806, 35] width 5 height 7
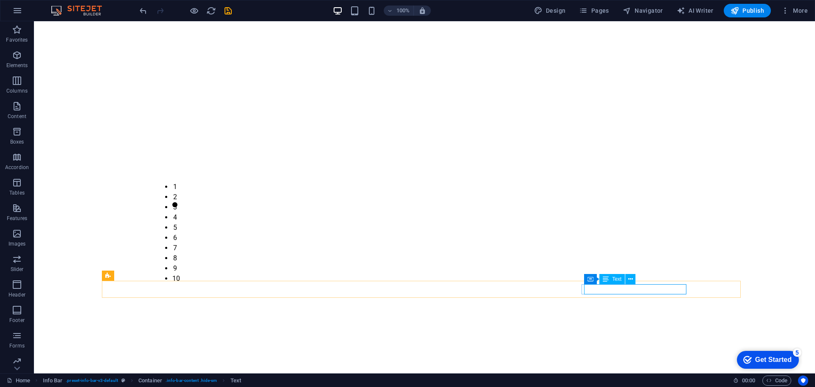
click at [618, 282] on span "Text" at bounding box center [616, 278] width 9 height 5
click at [615, 279] on span "Text" at bounding box center [616, 278] width 9 height 5
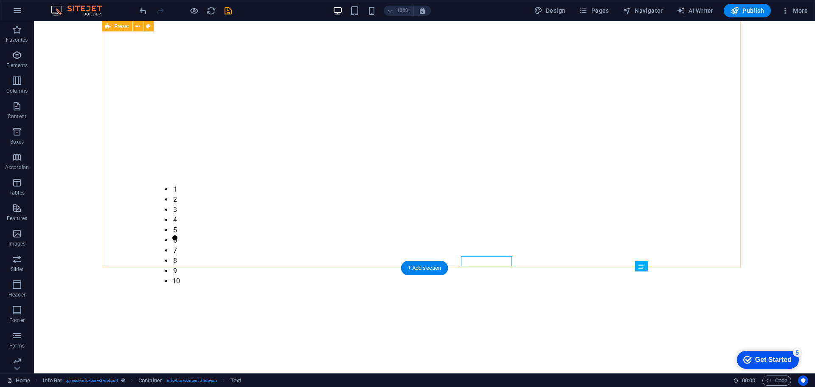
scroll to position [542, 0]
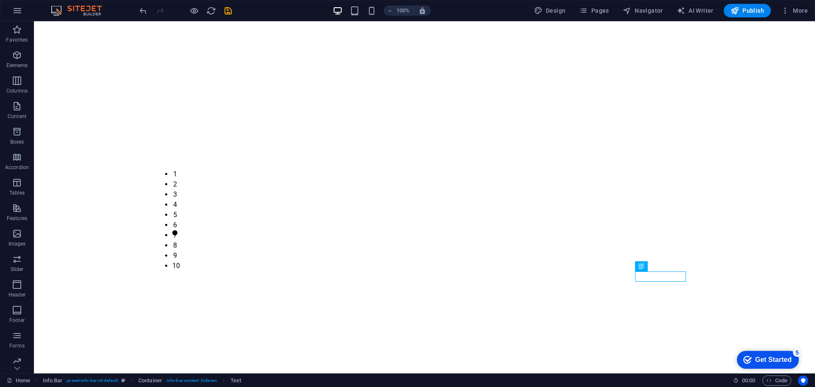
click at [603, 327] on html "Skip to main content Home Who We Are Services Gallery Reviews Contact TRI-TOY P…" at bounding box center [424, 369] width 781 height 1781
click at [230, 10] on icon "save" at bounding box center [228, 11] width 10 height 10
click at [752, 15] on button "Publish" at bounding box center [747, 11] width 47 height 14
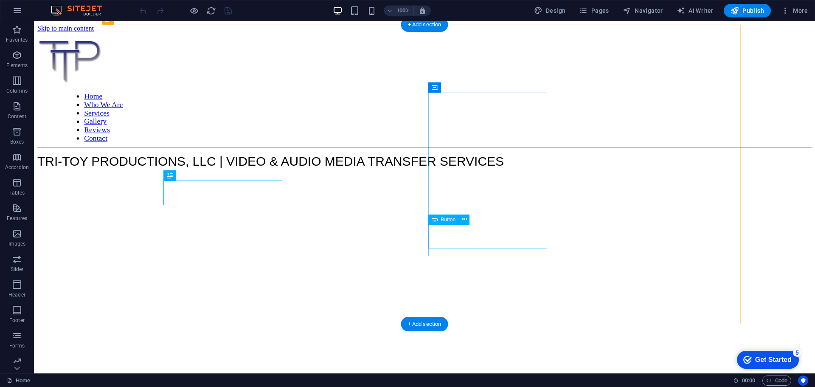
scroll to position [486, 0]
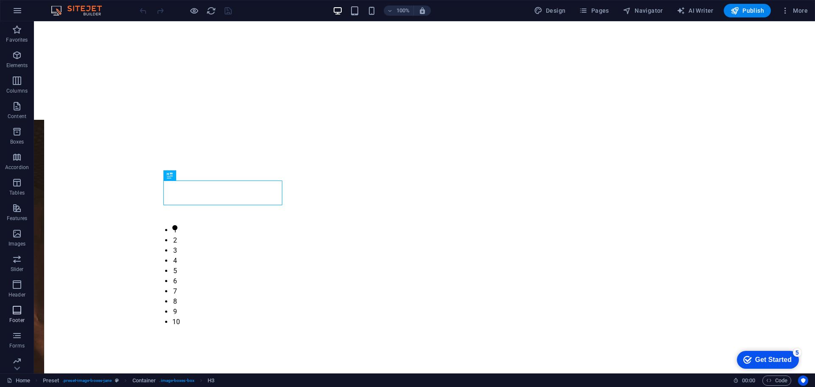
click at [20, 318] on p "Footer" at bounding box center [16, 320] width 15 height 7
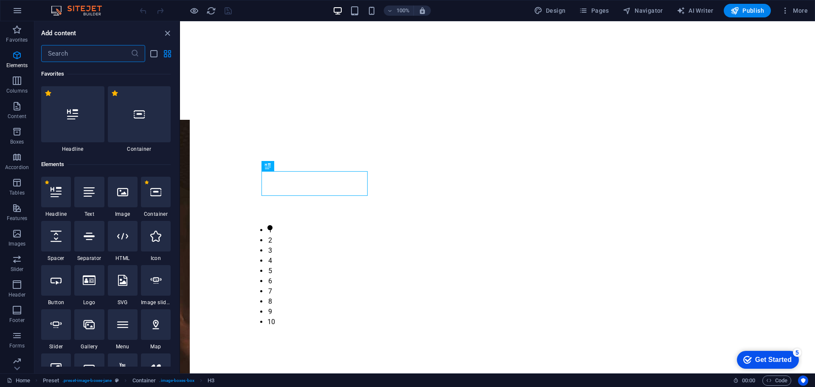
scroll to position [5623, 0]
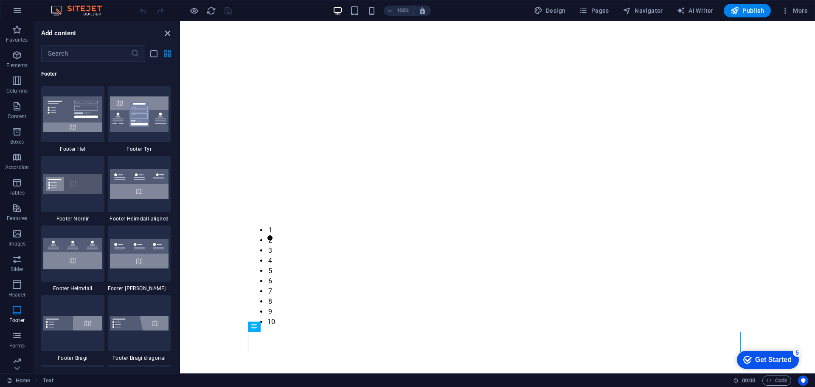
click at [166, 31] on icon "close panel" at bounding box center [168, 33] width 10 height 10
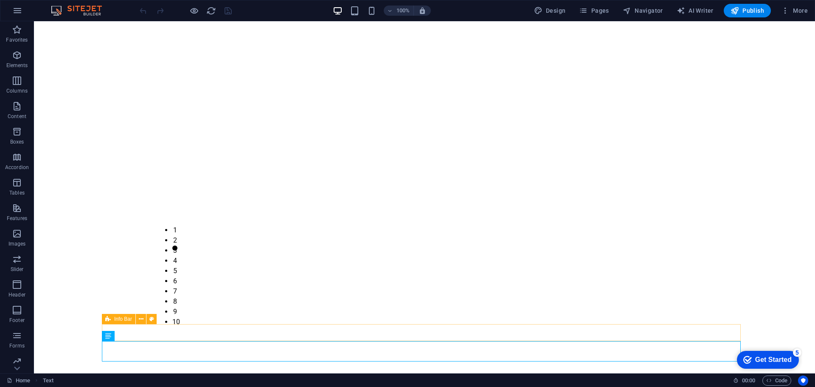
click at [109, 318] on icon at bounding box center [108, 319] width 6 height 10
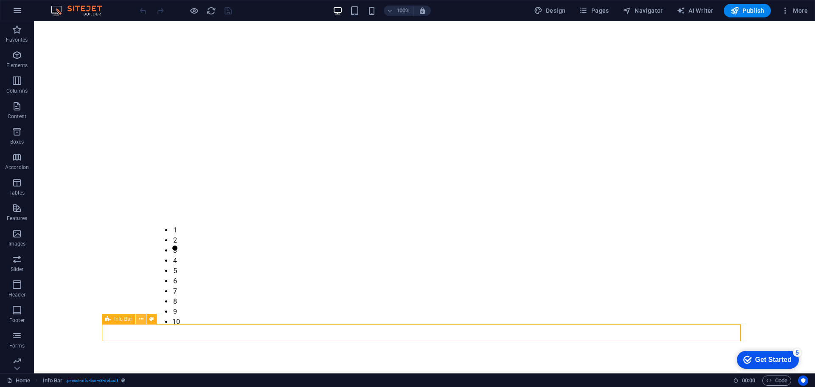
click at [145, 318] on button at bounding box center [141, 319] width 10 height 10
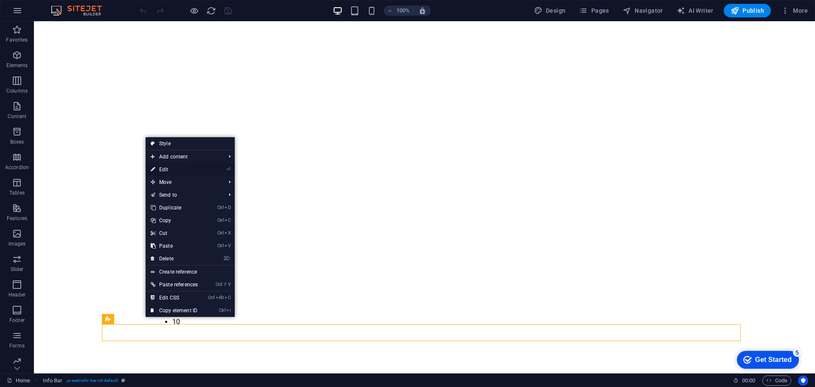
click at [170, 169] on link "⏎ Edit" at bounding box center [174, 169] width 57 height 13
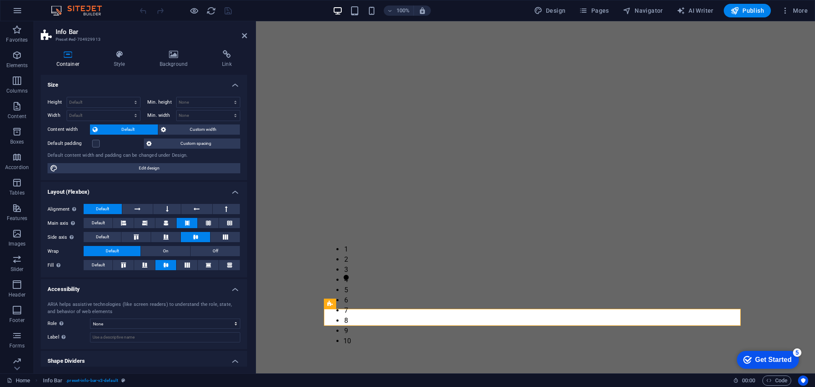
scroll to position [23, 0]
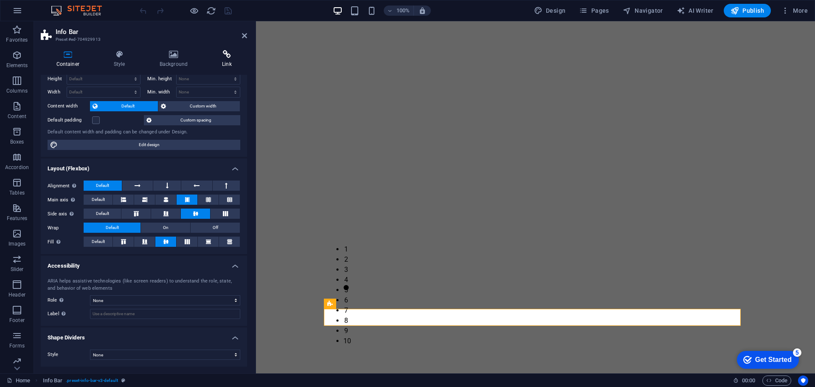
click at [223, 62] on h4 "Link" at bounding box center [227, 59] width 41 height 18
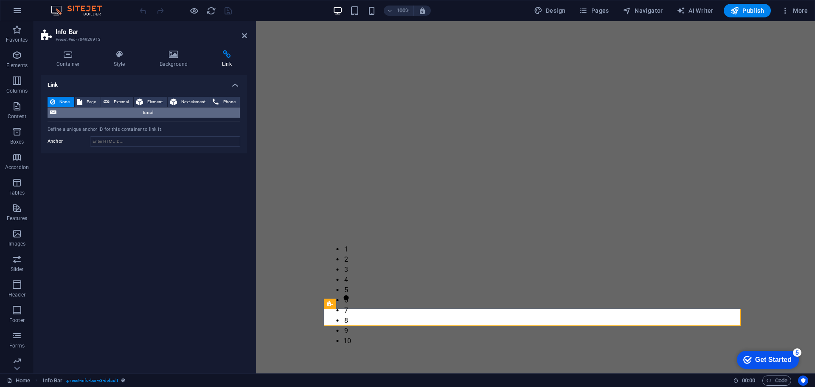
click at [192, 113] on span "Email" at bounding box center [148, 112] width 178 height 10
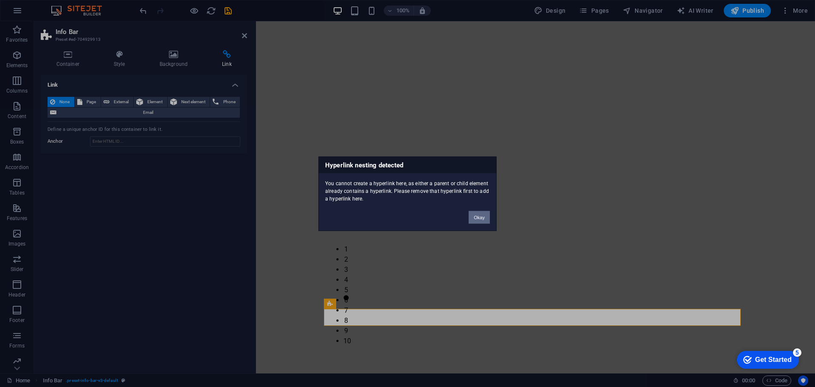
click at [484, 219] on button "Okay" at bounding box center [479, 217] width 21 height 13
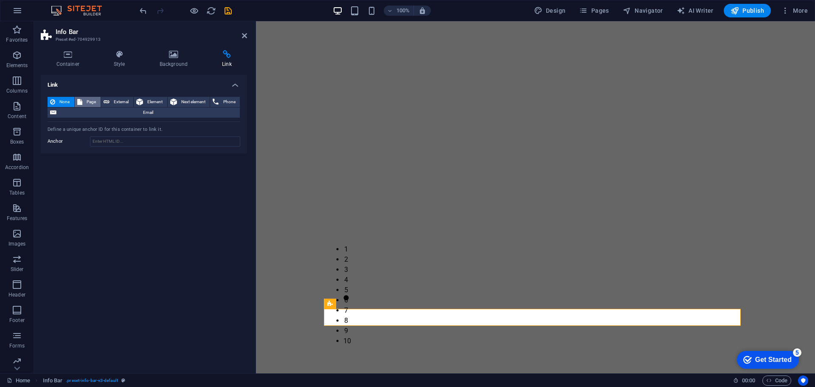
click at [89, 105] on span "Page" at bounding box center [91, 102] width 13 height 10
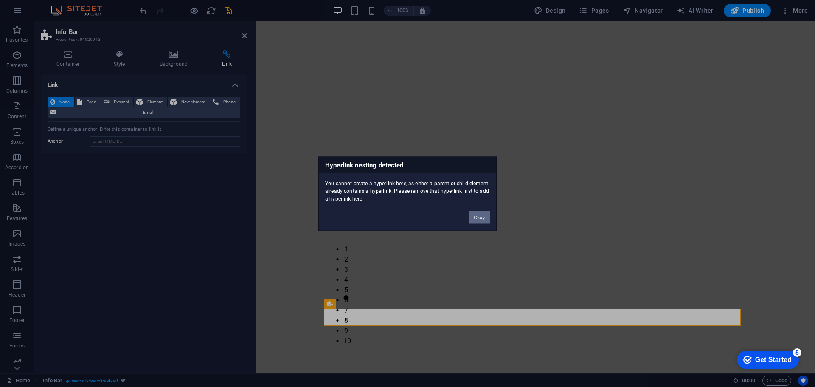
drag, startPoint x: 478, startPoint y: 221, endPoint x: 132, endPoint y: 169, distance: 349.6
click at [478, 221] on button "Okay" at bounding box center [479, 217] width 21 height 13
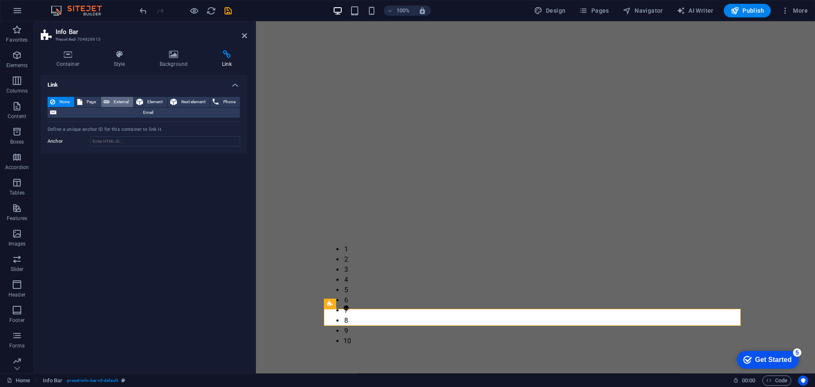
click at [113, 100] on span "External" at bounding box center [121, 102] width 19 height 10
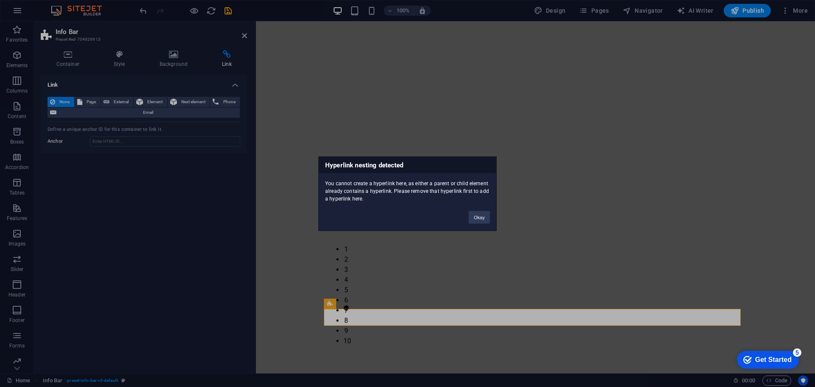
click at [492, 216] on div "Okay" at bounding box center [480, 213] width 34 height 22
click at [485, 220] on button "Okay" at bounding box center [479, 217] width 21 height 13
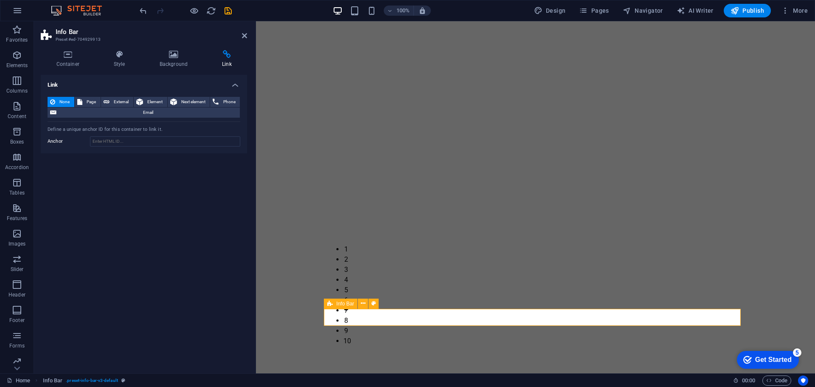
click at [329, 306] on icon at bounding box center [330, 304] width 6 height 10
click at [374, 305] on icon at bounding box center [374, 303] width 5 height 9
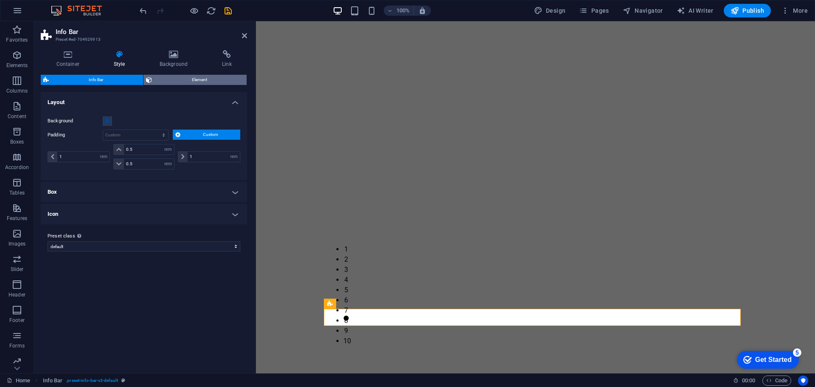
click at [200, 83] on span "Element" at bounding box center [200, 80] width 90 height 10
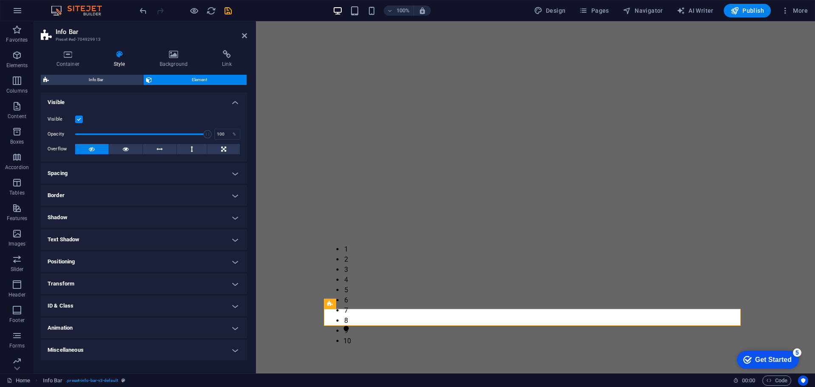
click at [107, 262] on h4 "Positioning" at bounding box center [144, 261] width 206 height 20
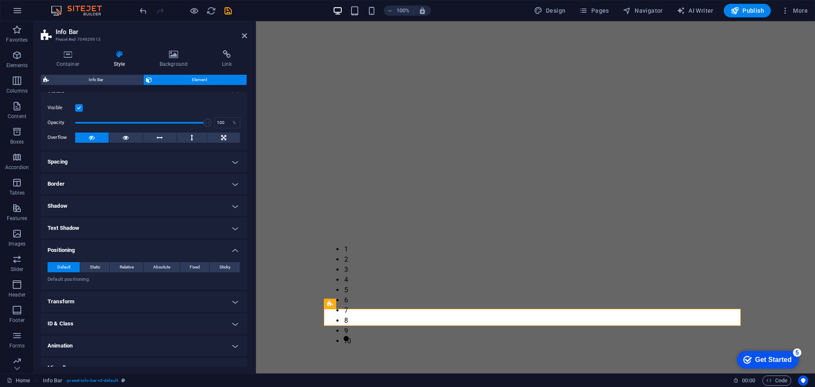
scroll to position [23, 0]
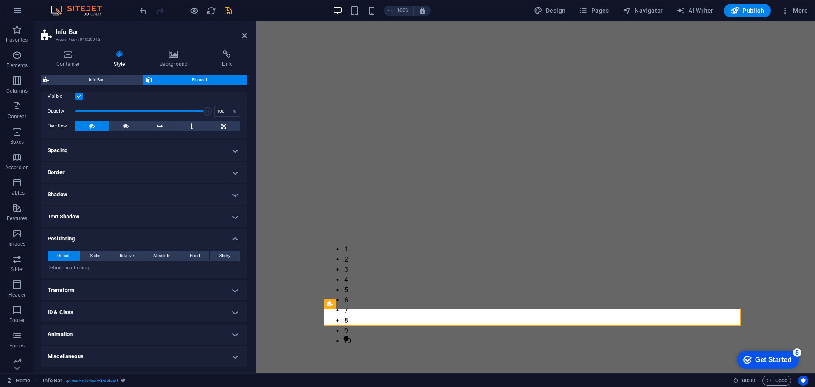
click at [140, 312] on h4 "ID & Class" at bounding box center [144, 312] width 206 height 20
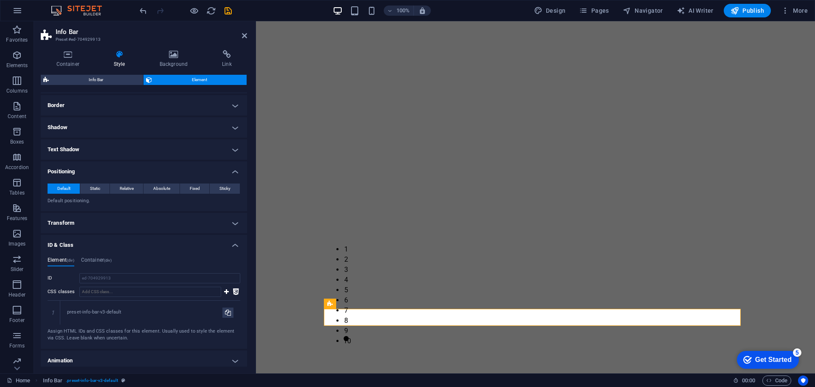
scroll to position [116, 0]
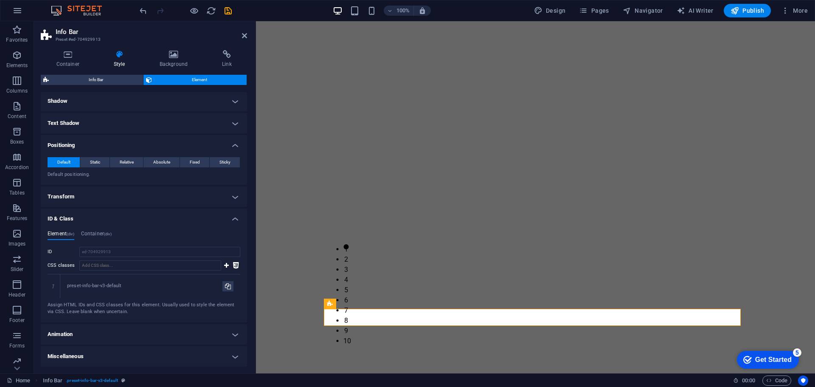
click at [74, 335] on h4 "Animation" at bounding box center [144, 334] width 206 height 20
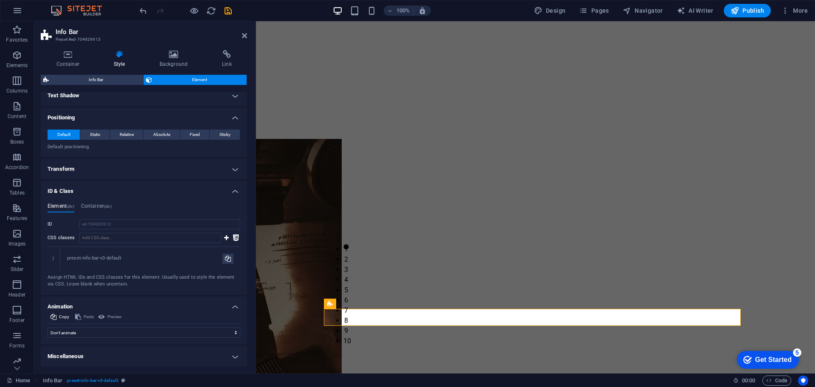
click at [110, 355] on h4 "Miscellaneous" at bounding box center [144, 356] width 206 height 20
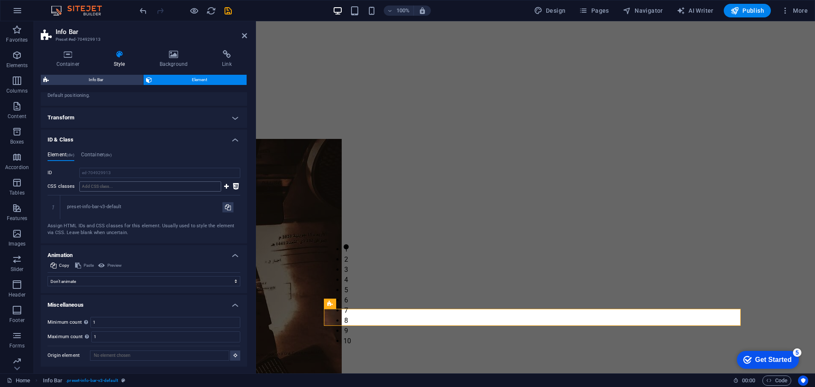
scroll to position [197, 0]
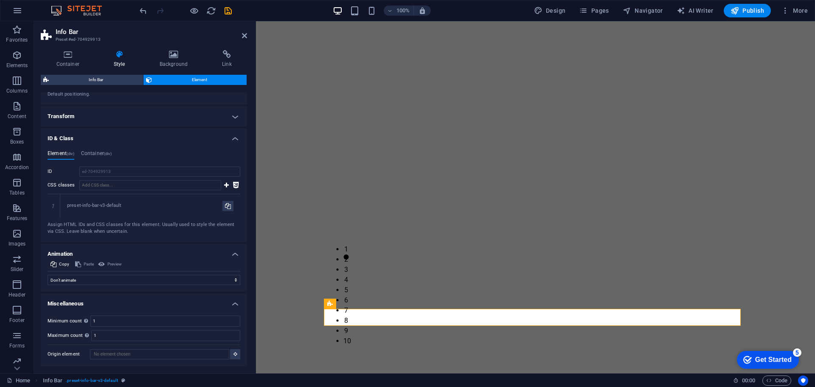
click at [232, 304] on h4 "Miscellaneous" at bounding box center [144, 300] width 206 height 15
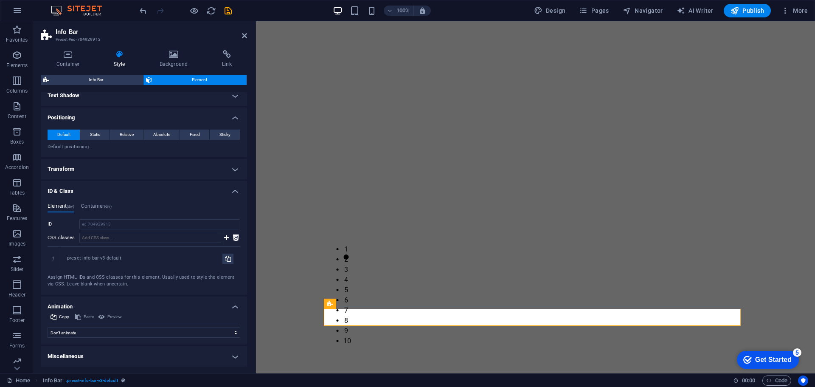
scroll to position [144, 0]
click at [232, 304] on h4 "Animation" at bounding box center [144, 303] width 206 height 15
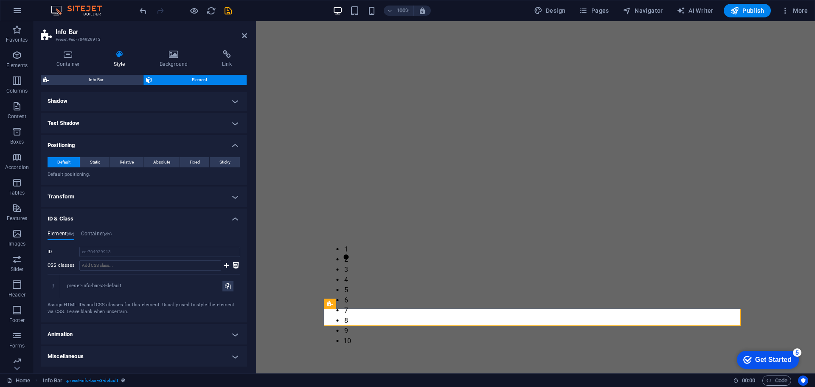
scroll to position [116, 0]
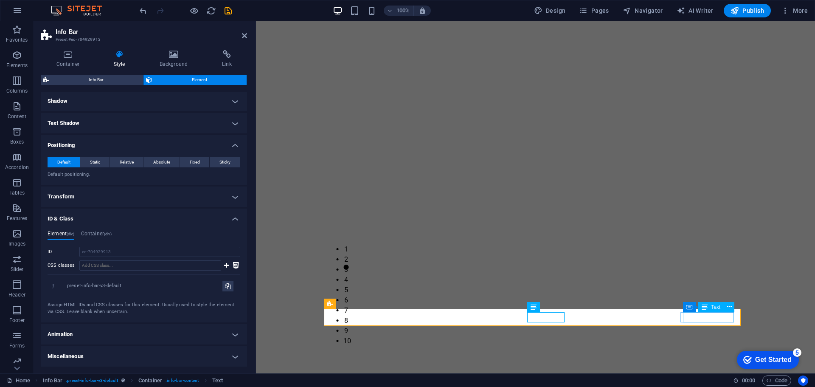
click at [729, 308] on icon at bounding box center [730, 306] width 5 height 9
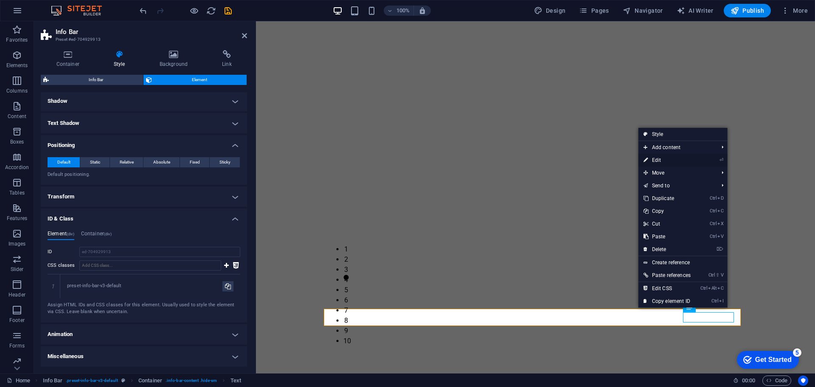
click at [659, 158] on link "⏎ Edit" at bounding box center [667, 160] width 57 height 13
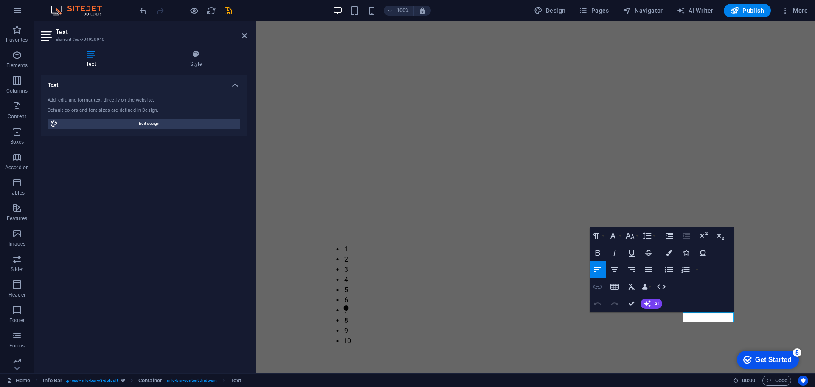
click at [596, 288] on icon "button" at bounding box center [598, 287] width 8 height 4
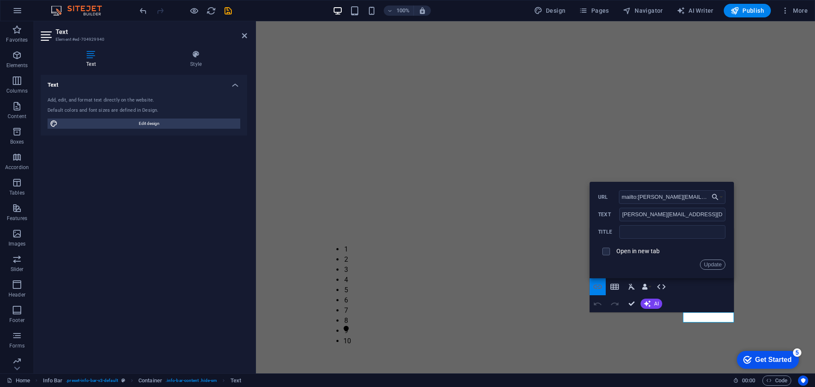
click at [595, 286] on icon "button" at bounding box center [598, 287] width 10 height 10
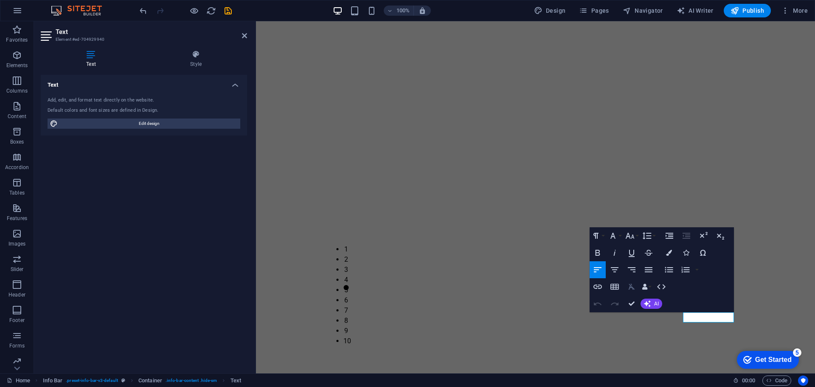
click at [632, 286] on icon "button" at bounding box center [632, 287] width 6 height 6
drag, startPoint x: 633, startPoint y: 302, endPoint x: 599, endPoint y: 282, distance: 39.8
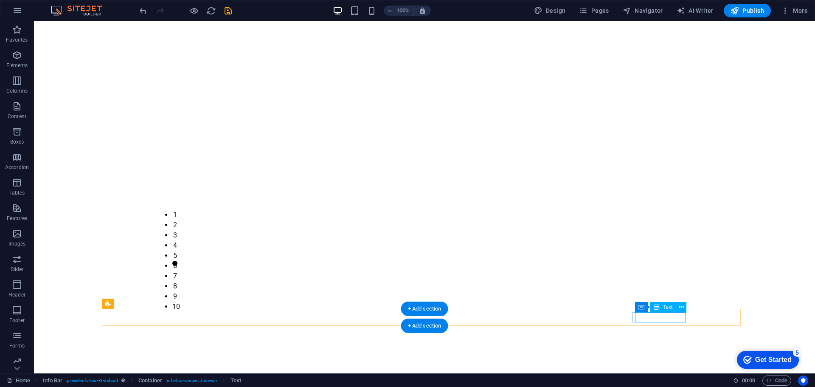
click at [680, 308] on icon at bounding box center [682, 307] width 5 height 9
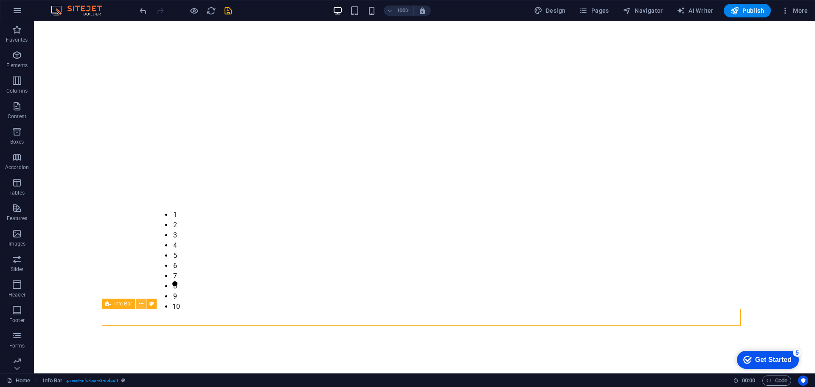
click at [141, 304] on icon at bounding box center [141, 303] width 5 height 9
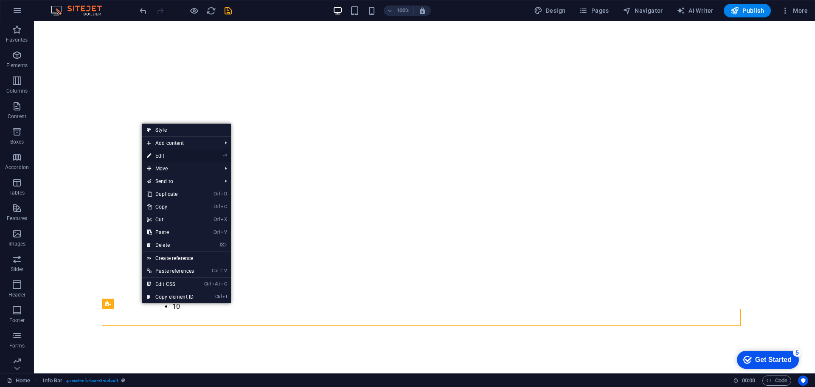
click at [166, 154] on link "⏎ Edit" at bounding box center [170, 156] width 57 height 13
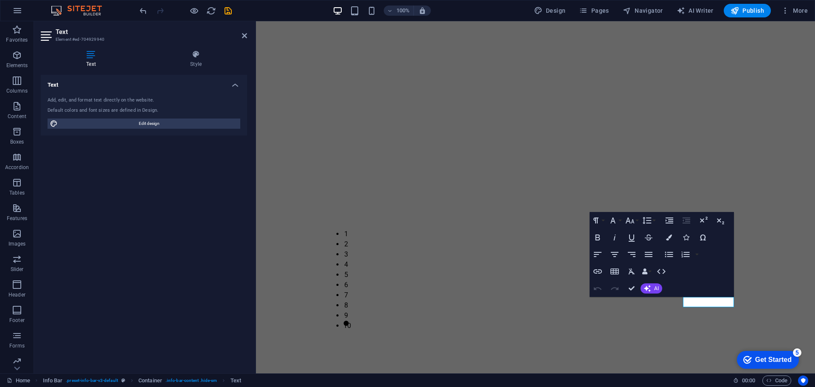
click at [90, 65] on h4 "Text" at bounding box center [93, 59] width 104 height 18
click at [105, 121] on span "Edit design" at bounding box center [149, 123] width 178 height 10
select select "600"
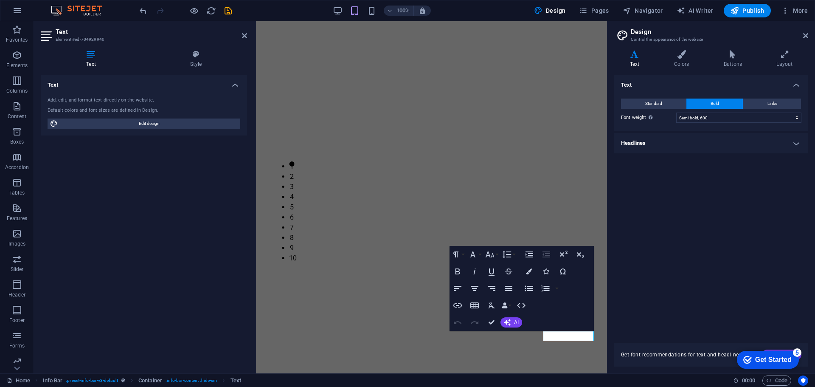
scroll to position [417, 0]
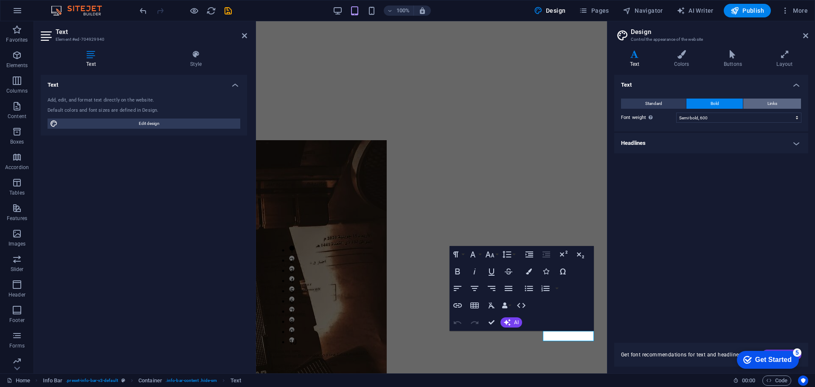
click at [782, 103] on button "Links" at bounding box center [773, 104] width 58 height 10
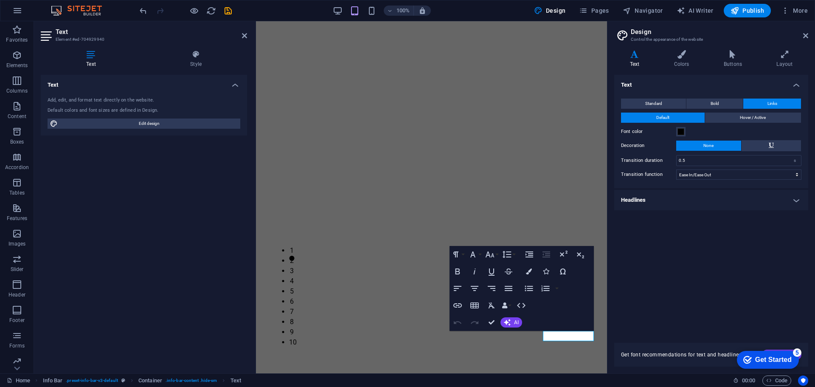
click at [788, 203] on h4 "Headlines" at bounding box center [712, 200] width 194 height 20
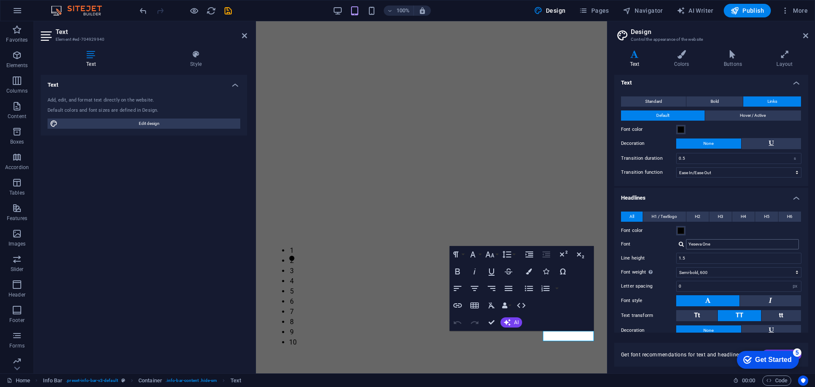
scroll to position [0, 0]
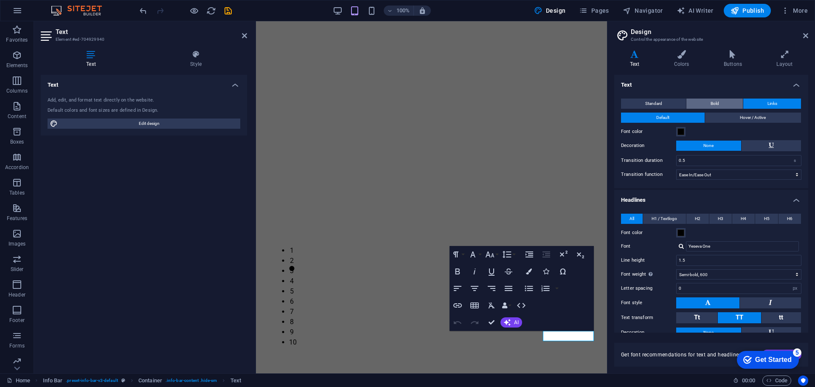
click at [716, 103] on span "Bold" at bounding box center [715, 104] width 8 height 10
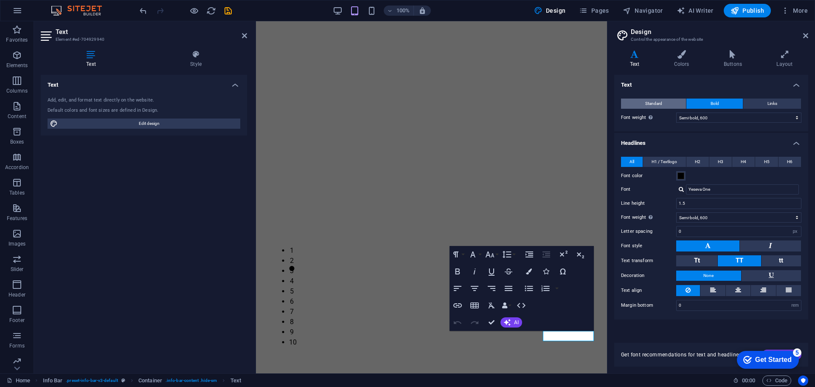
click at [666, 102] on button "Standard" at bounding box center [653, 104] width 65 height 10
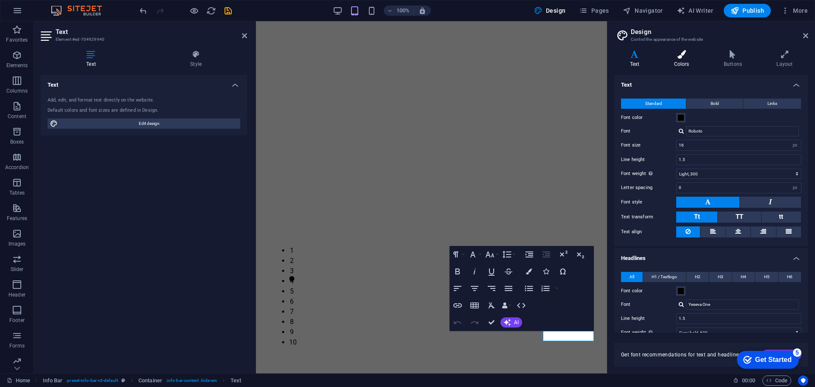
click at [681, 56] on icon at bounding box center [682, 54] width 46 height 8
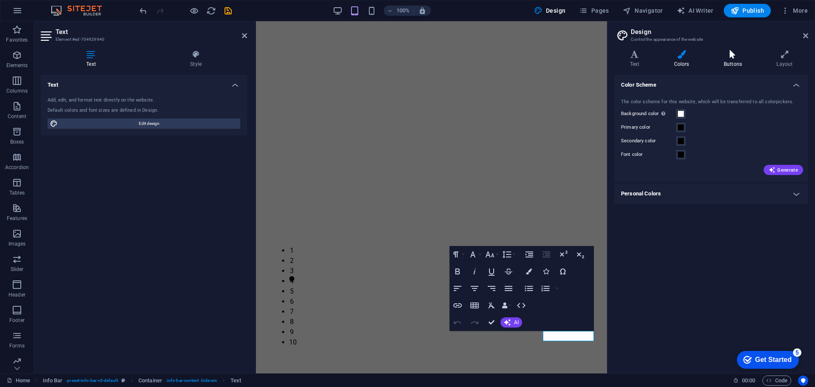
click at [729, 59] on h4 "Buttons" at bounding box center [734, 59] width 53 height 18
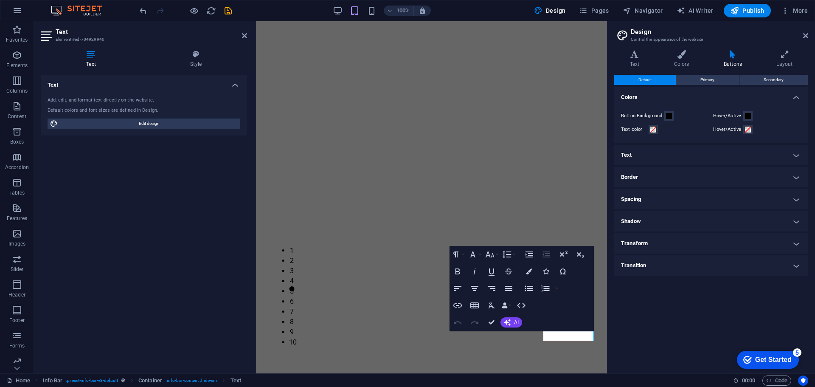
click at [697, 161] on h4 "Text" at bounding box center [712, 155] width 194 height 20
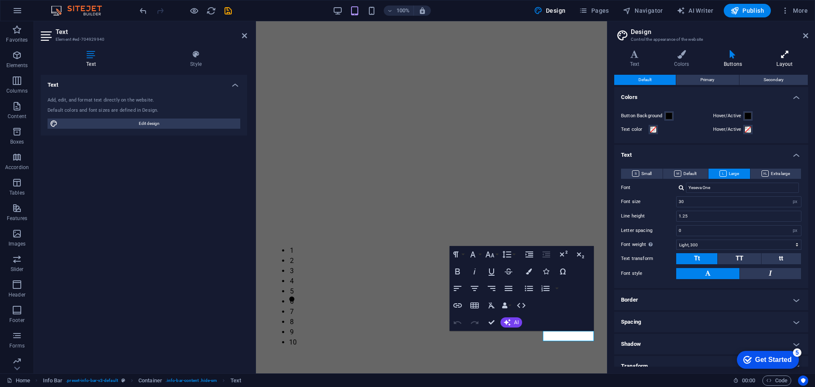
click at [791, 62] on h4 "Layout" at bounding box center [785, 59] width 47 height 18
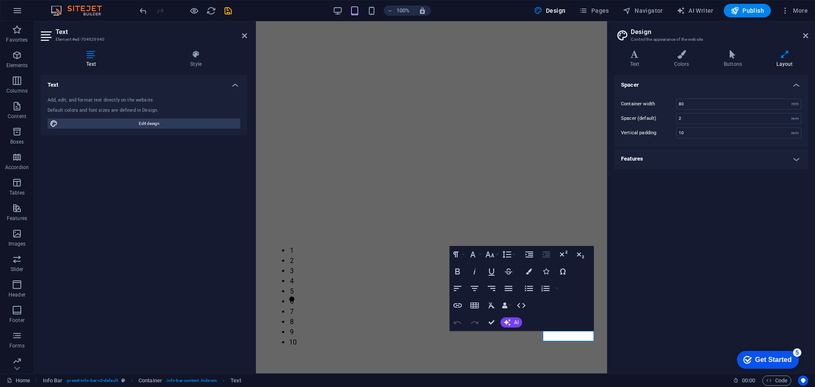
click at [669, 154] on h4 "Features" at bounding box center [712, 159] width 194 height 20
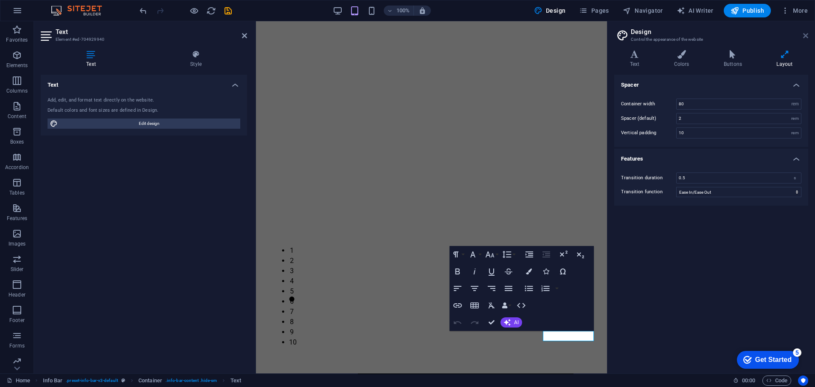
click at [804, 34] on icon at bounding box center [806, 35] width 5 height 7
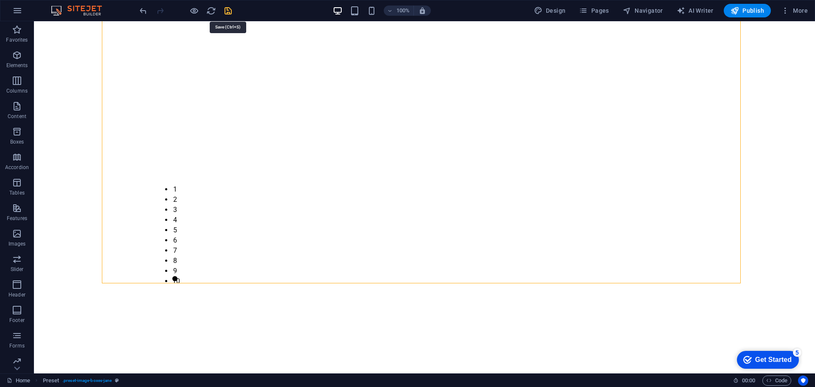
click at [228, 8] on icon "save" at bounding box center [228, 11] width 10 height 10
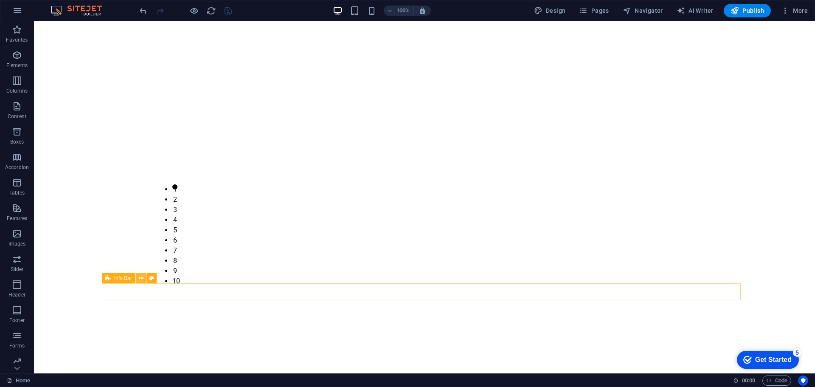
click at [143, 279] on icon at bounding box center [141, 278] width 5 height 9
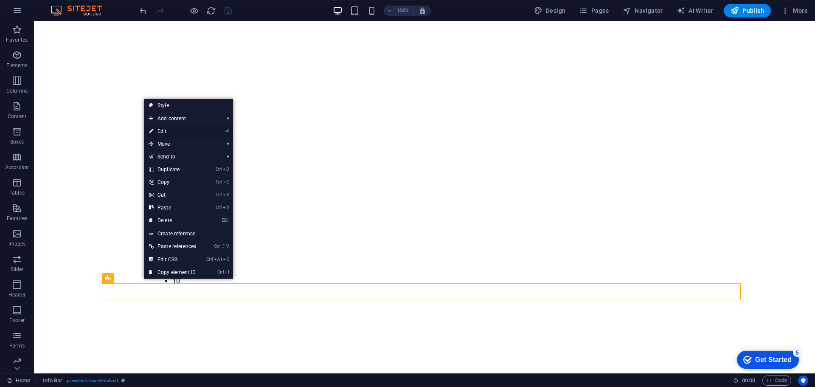
click at [166, 129] on link "⏎ Edit" at bounding box center [172, 131] width 57 height 13
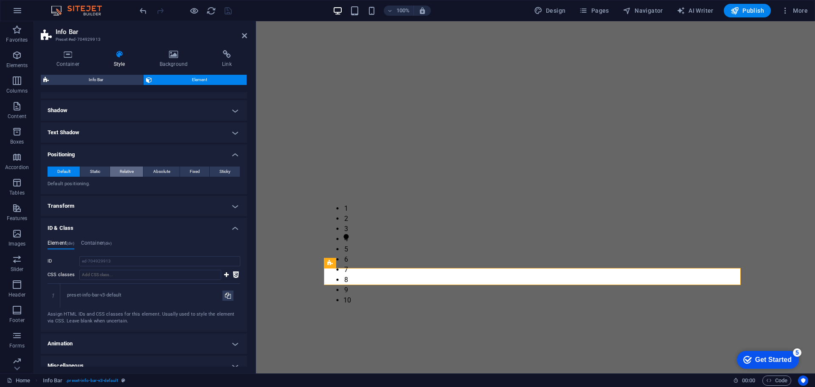
scroll to position [116, 0]
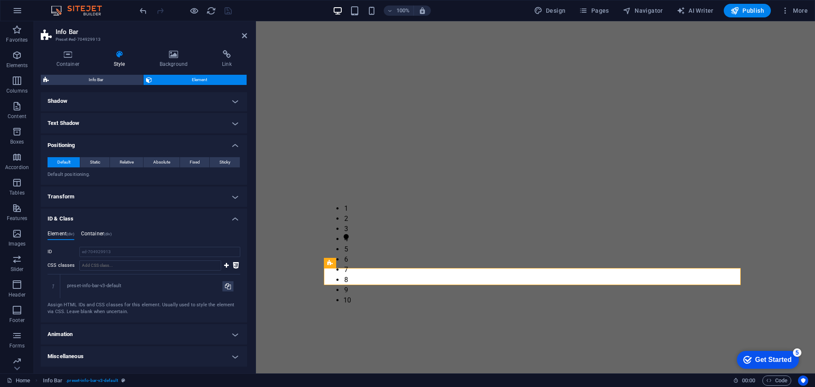
click at [100, 234] on h4 "Container (div)" at bounding box center [96, 235] width 31 height 9
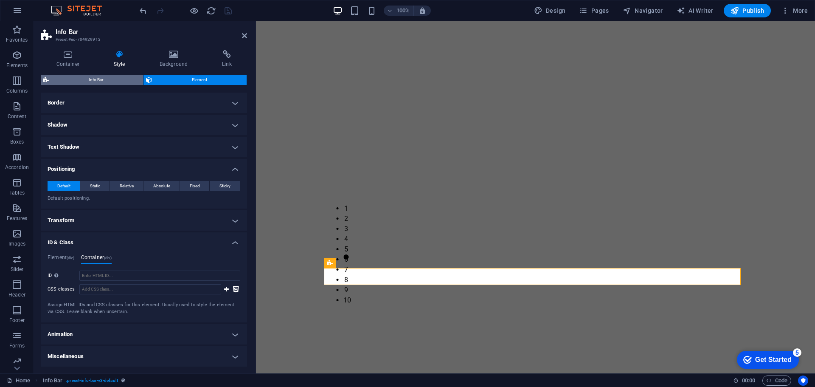
click at [104, 76] on span "Info Bar" at bounding box center [95, 80] width 89 height 10
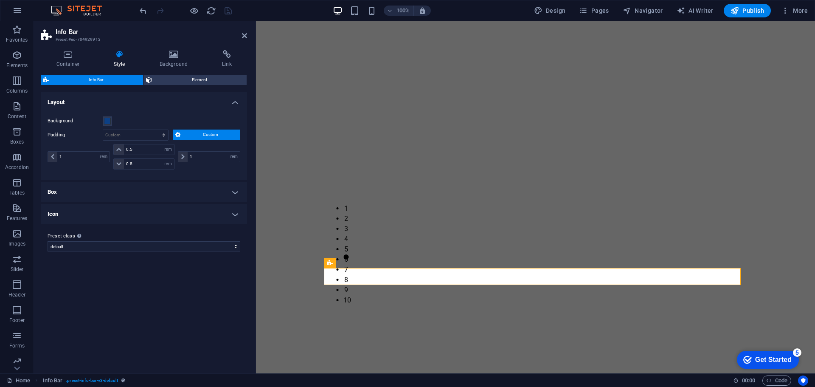
click at [85, 192] on h4 "Box" at bounding box center [144, 192] width 206 height 20
click at [78, 265] on h4 "Icon" at bounding box center [144, 265] width 206 height 20
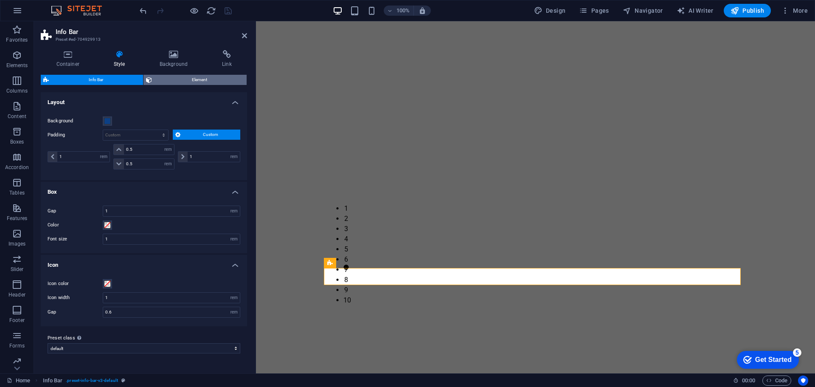
click at [186, 82] on span "Element" at bounding box center [200, 80] width 90 height 10
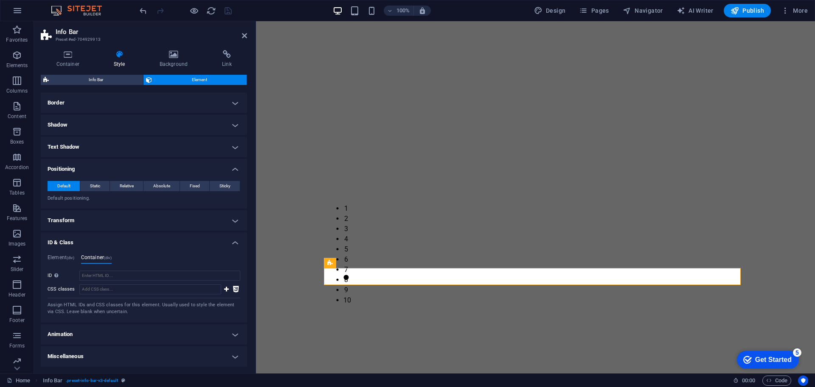
click at [88, 356] on h4 "Miscellaneous" at bounding box center [144, 356] width 206 height 20
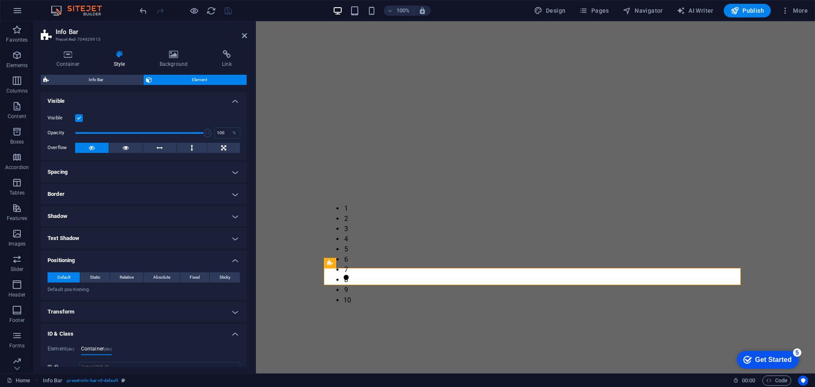
scroll to position [0, 0]
click at [72, 59] on h4 "Container" at bounding box center [69, 59] width 57 height 18
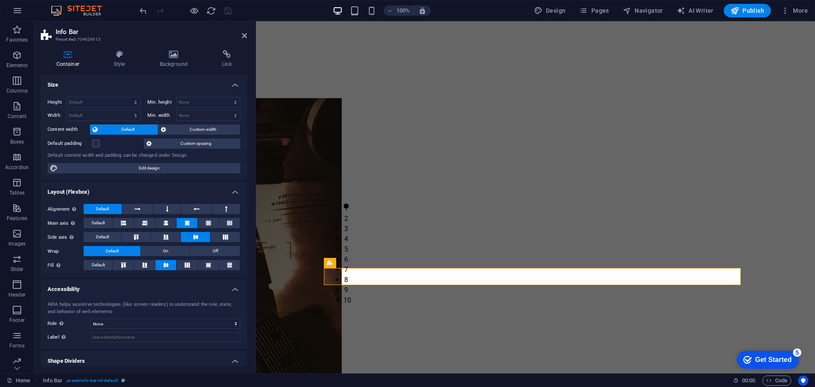
scroll to position [23, 0]
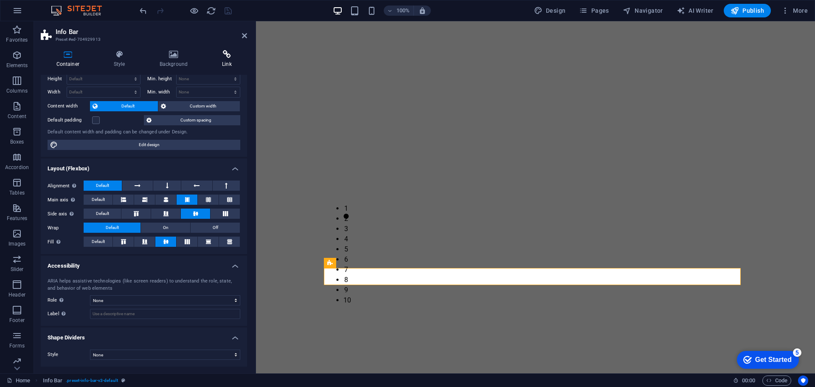
click at [222, 61] on h4 "Link" at bounding box center [227, 59] width 41 height 18
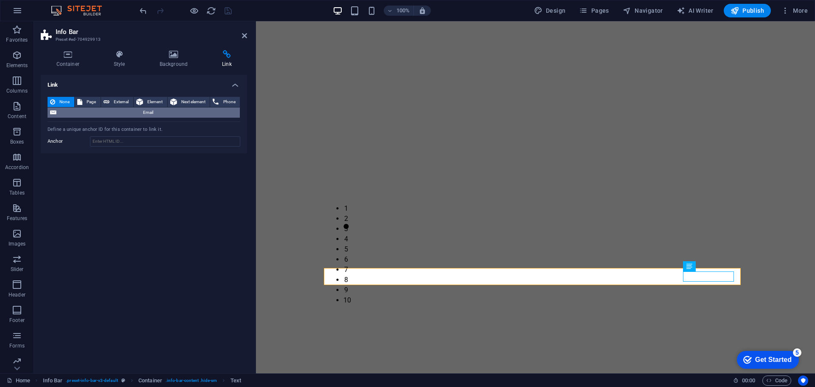
click at [103, 115] on span "Email" at bounding box center [148, 112] width 178 height 10
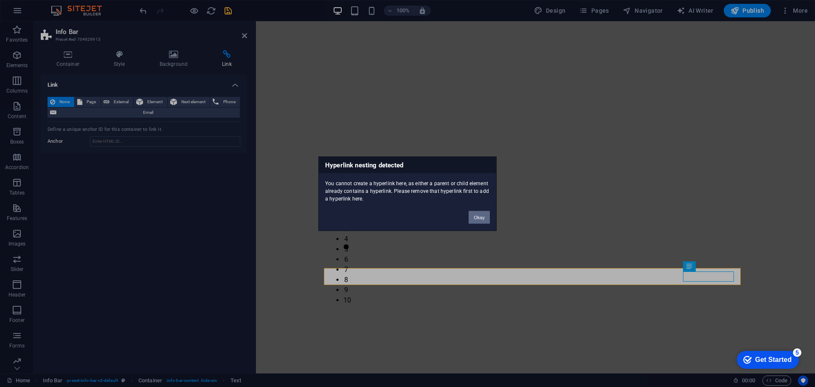
click at [480, 217] on button "Okay" at bounding box center [479, 217] width 21 height 13
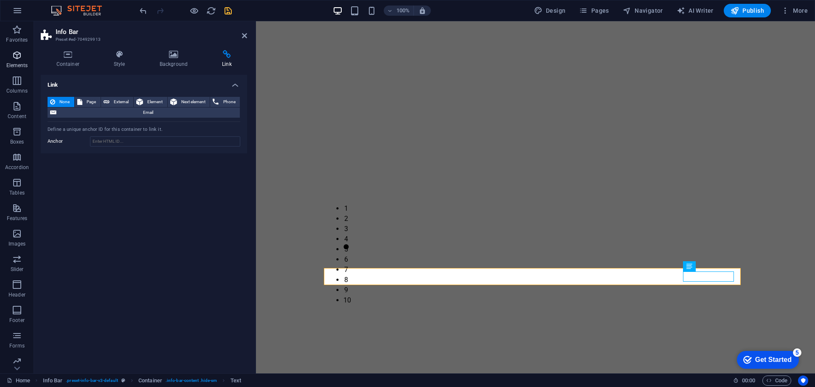
click at [21, 55] on icon "button" at bounding box center [17, 55] width 10 height 10
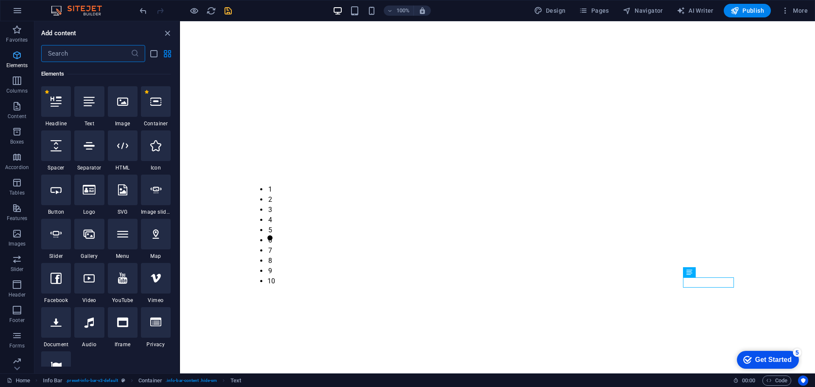
scroll to position [90, 0]
click at [299, 340] on html "Skip to main content Home Who We Are Services Gallery Reviews Contact TRI-TOY P…" at bounding box center [497, 385] width 635 height 1781
click at [280, 316] on html "Skip to main content Home Who We Are Services Gallery Reviews Contact TRI-TOY P…" at bounding box center [497, 385] width 635 height 1781
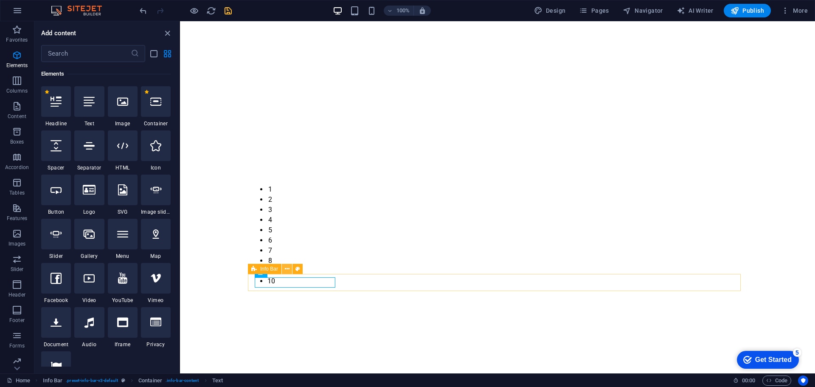
click at [286, 268] on icon at bounding box center [287, 269] width 5 height 9
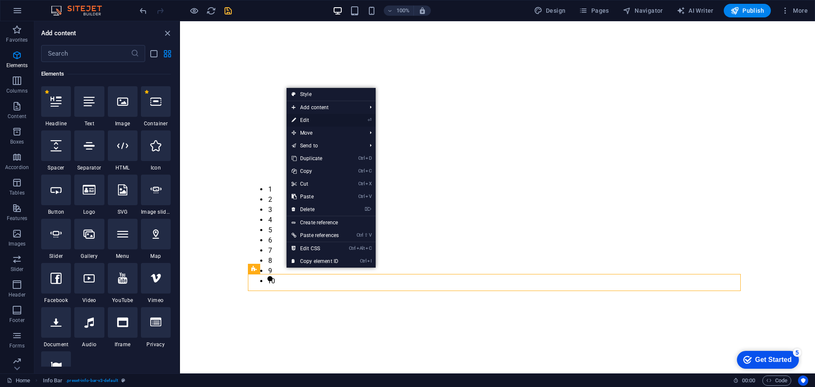
click at [312, 124] on link "⏎ Edit" at bounding box center [315, 120] width 57 height 13
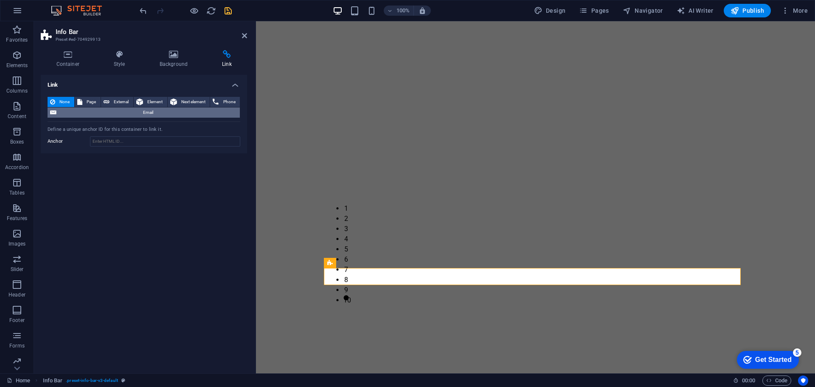
click at [183, 114] on span "Email" at bounding box center [148, 112] width 178 height 10
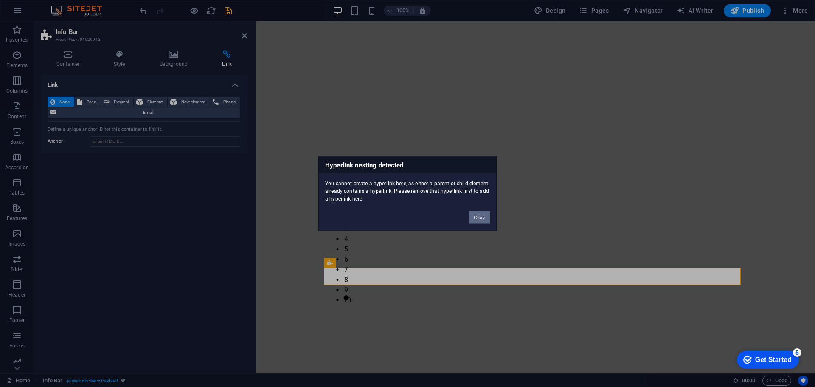
click at [476, 214] on button "Okay" at bounding box center [479, 217] width 21 height 13
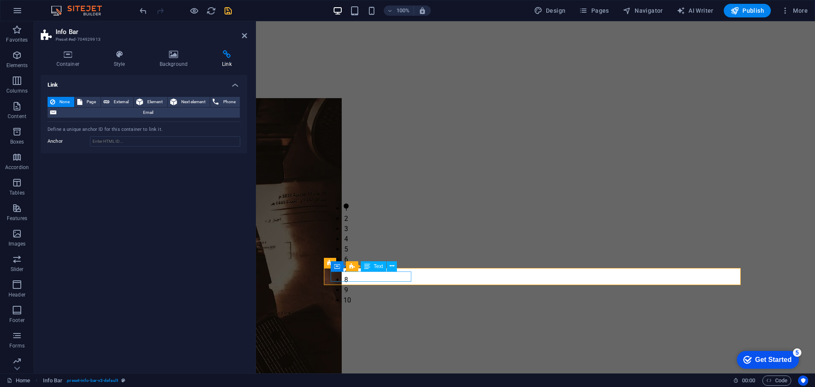
click at [382, 266] on span "Text" at bounding box center [378, 266] width 9 height 5
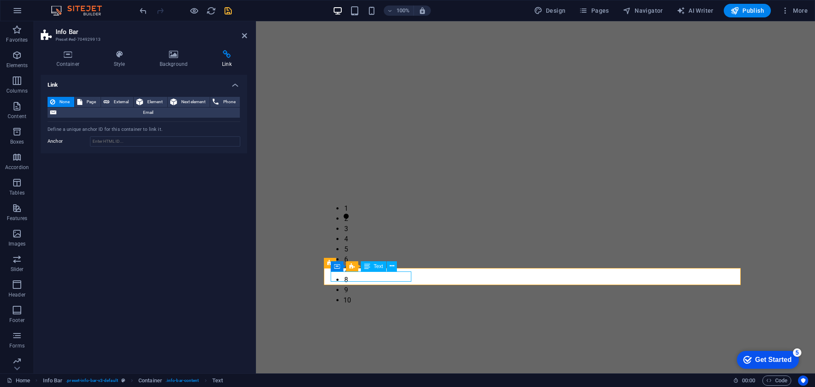
click at [382, 266] on span "Text" at bounding box center [378, 266] width 9 height 5
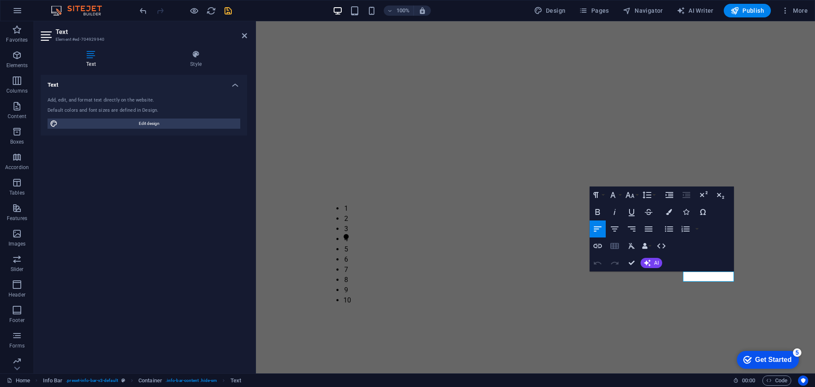
click at [621, 243] on button "Insert Table" at bounding box center [615, 245] width 16 height 17
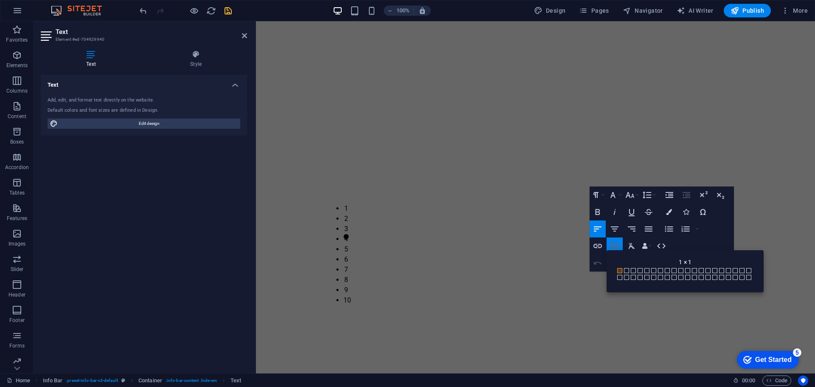
click at [621, 243] on button "Insert Table" at bounding box center [615, 245] width 16 height 17
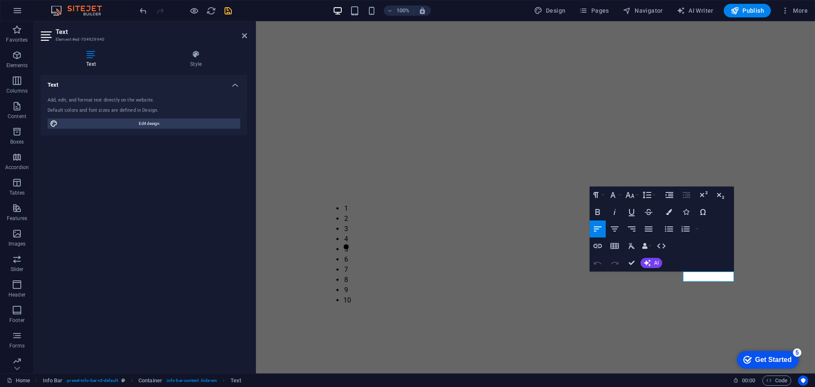
click at [597, 230] on icon "button" at bounding box center [598, 229] width 10 height 10
click at [596, 245] on icon "button" at bounding box center [598, 246] width 10 height 10
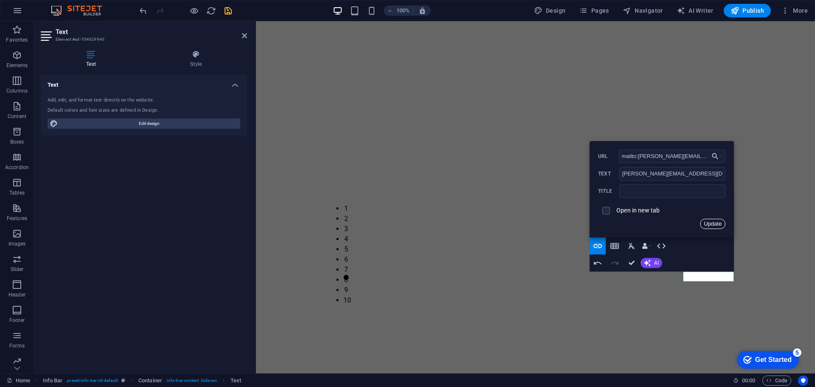
click at [721, 222] on button "Update" at bounding box center [712, 224] width 25 height 10
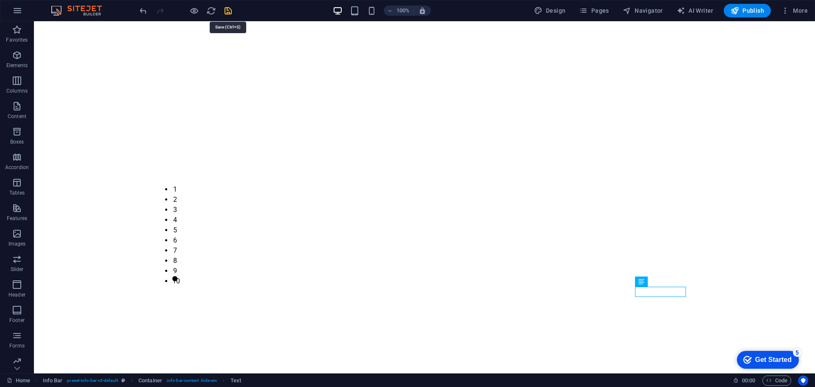
click at [229, 14] on icon "save" at bounding box center [228, 11] width 10 height 10
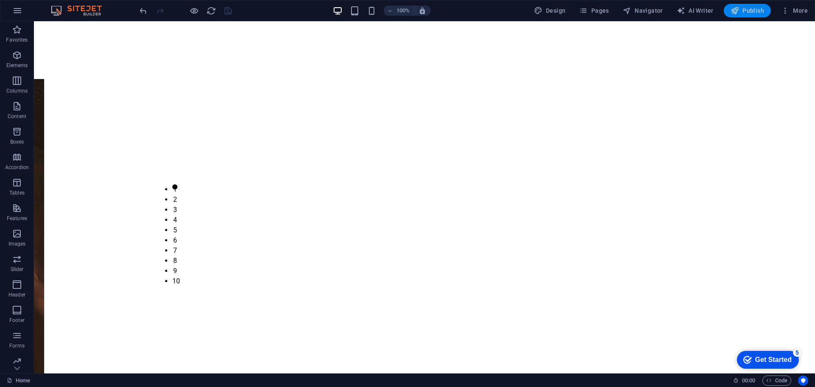
click at [753, 10] on span "Publish" at bounding box center [748, 10] width 34 height 8
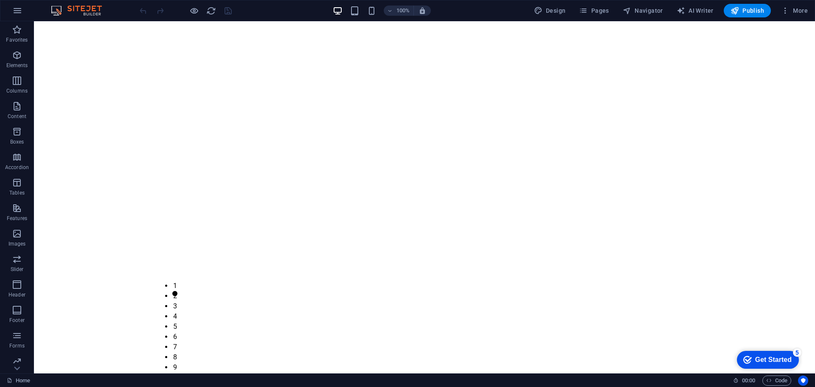
scroll to position [528, 0]
click at [604, 14] on span "Pages" at bounding box center [594, 10] width 30 height 8
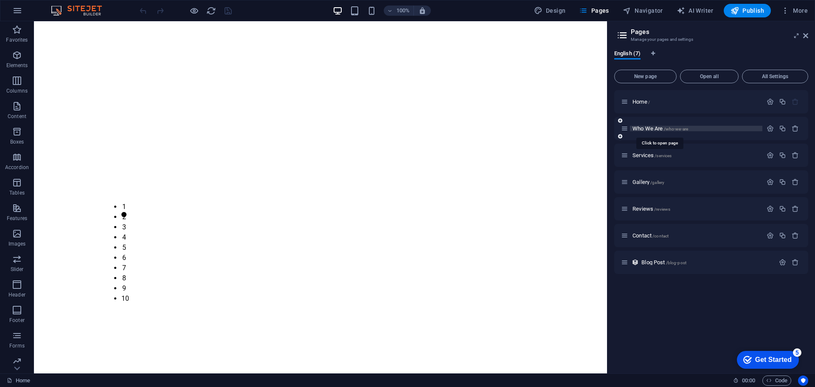
click at [652, 129] on span "Who We Are /who-we-are" at bounding box center [661, 128] width 56 height 6
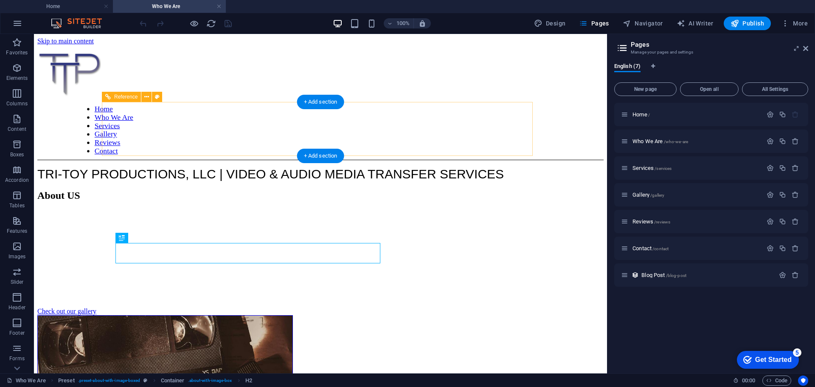
scroll to position [220, 0]
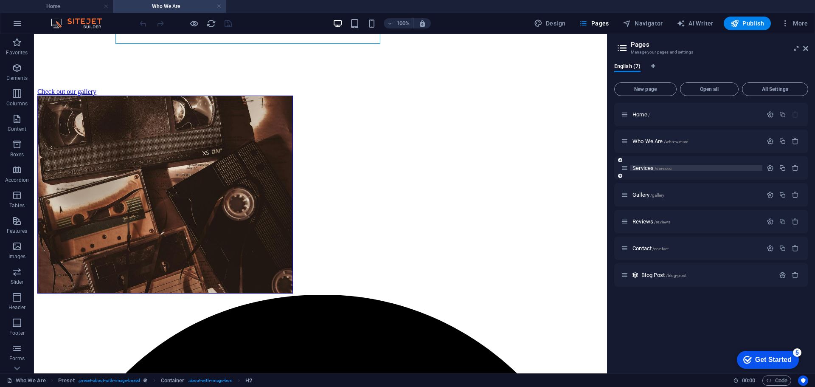
click at [647, 169] on span "Services /services" at bounding box center [652, 168] width 39 height 6
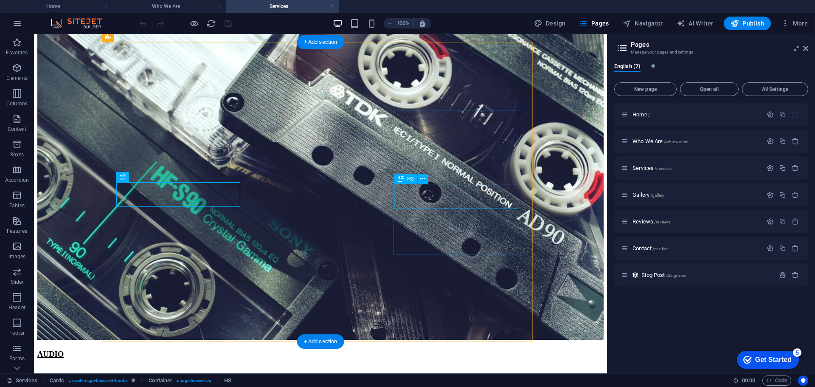
scroll to position [288, 0]
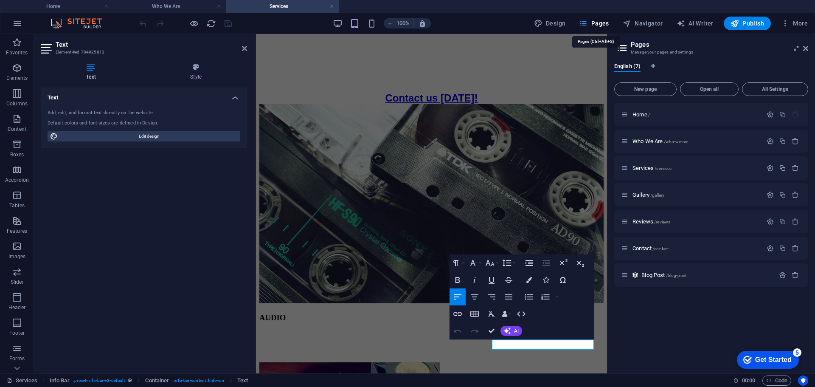
click at [609, 23] on span "Pages" at bounding box center [594, 23] width 30 height 8
click at [642, 116] on span "Home /" at bounding box center [641, 114] width 17 height 6
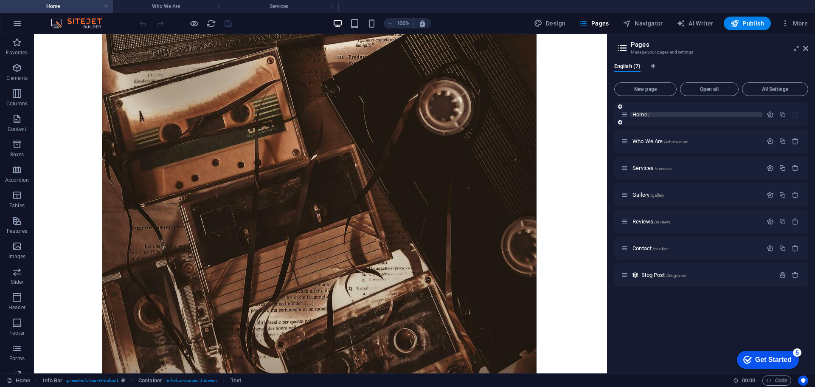
scroll to position [0, 0]
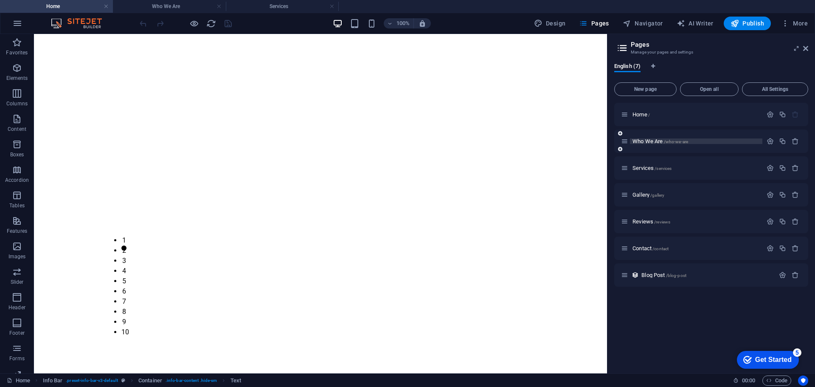
click at [648, 142] on span "Who We Are /who-we-are" at bounding box center [661, 141] width 56 height 6
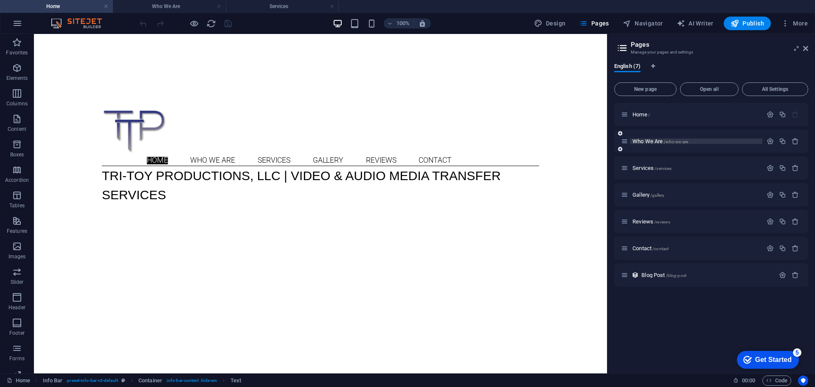
scroll to position [185, 0]
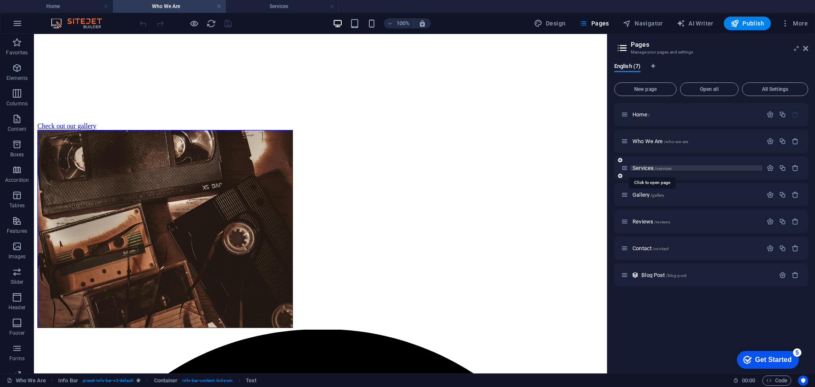
click at [640, 167] on span "Services /services" at bounding box center [652, 168] width 39 height 6
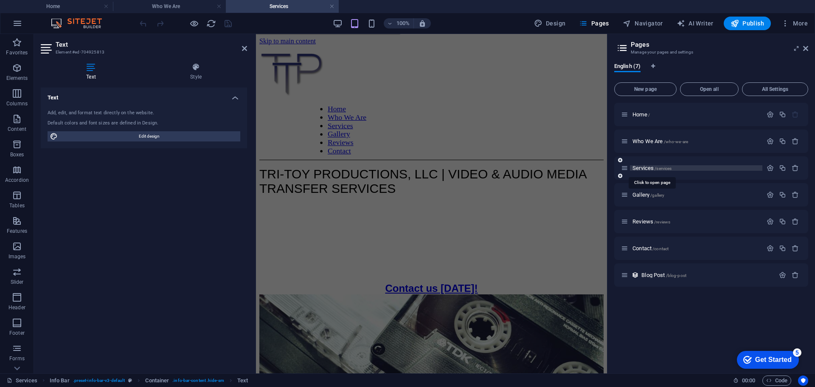
scroll to position [190, 0]
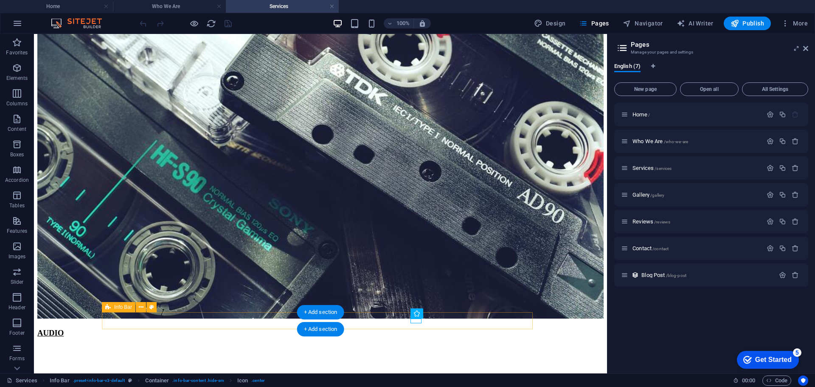
scroll to position [288, 0]
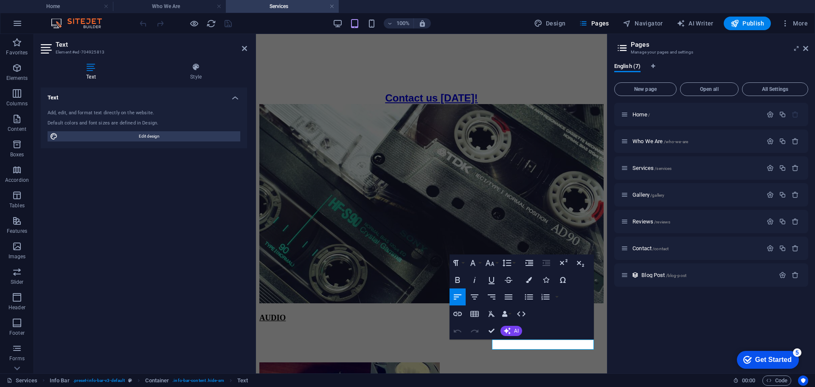
drag, startPoint x: 542, startPoint y: 346, endPoint x: 865, endPoint y: 384, distance: 325.1
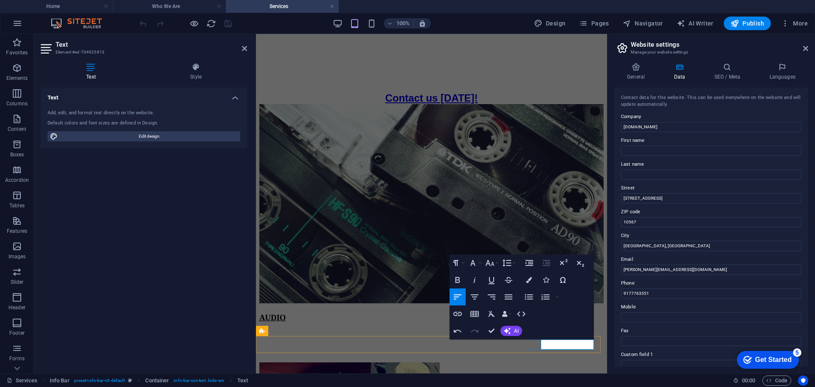
click at [582, 329] on button "Unlink" at bounding box center [583, 323] width 16 height 17
click at [457, 313] on icon "button" at bounding box center [458, 314] width 10 height 10
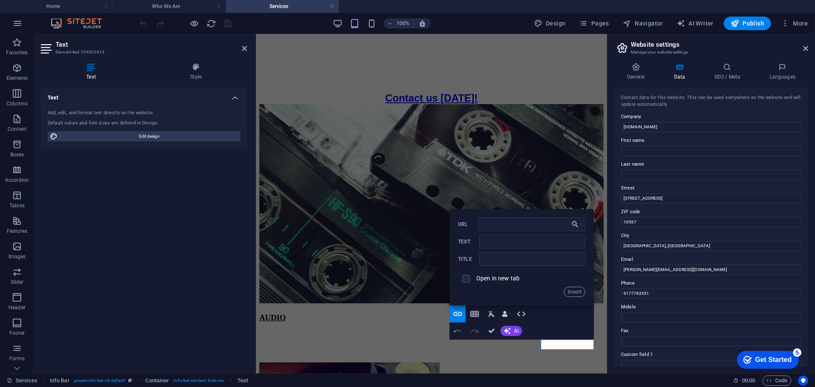
click at [454, 330] on icon "button" at bounding box center [458, 330] width 8 height 3
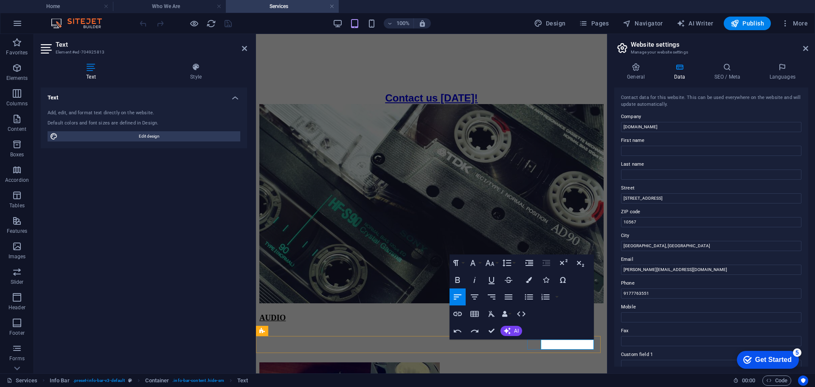
type input "mailto:[PERSON_NAME][EMAIL_ADDRESS][DOMAIN_NAME]"
type input "[PERSON_NAME][EMAIL_ADDRESS][DOMAIN_NAME]"
click at [461, 316] on icon "button" at bounding box center [458, 314] width 10 height 10
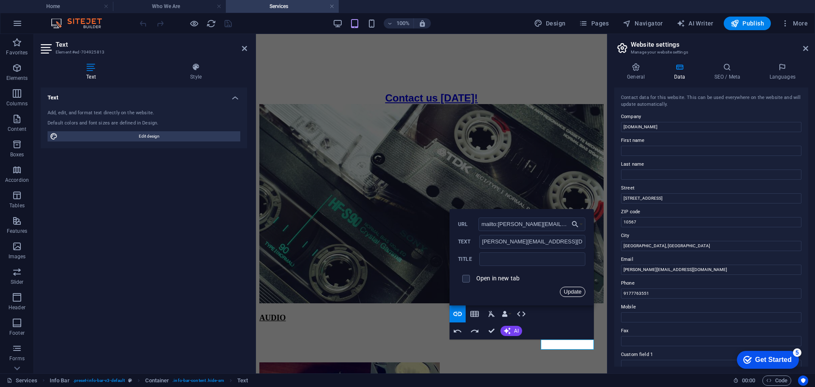
click at [581, 289] on button "Update" at bounding box center [572, 292] width 25 height 10
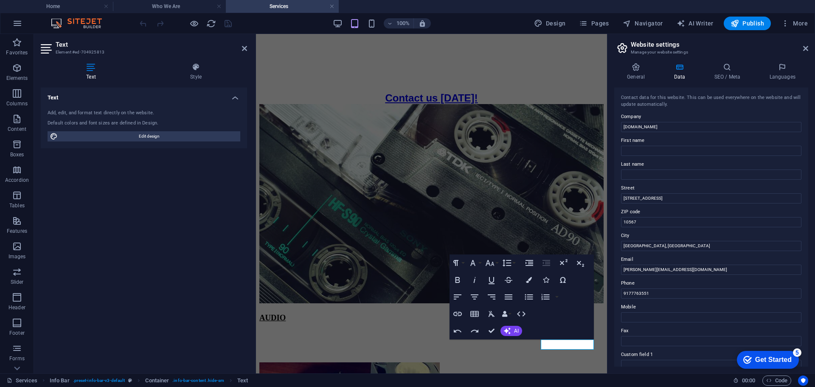
click at [579, 317] on div "Paragraph Format Normal Heading 1 Heading 2 Heading 3 Heading 4 Heading 5 Headi…" at bounding box center [522, 296] width 144 height 85
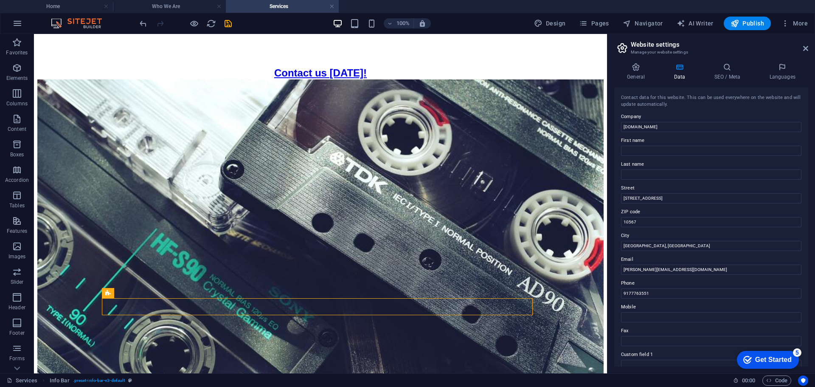
scroll to position [288, 0]
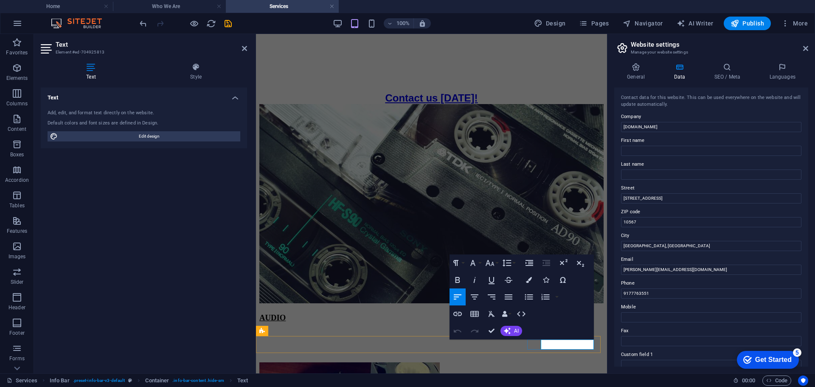
click at [460, 316] on icon "button" at bounding box center [458, 314] width 10 height 10
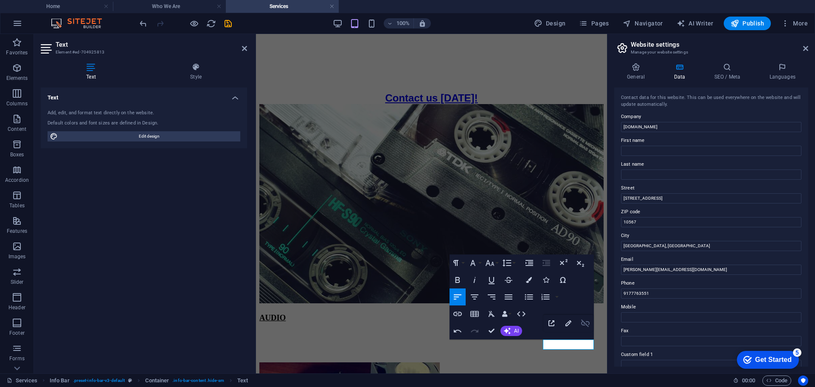
click at [582, 325] on icon "button" at bounding box center [586, 323] width 10 height 10
click at [582, 325] on div "Paragraph Format Normal Heading 1 Heading 2 Heading 3 Heading 4 Heading 5 Headi…" at bounding box center [522, 296] width 144 height 85
click at [459, 312] on icon "button" at bounding box center [458, 314] width 8 height 4
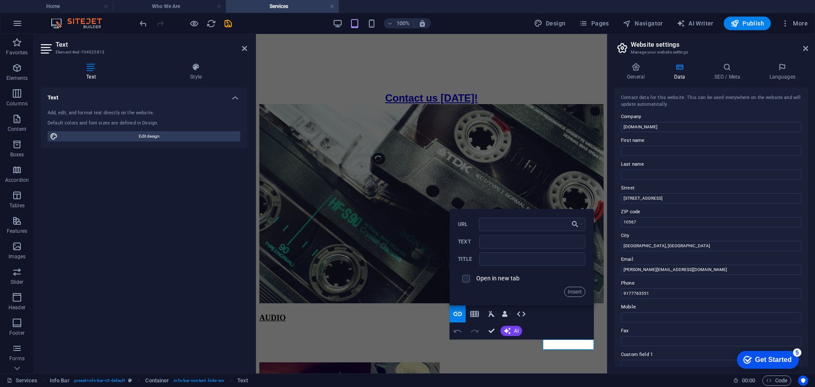
click at [460, 329] on icon "button" at bounding box center [458, 331] width 10 height 10
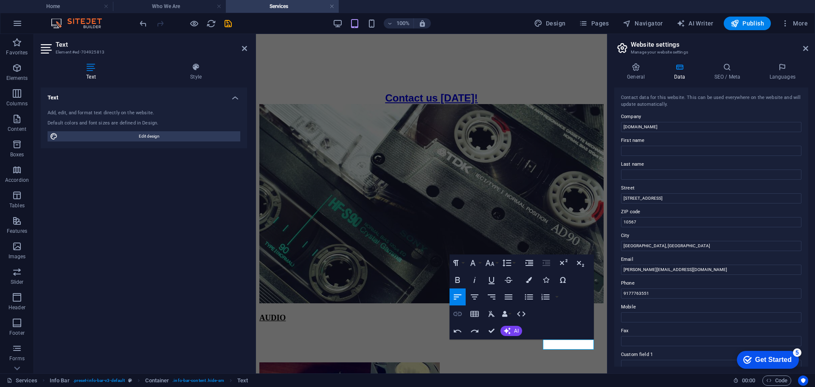
type input "mailto:[PERSON_NAME][EMAIL_ADDRESS][DOMAIN_NAME]"
click at [460, 316] on icon "button" at bounding box center [458, 314] width 8 height 4
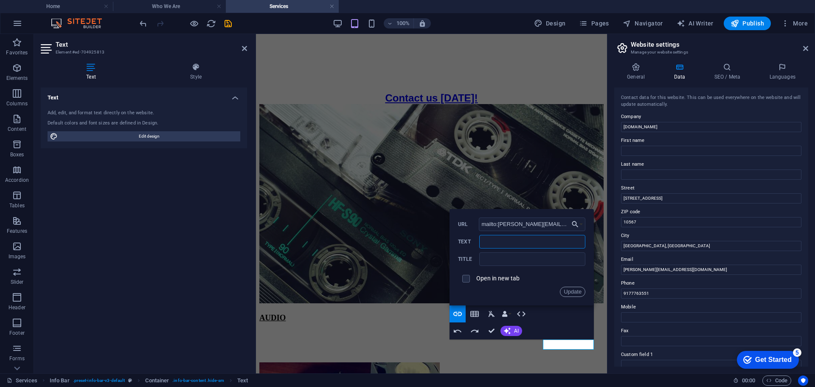
click at [494, 245] on input "Text" at bounding box center [533, 242] width 106 height 14
click at [572, 289] on button "Update" at bounding box center [572, 292] width 25 height 10
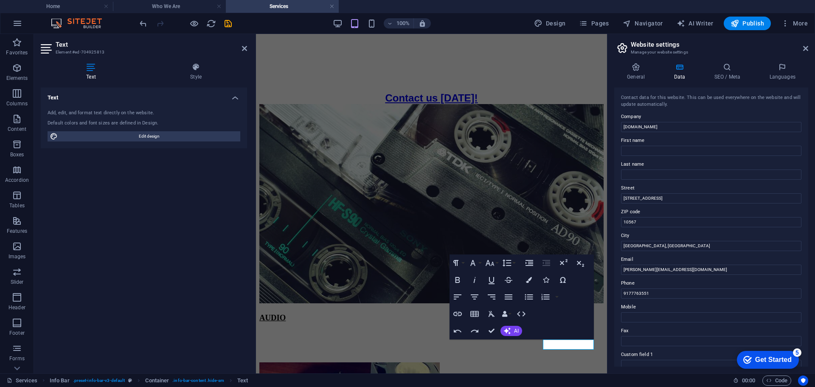
click at [584, 319] on div "Paragraph Format Normal Heading 1 Heading 2 Heading 3 Heading 4 Heading 5 Headi…" at bounding box center [522, 296] width 144 height 85
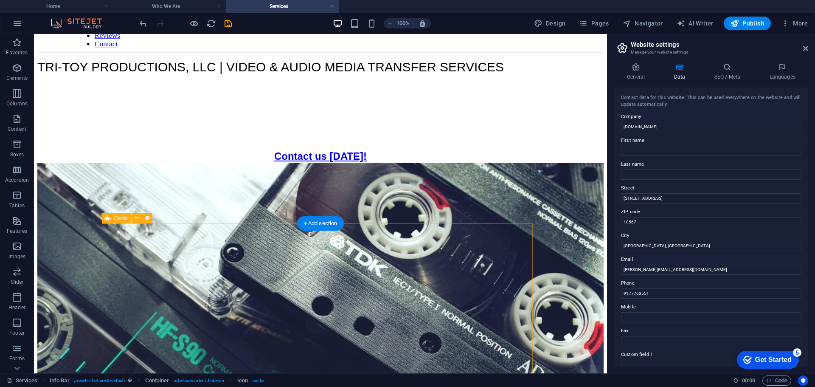
scroll to position [33, 0]
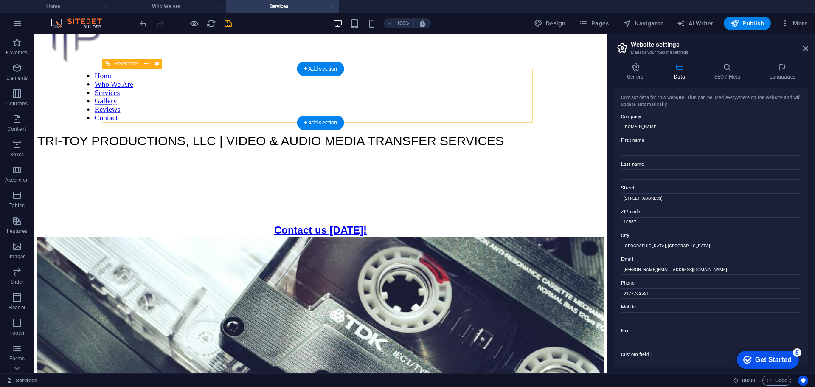
click at [168, 99] on nav "Home Who We Are Services Gallery Reviews Contact" at bounding box center [352, 97] width 553 height 51
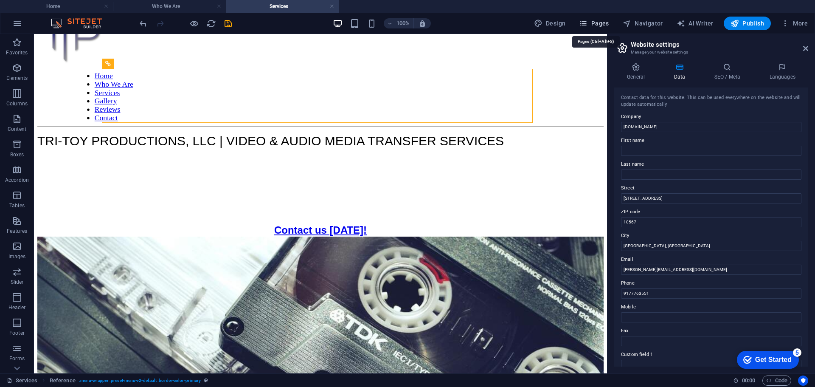
click at [600, 20] on span "Pages" at bounding box center [594, 23] width 30 height 8
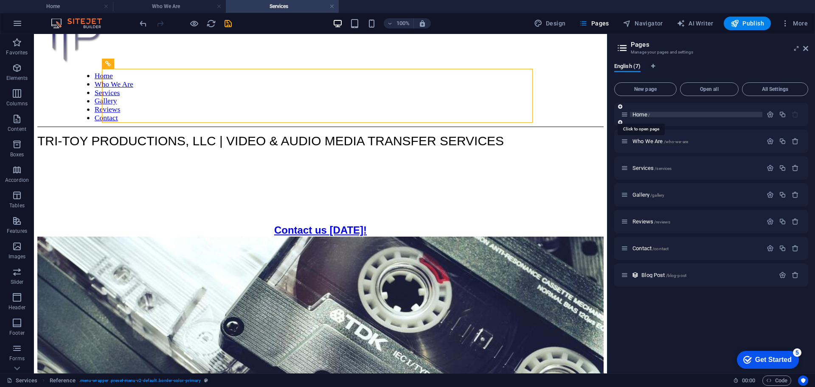
click at [641, 115] on span "Home /" at bounding box center [641, 114] width 17 height 6
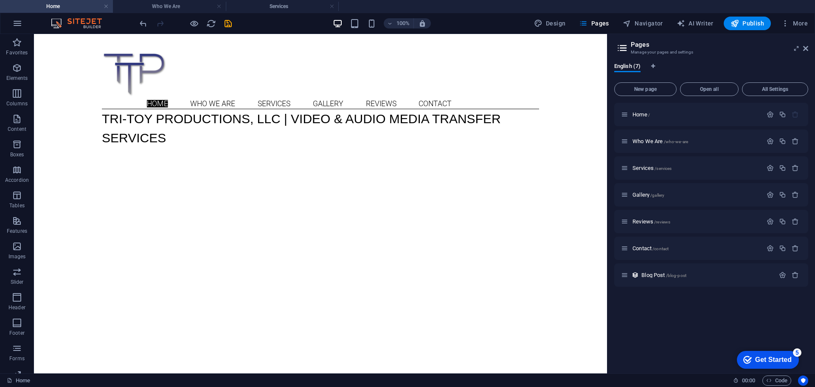
scroll to position [40, 0]
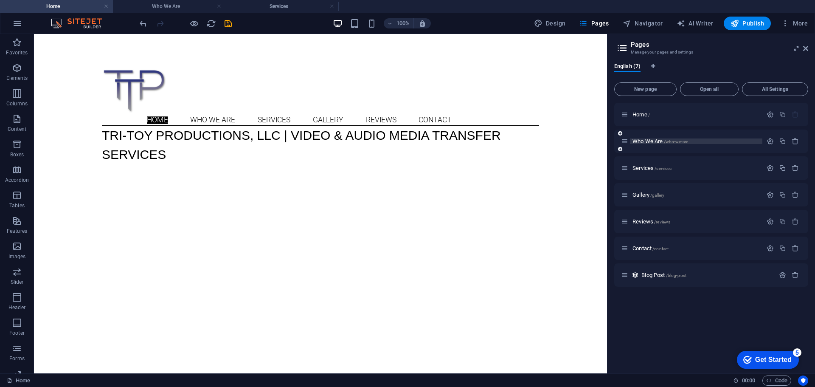
click at [653, 140] on span "Who We Are /who-we-are" at bounding box center [661, 141] width 56 height 6
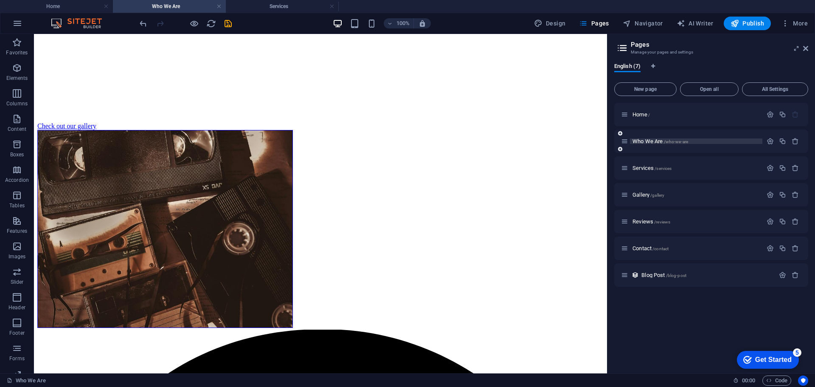
scroll to position [0, 0]
click at [654, 141] on span "Who We Are /who-we-are" at bounding box center [661, 141] width 56 height 6
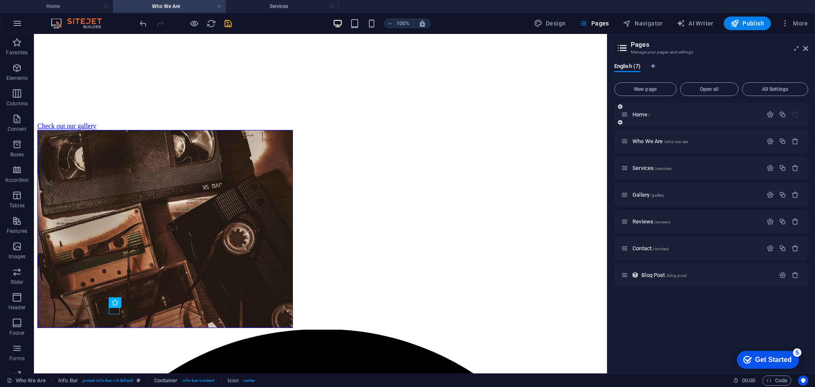
click at [643, 118] on div "Home /" at bounding box center [691, 115] width 141 height 10
click at [640, 114] on span "Home /" at bounding box center [641, 114] width 17 height 6
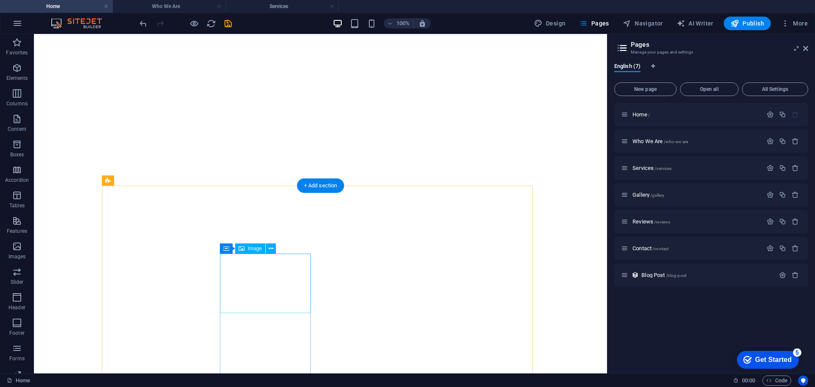
scroll to position [542, 0]
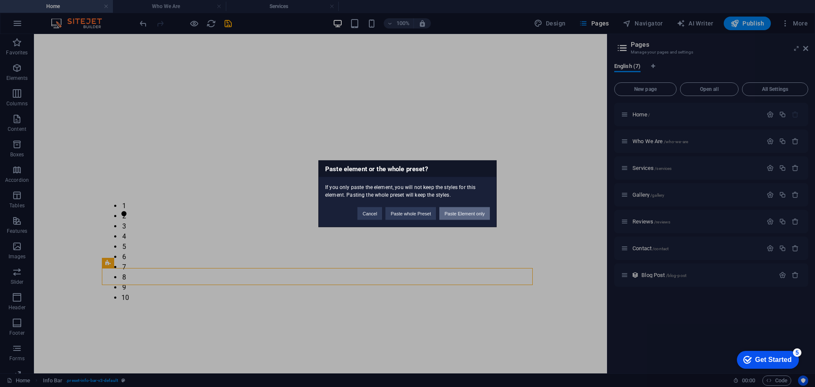
click at [467, 209] on button "Paste Element only" at bounding box center [465, 213] width 51 height 13
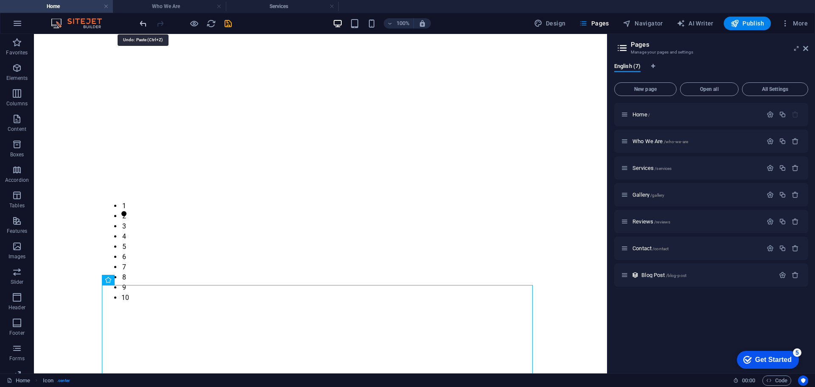
click at [144, 24] on icon "undo" at bounding box center [143, 24] width 10 height 10
click at [653, 144] on div "Who We Are /who-we-are" at bounding box center [691, 141] width 141 height 10
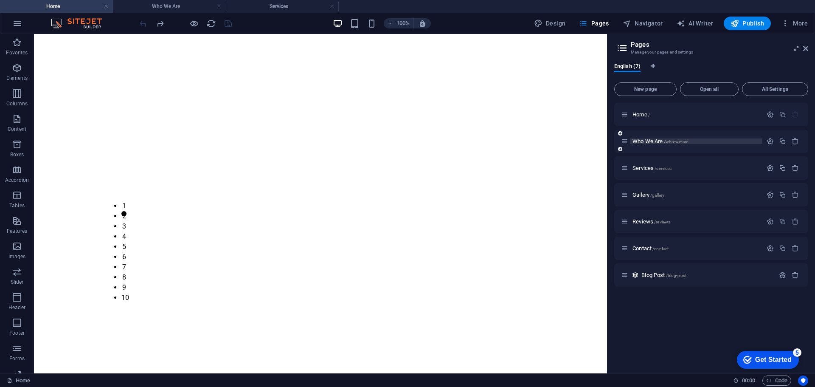
click at [653, 141] on span "Who We Are /who-we-are" at bounding box center [661, 141] width 56 height 6
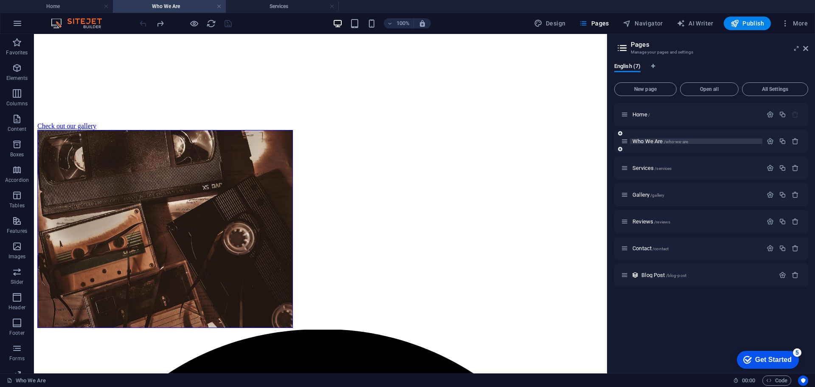
scroll to position [0, 0]
click at [649, 165] on div "Services /services" at bounding box center [691, 168] width 141 height 10
click at [646, 167] on span "Services /services" at bounding box center [652, 168] width 39 height 6
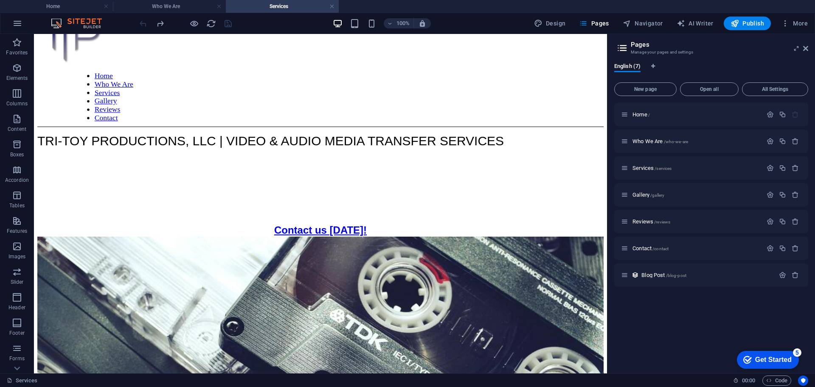
scroll to position [288, 0]
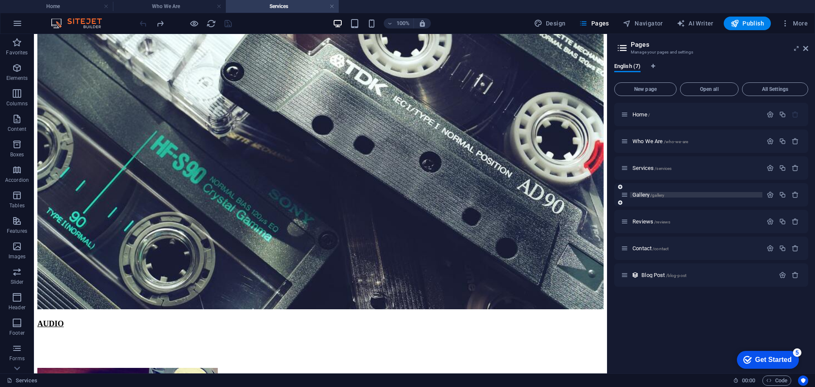
click at [643, 194] on span "Gallery /gallery" at bounding box center [649, 195] width 32 height 6
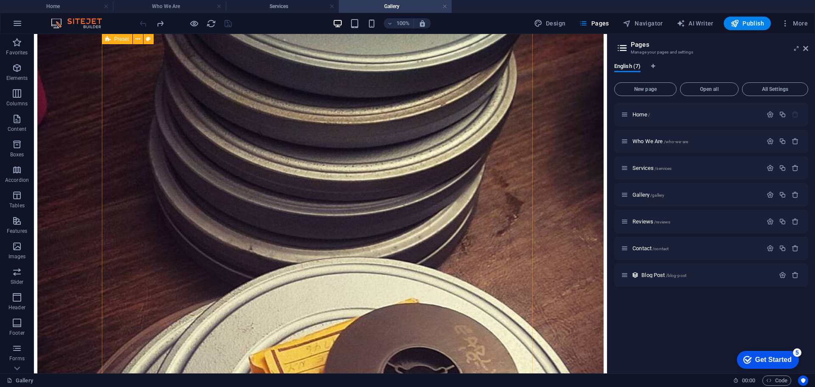
scroll to position [471, 0]
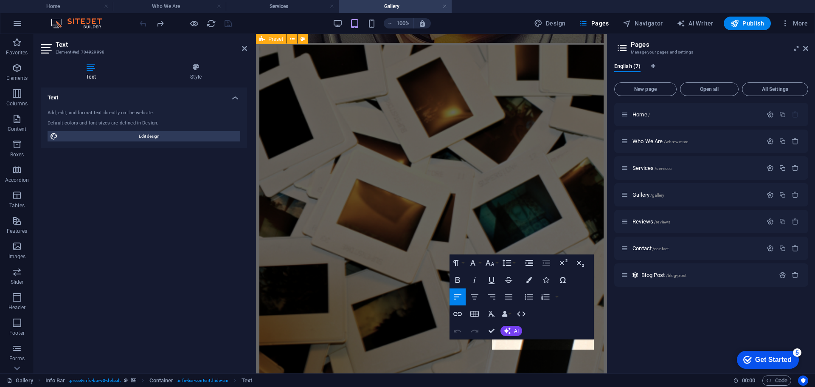
scroll to position [1221, 0]
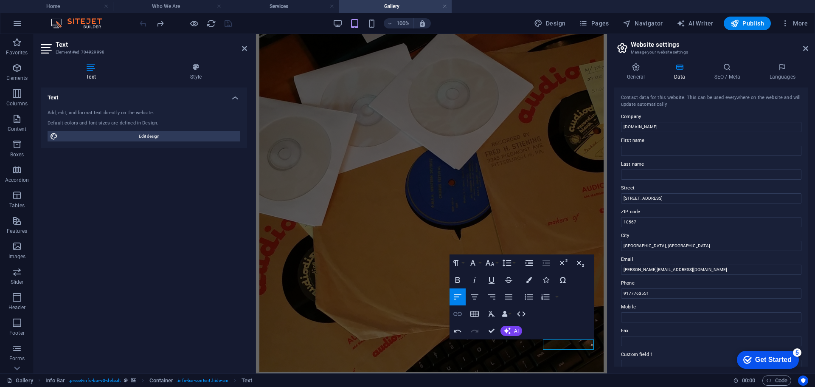
click at [456, 313] on icon "button" at bounding box center [458, 314] width 10 height 10
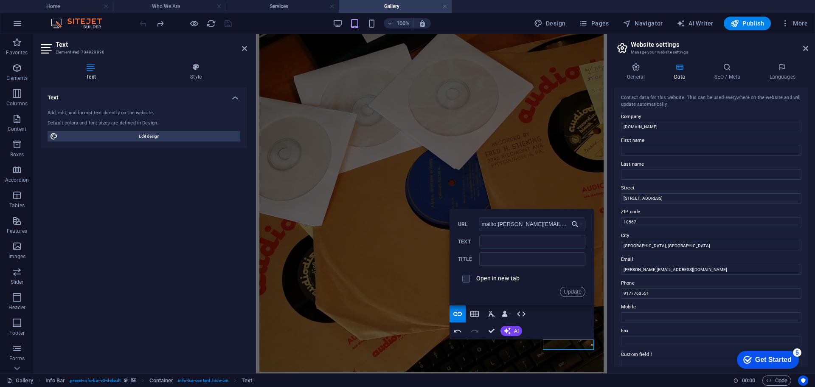
click at [572, 293] on button "Update" at bounding box center [572, 292] width 25 height 10
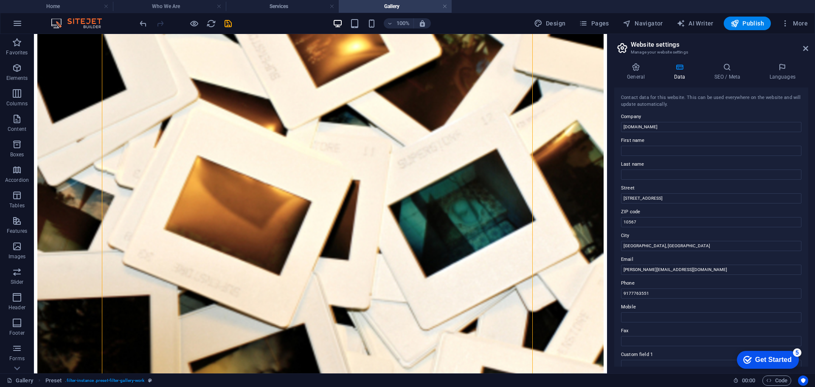
scroll to position [471, 0]
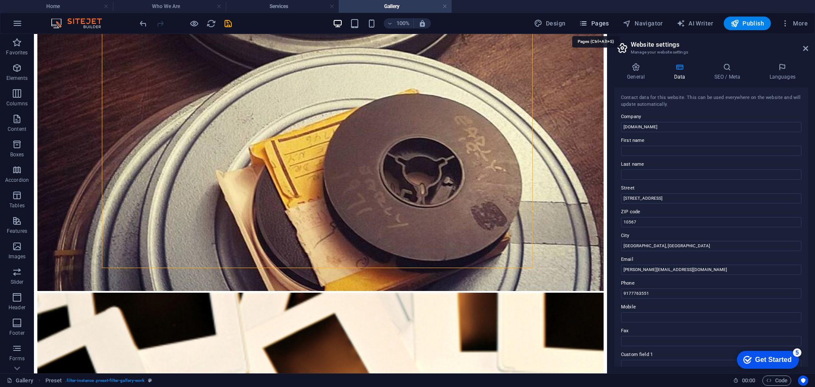
click at [607, 25] on span "Pages" at bounding box center [594, 23] width 30 height 8
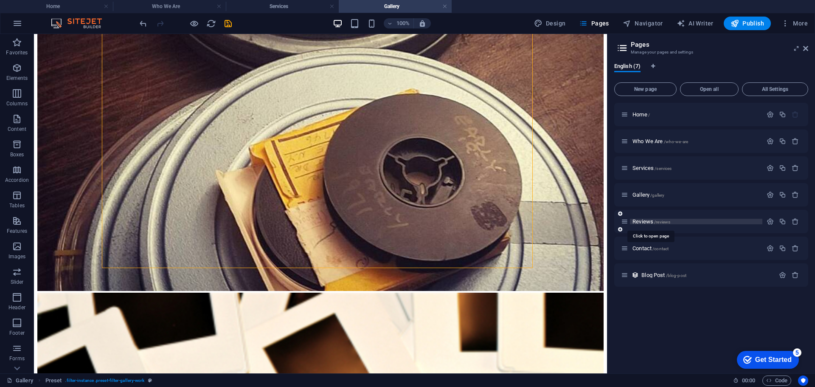
click at [649, 220] on span "Reviews /reviews" at bounding box center [652, 221] width 38 height 6
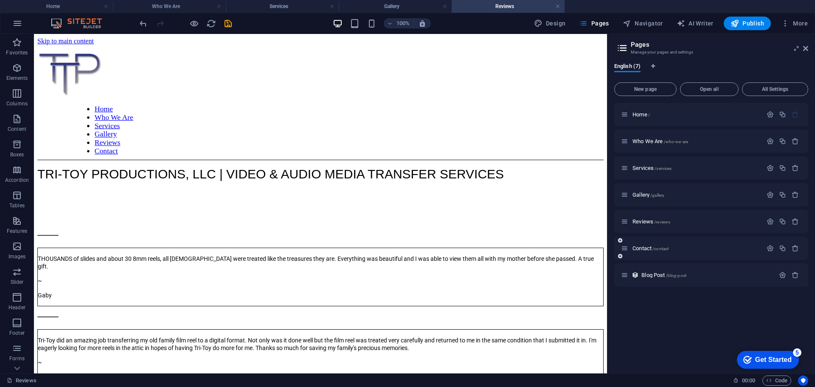
scroll to position [0, 0]
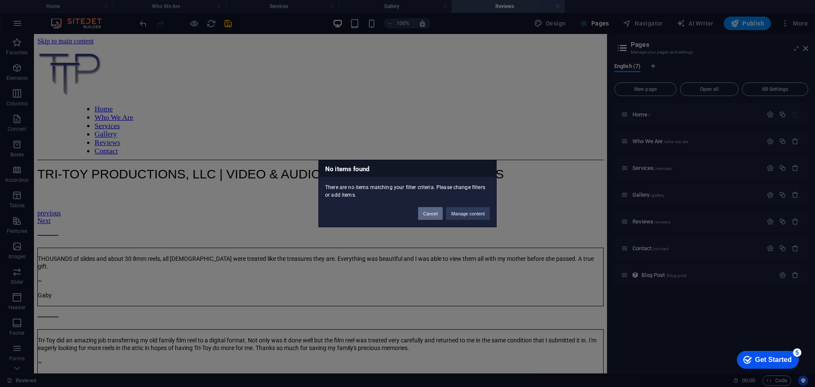
click at [429, 216] on button "Cancel" at bounding box center [430, 213] width 25 height 13
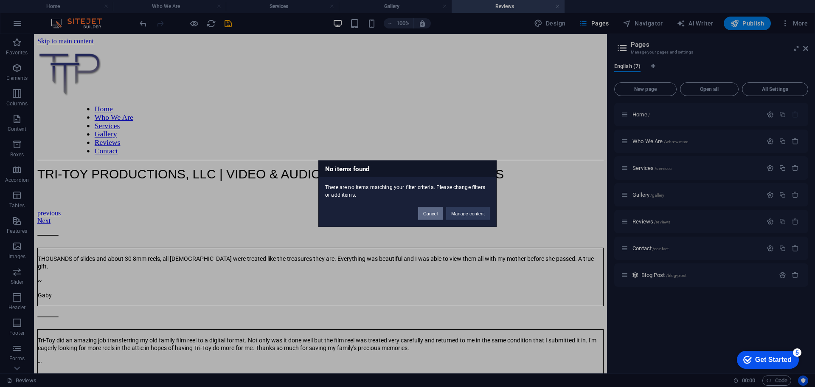
click at [429, 216] on button "Cancel" at bounding box center [430, 213] width 25 height 13
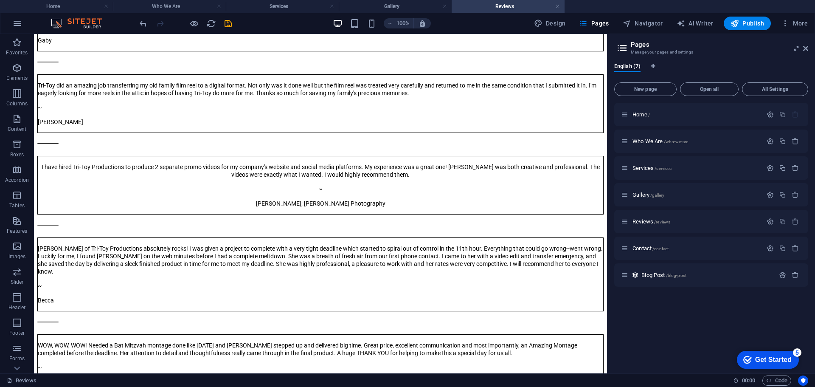
scroll to position [428, 0]
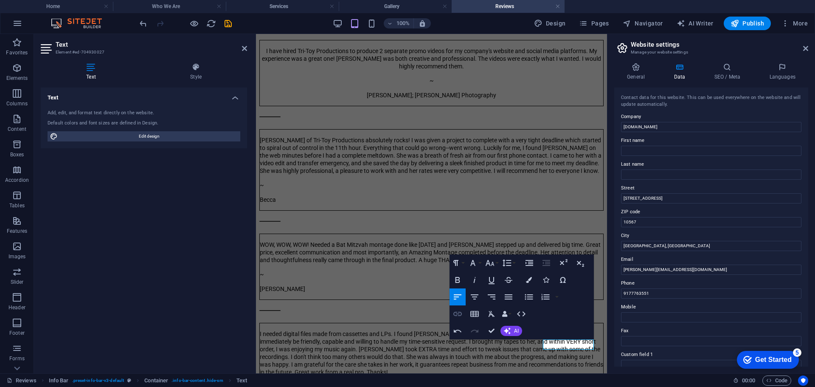
click at [453, 313] on icon "button" at bounding box center [458, 314] width 10 height 10
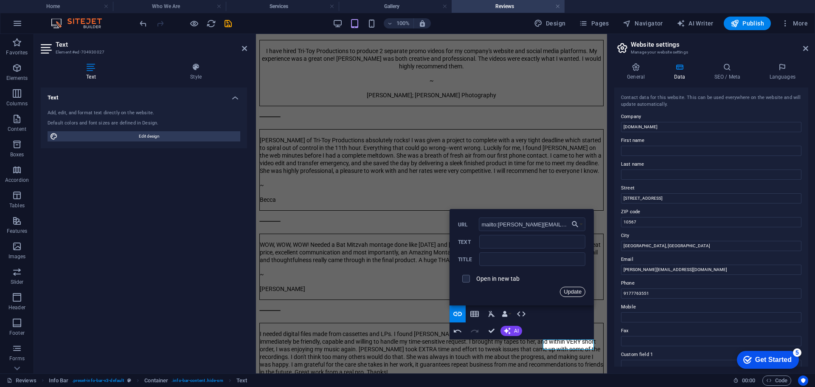
click at [569, 291] on button "Update" at bounding box center [572, 292] width 25 height 10
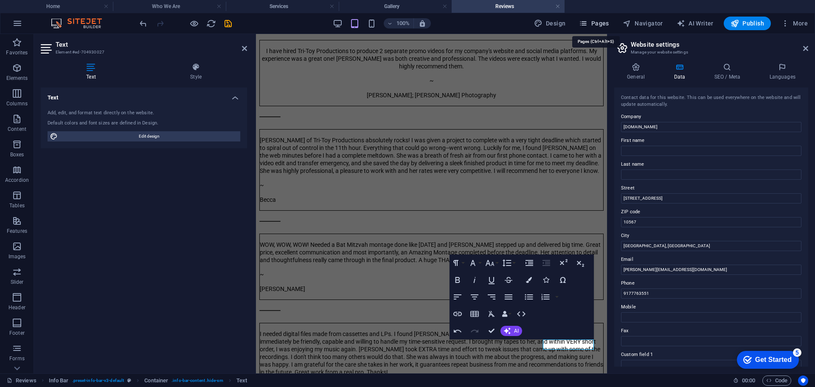
click at [605, 23] on span "Pages" at bounding box center [594, 23] width 30 height 8
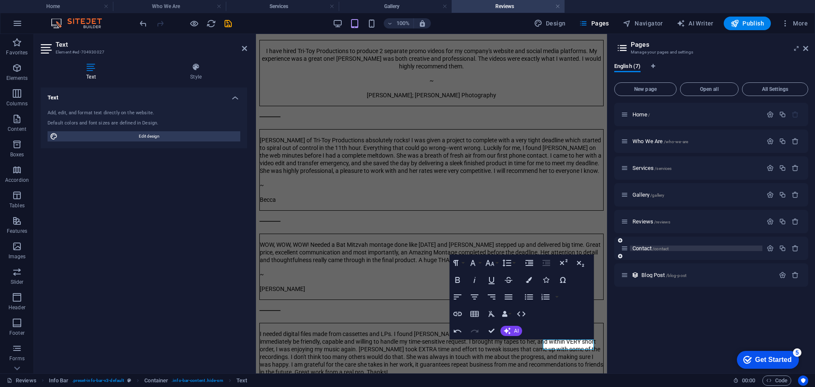
click at [648, 246] on span "Contact /contact" at bounding box center [651, 248] width 36 height 6
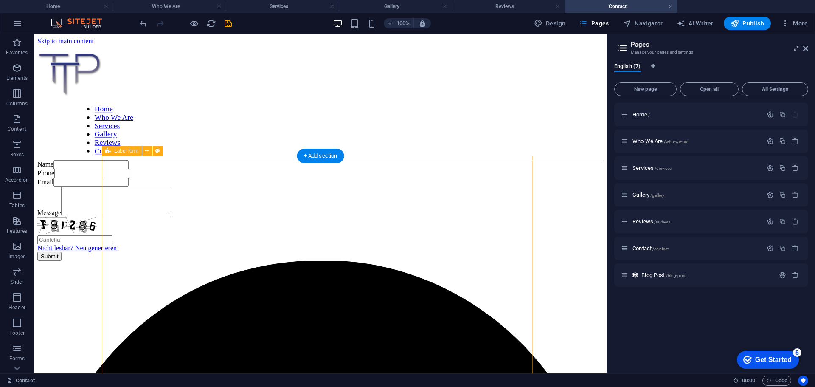
scroll to position [195, 0]
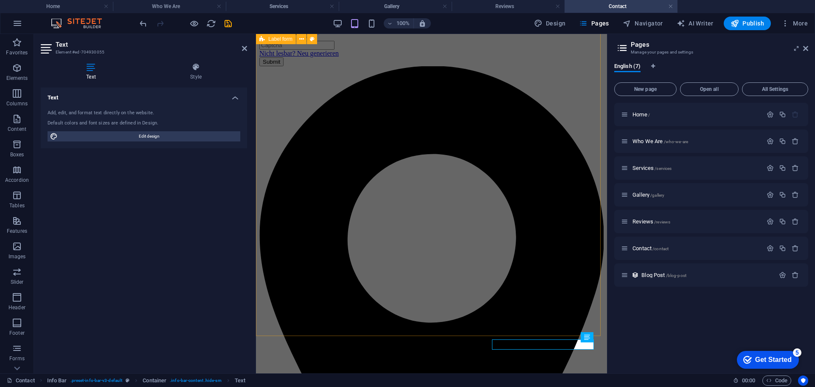
scroll to position [59, 0]
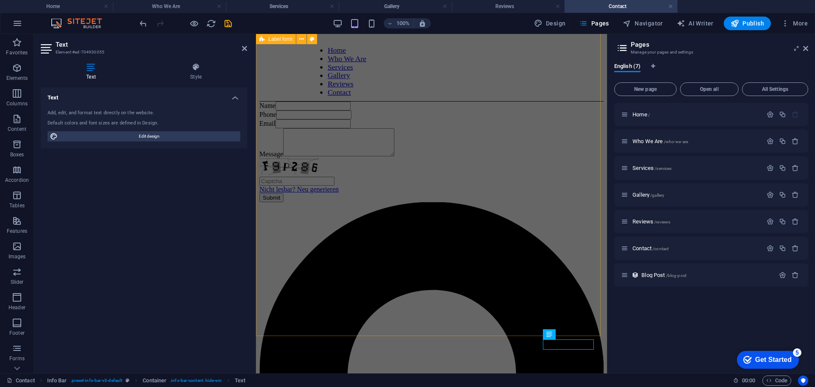
click at [537, 202] on div "Name Phone Email Message Nicht lesbar? Neu generieren Submit" at bounding box center [432, 152] width 344 height 101
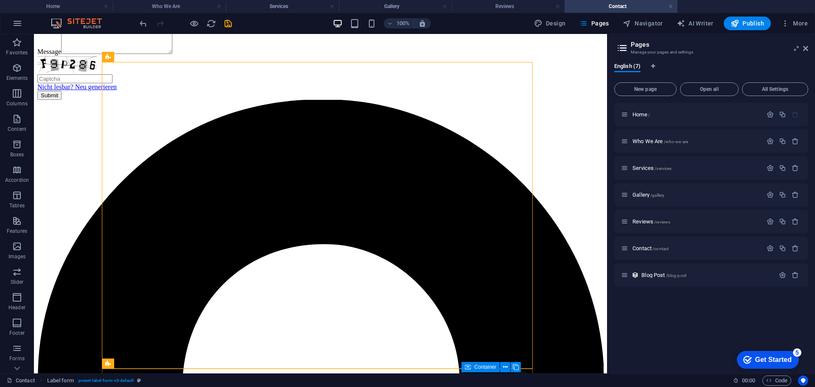
scroll to position [195, 0]
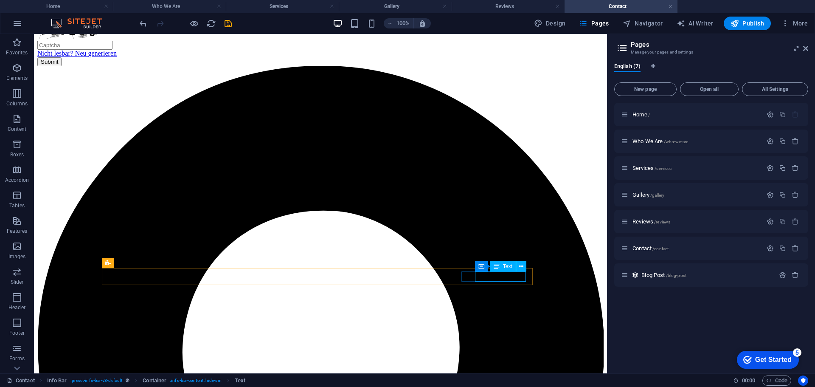
click at [503, 266] on span "Text" at bounding box center [507, 266] width 9 height 5
click at [503, 265] on span "Text" at bounding box center [507, 266] width 9 height 5
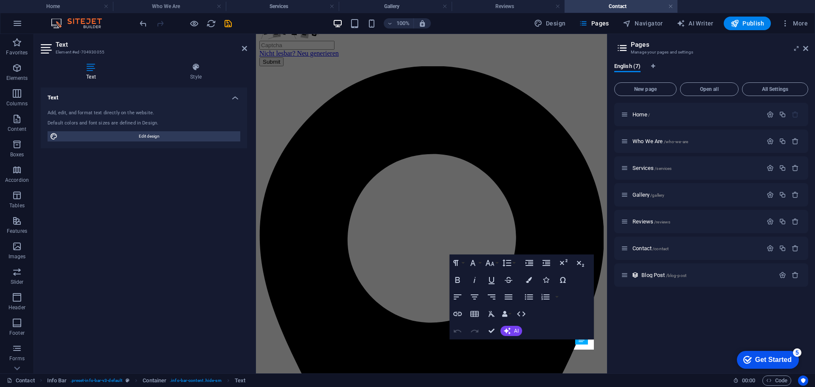
scroll to position [59, 0]
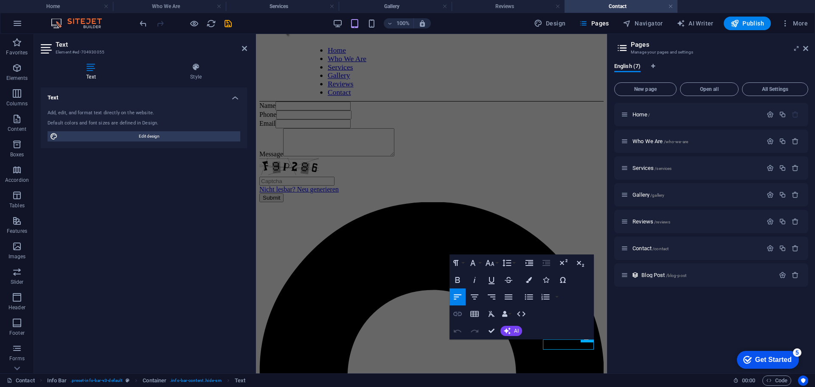
click at [456, 314] on icon "button" at bounding box center [458, 314] width 10 height 10
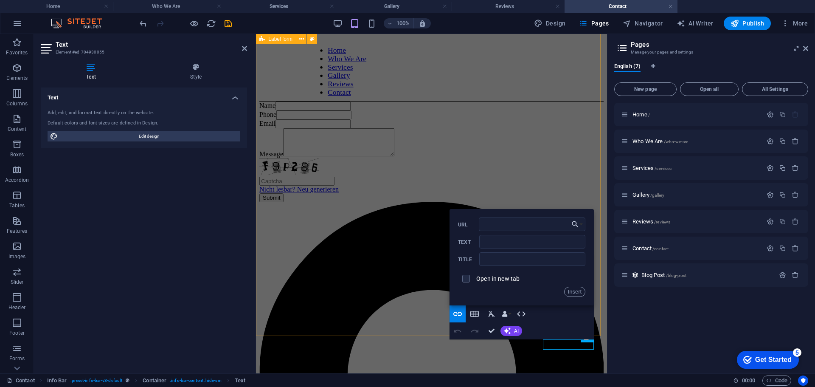
click at [420, 202] on div "Name Phone Email Message Nicht lesbar? Neu generieren Submit" at bounding box center [432, 152] width 344 height 101
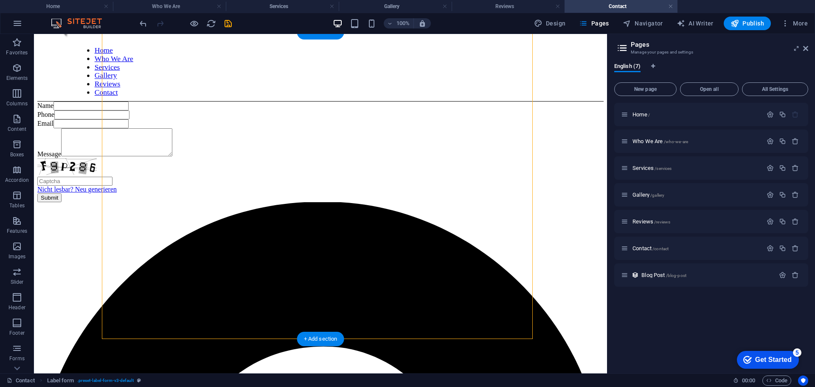
scroll to position [195, 0]
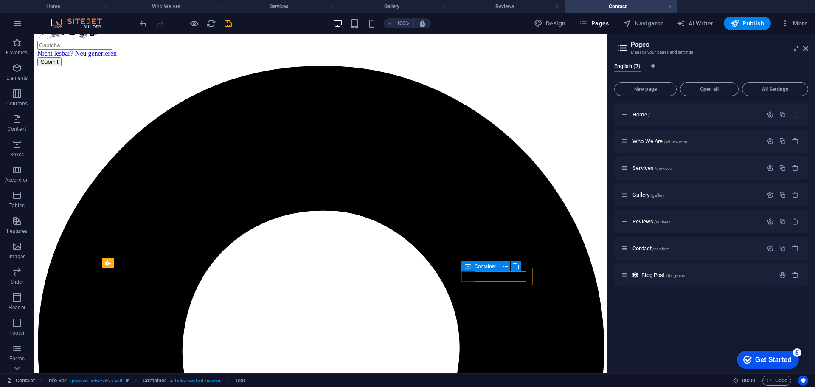
click at [485, 265] on span "Container" at bounding box center [485, 266] width 22 height 5
click at [509, 265] on button at bounding box center [505, 266] width 10 height 10
click at [519, 270] on icon at bounding box center [521, 266] width 5 height 9
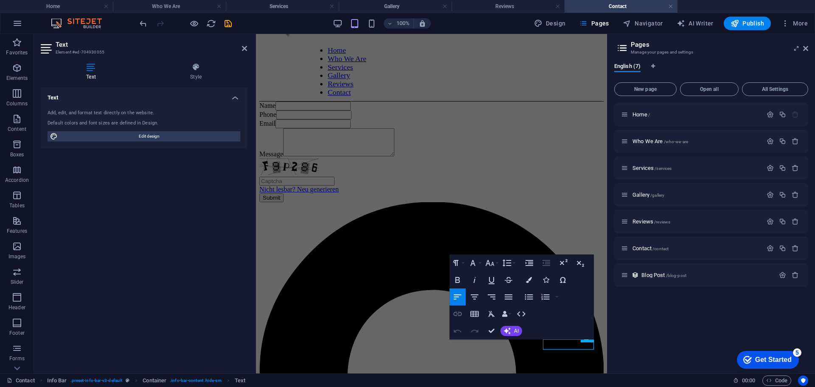
click at [459, 317] on icon "button" at bounding box center [458, 314] width 10 height 10
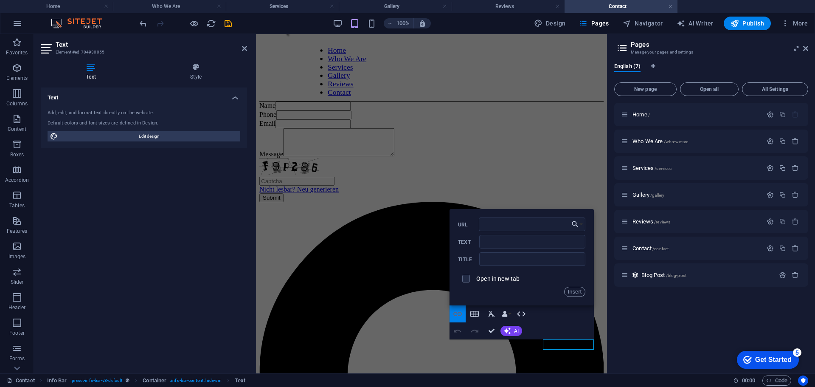
click at [460, 318] on icon "button" at bounding box center [458, 314] width 10 height 10
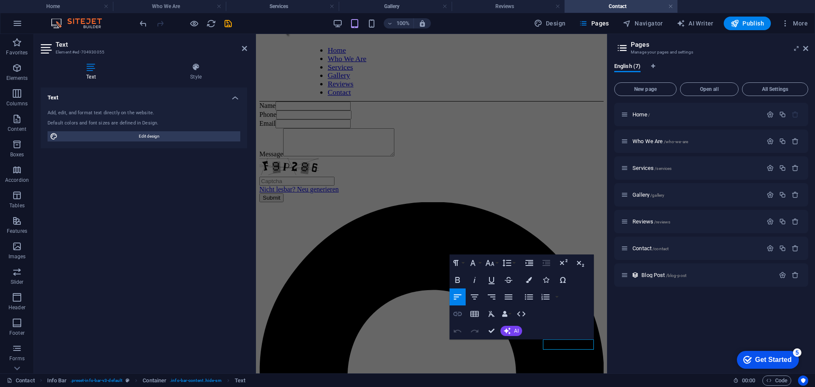
click at [453, 313] on icon "button" at bounding box center [458, 314] width 10 height 10
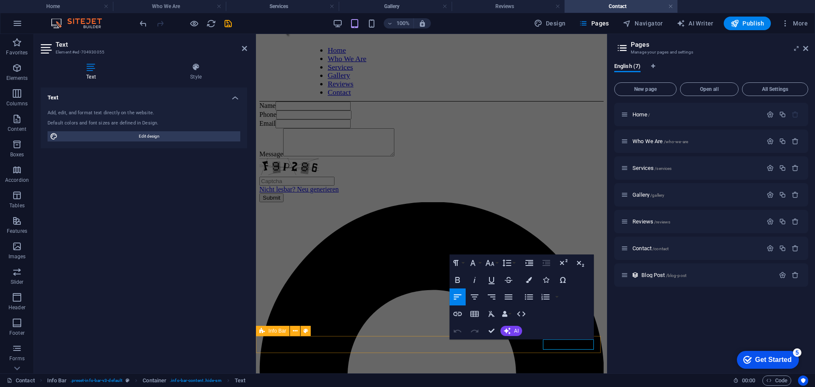
drag, startPoint x: 543, startPoint y: 345, endPoint x: 600, endPoint y: 347, distance: 57.4
type input "[PERSON_NAME][EMAIL_ADDRESS][DOMAIN_NAME]"
click at [462, 313] on icon "button" at bounding box center [458, 314] width 8 height 4
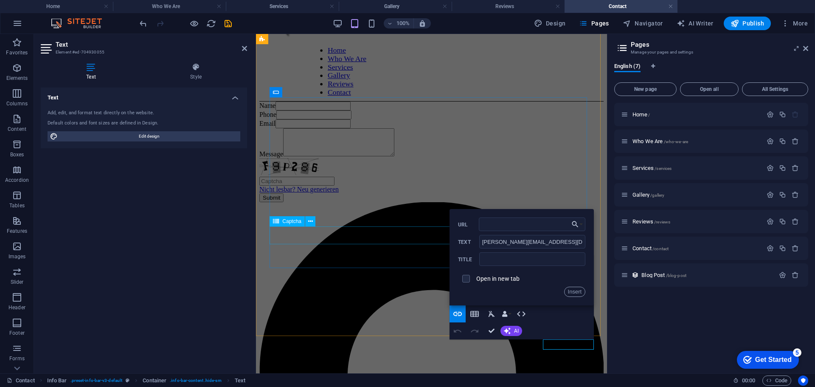
click at [436, 193] on div "Nicht lesbar? Neu generieren" at bounding box center [432, 175] width 344 height 35
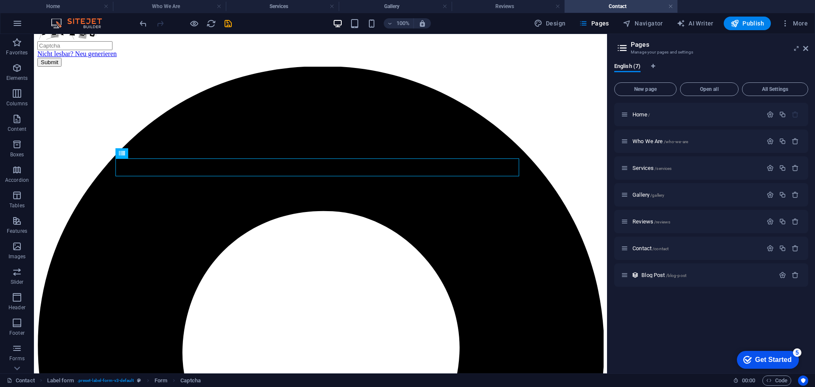
scroll to position [195, 0]
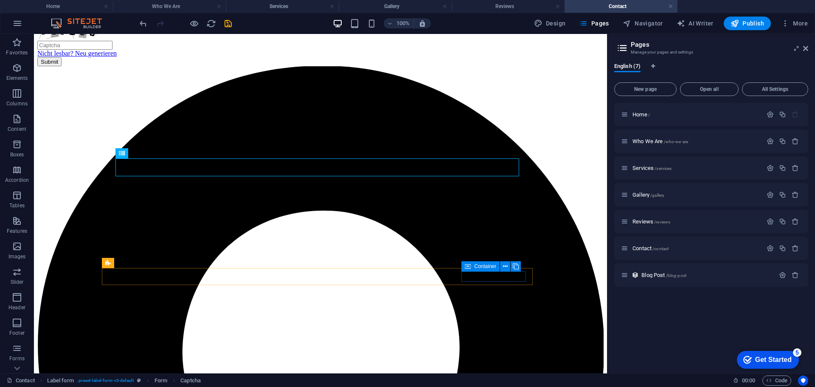
click at [483, 267] on span "Container" at bounding box center [485, 266] width 22 height 5
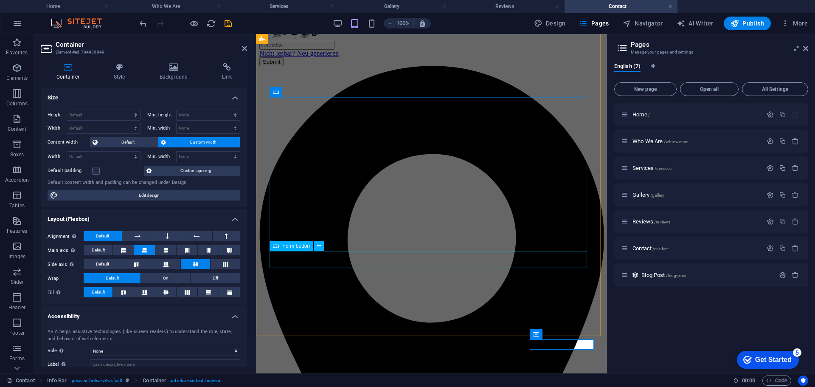
scroll to position [59, 0]
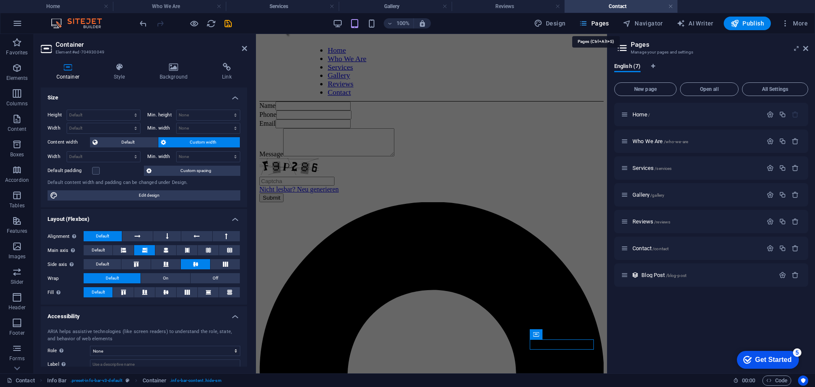
click at [608, 23] on span "Pages" at bounding box center [594, 23] width 30 height 8
click at [642, 114] on span "Home /" at bounding box center [641, 114] width 17 height 6
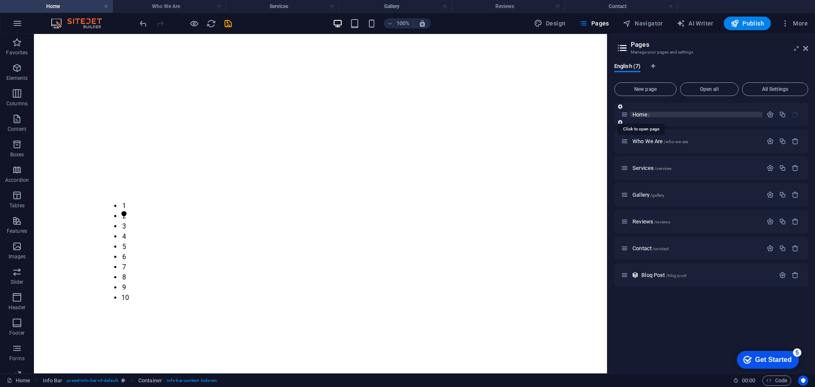
scroll to position [0, 0]
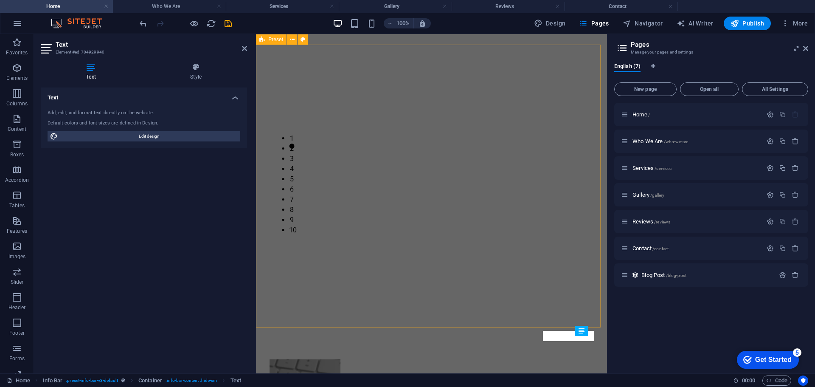
scroll to position [430, 0]
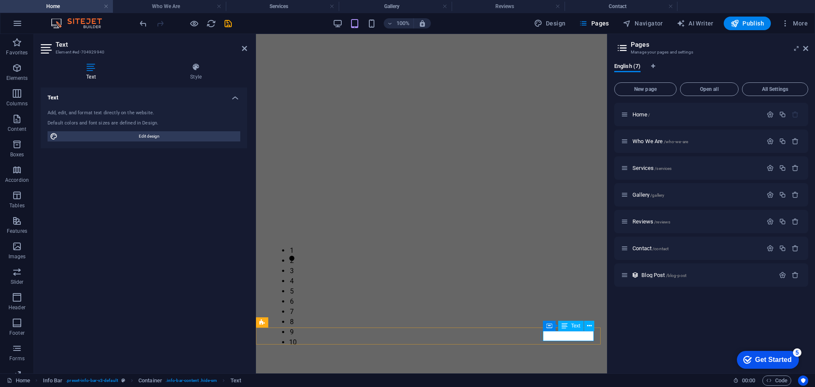
click at [574, 326] on span "Text" at bounding box center [575, 325] width 9 height 5
click at [564, 325] on icon at bounding box center [565, 326] width 6 height 10
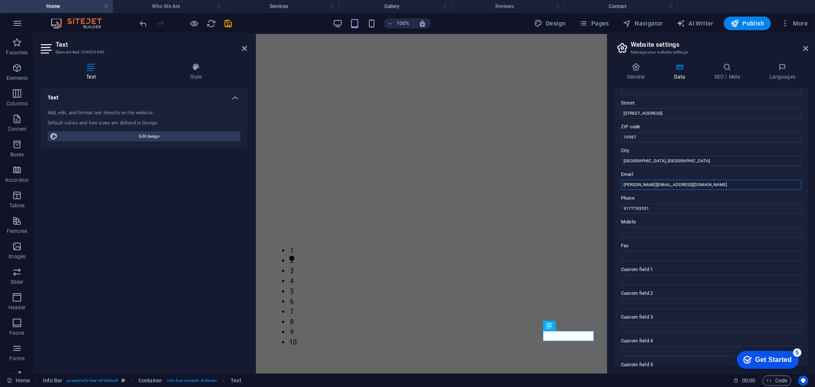
click at [661, 184] on input "[PERSON_NAME][EMAIL_ADDRESS][DOMAIN_NAME]" at bounding box center [711, 185] width 181 height 10
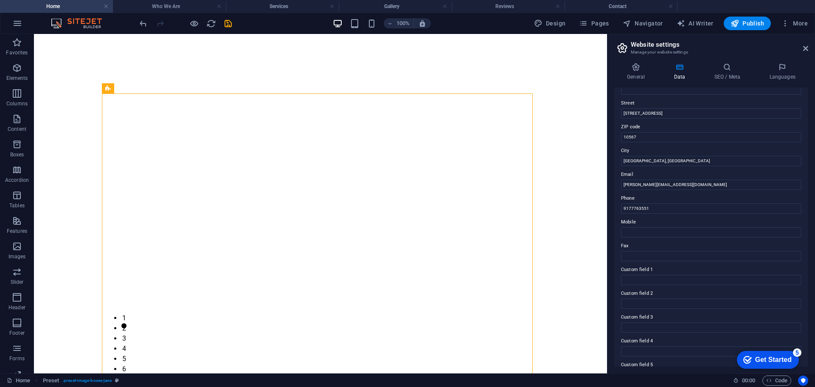
scroll to position [542, 0]
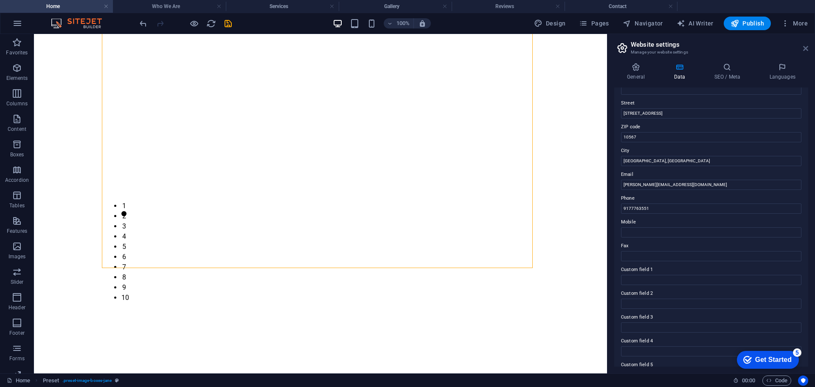
click at [807, 47] on icon at bounding box center [806, 48] width 5 height 7
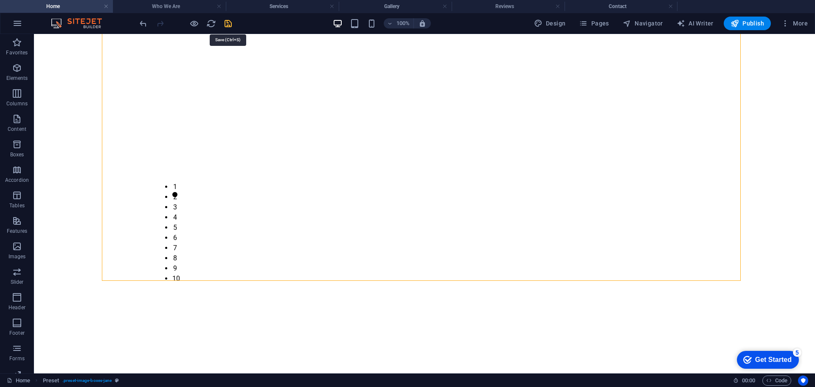
click at [229, 26] on icon "save" at bounding box center [228, 24] width 10 height 10
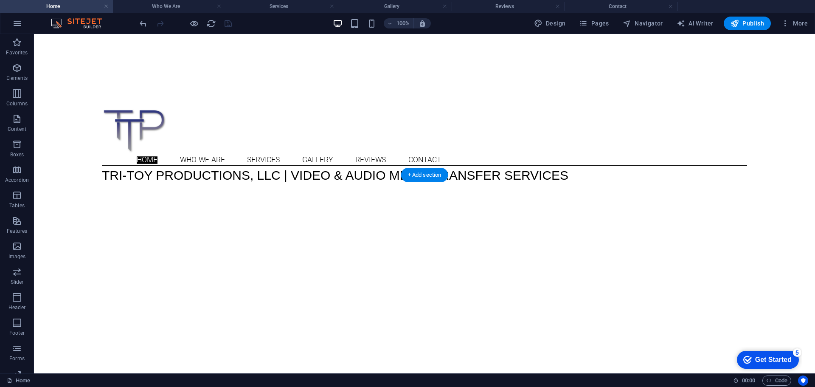
scroll to position [0, 0]
click at [603, 20] on span "Pages" at bounding box center [594, 23] width 30 height 8
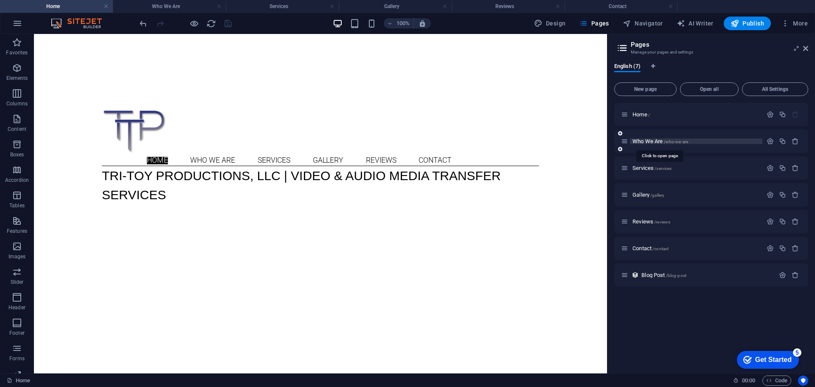
click at [648, 143] on span "Who We Are /who-we-are" at bounding box center [661, 141] width 56 height 6
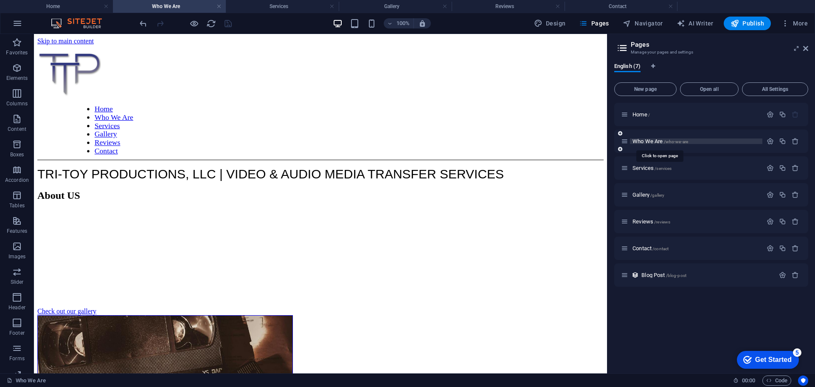
scroll to position [185, 0]
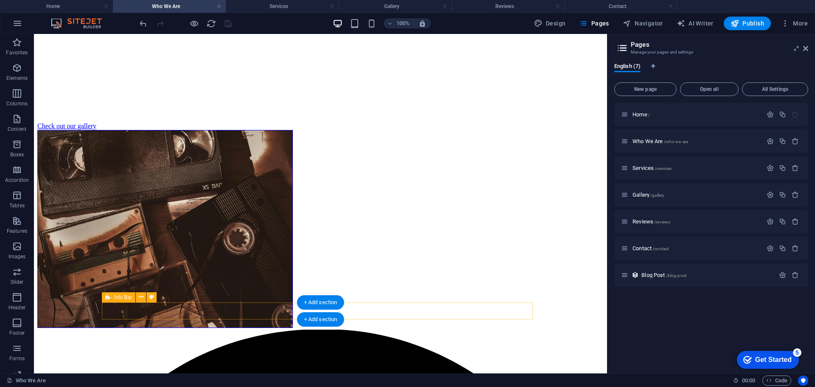
click at [107, 297] on icon at bounding box center [108, 297] width 6 height 10
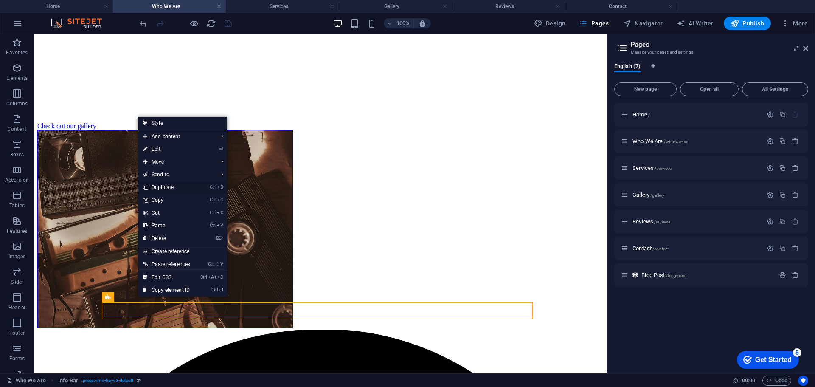
click at [166, 188] on link "Ctrl D Duplicate" at bounding box center [166, 187] width 57 height 13
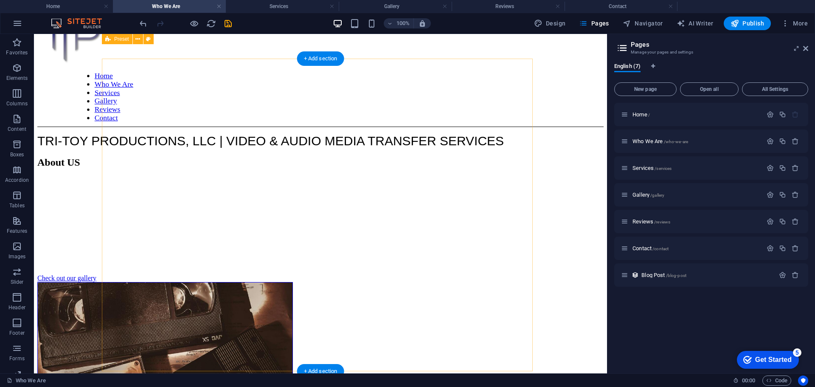
scroll to position [15, 0]
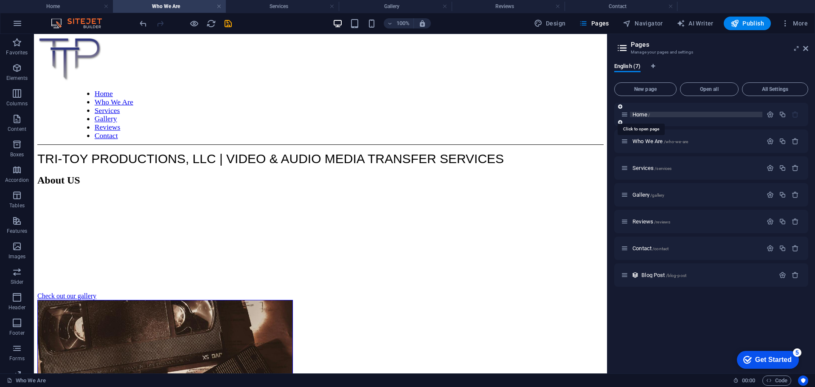
click at [639, 116] on span "Home /" at bounding box center [641, 114] width 17 height 6
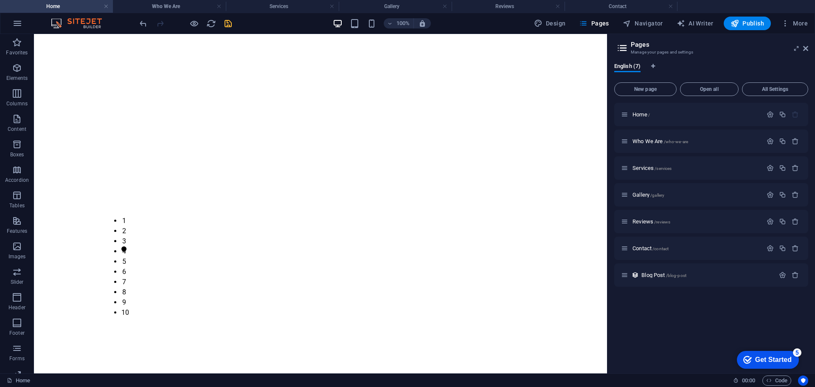
scroll to position [528, 0]
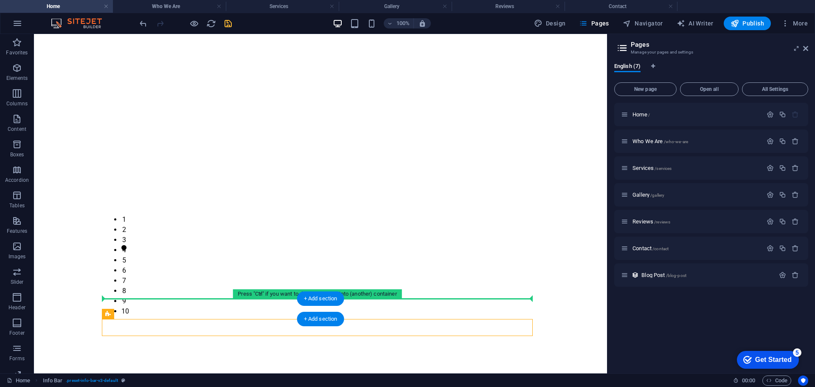
drag, startPoint x: 225, startPoint y: 330, endPoint x: 225, endPoint y: 306, distance: 24.6
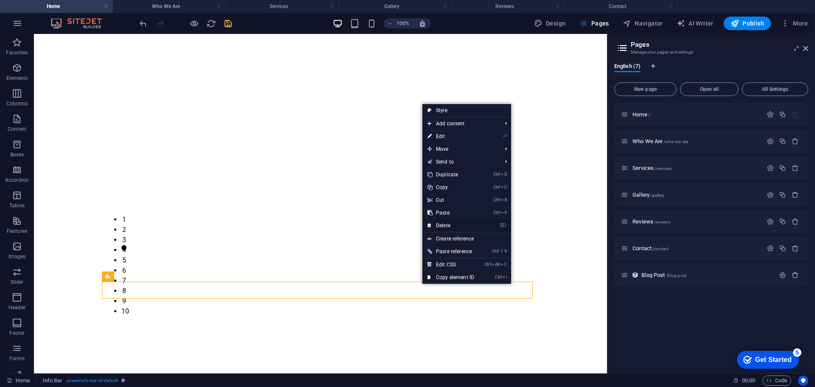
click at [450, 227] on link "⌦ Delete" at bounding box center [451, 225] width 57 height 13
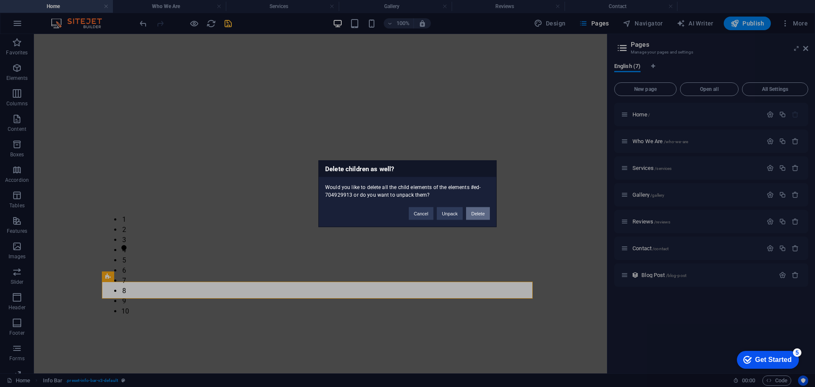
click at [474, 213] on button "Delete" at bounding box center [478, 213] width 24 height 13
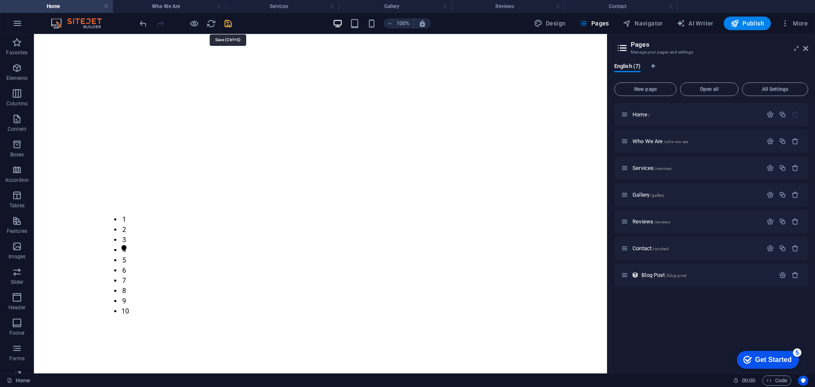
click at [228, 21] on icon "save" at bounding box center [228, 24] width 10 height 10
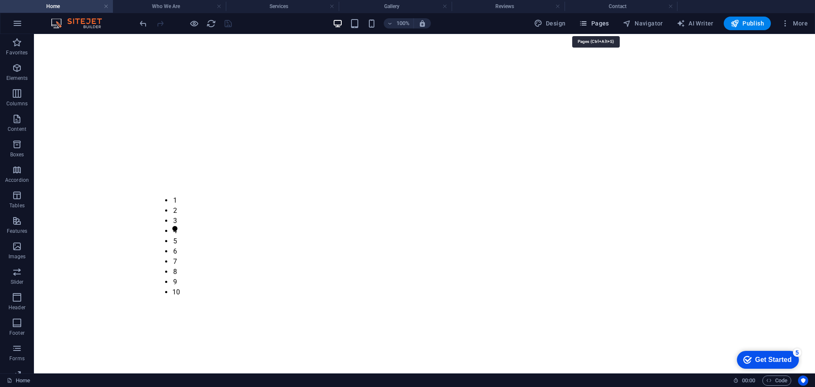
click at [595, 25] on span "Pages" at bounding box center [594, 23] width 30 height 8
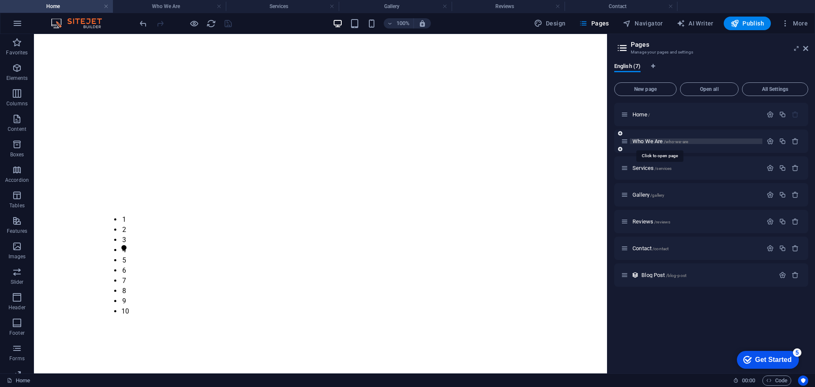
click at [643, 140] on span "Who We Are /who-we-are" at bounding box center [661, 141] width 56 height 6
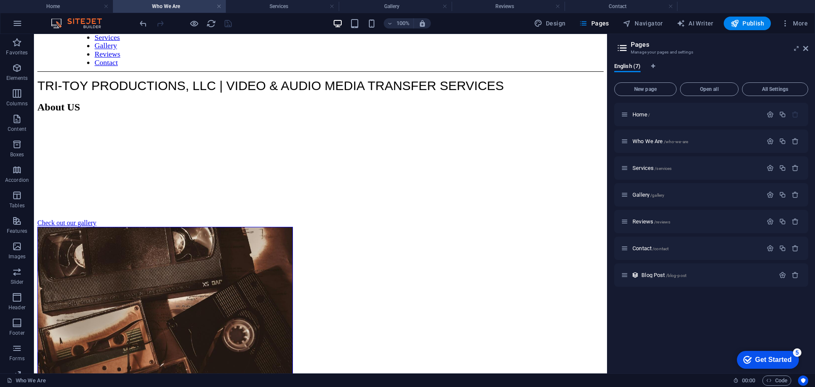
scroll to position [220, 0]
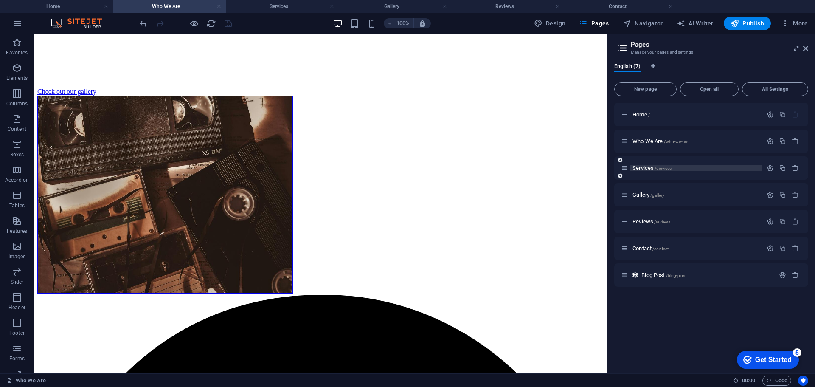
click at [646, 166] on span "Services /services" at bounding box center [652, 168] width 39 height 6
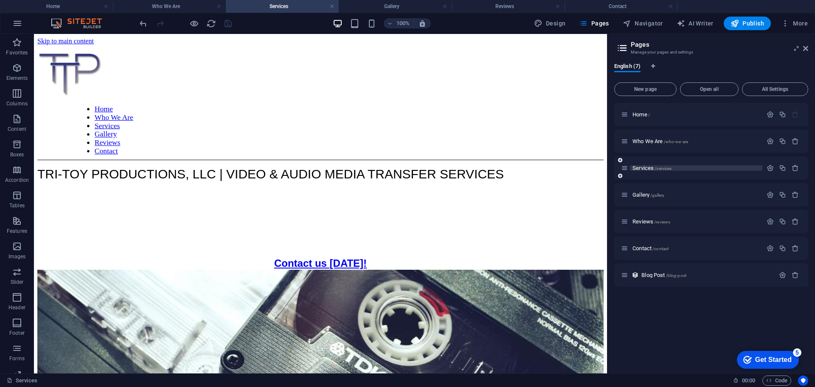
scroll to position [254, 0]
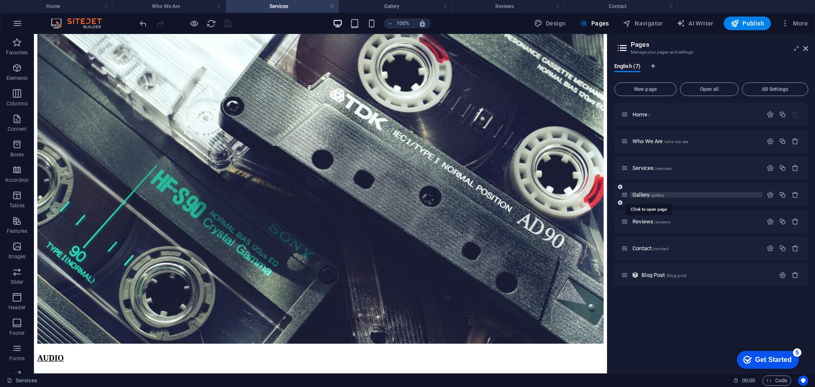
click at [646, 192] on span "Gallery /gallery" at bounding box center [649, 195] width 32 height 6
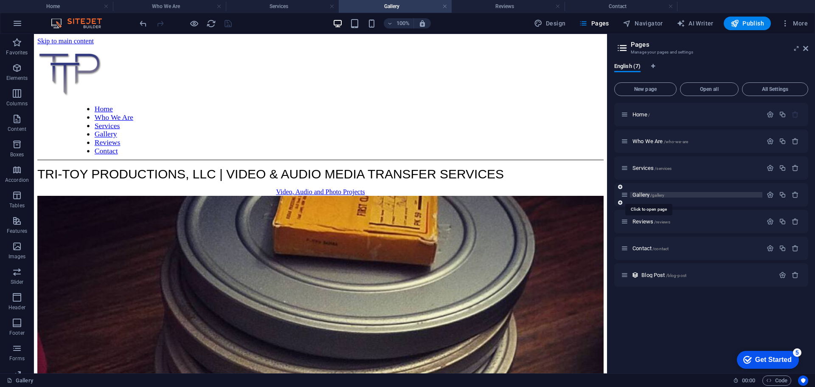
scroll to position [437, 0]
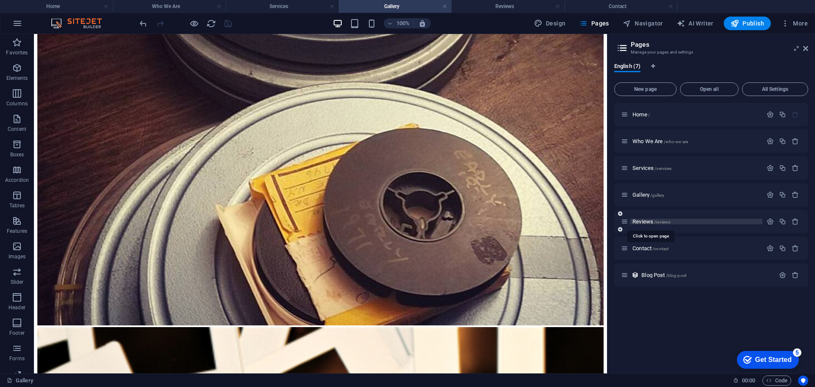
click at [640, 219] on span "Reviews /reviews" at bounding box center [652, 221] width 38 height 6
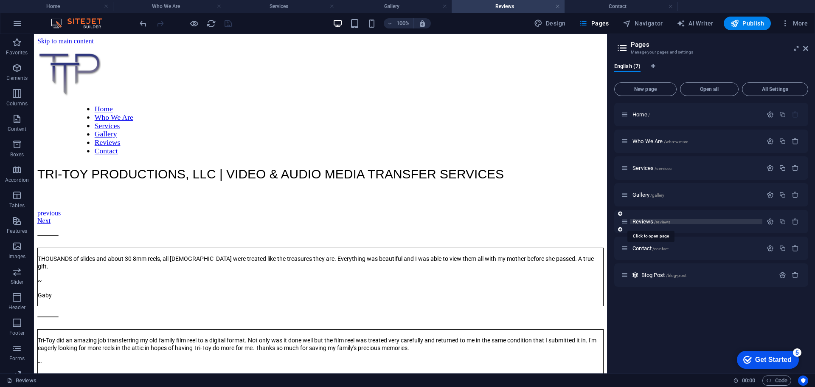
scroll to position [365, 0]
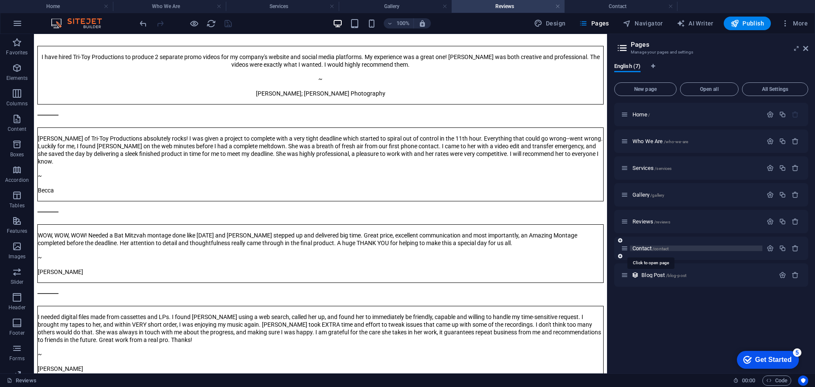
click at [638, 247] on span "Contact /contact" at bounding box center [651, 248] width 36 height 6
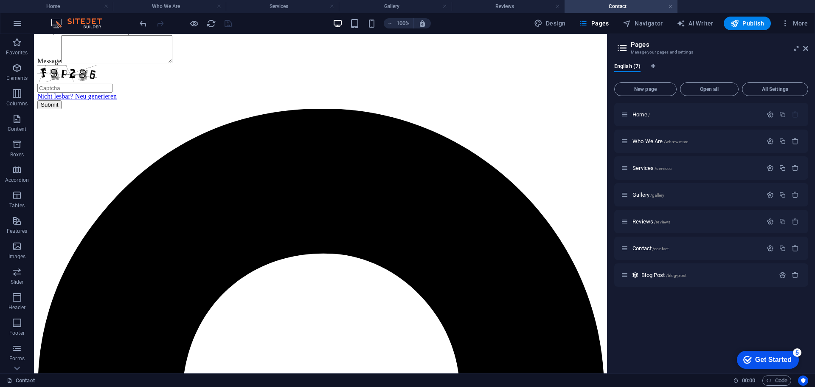
scroll to position [195, 0]
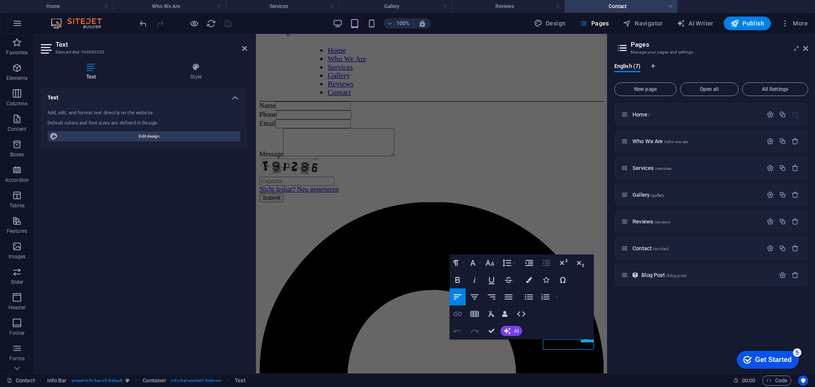
click at [459, 310] on icon "button" at bounding box center [458, 314] width 10 height 10
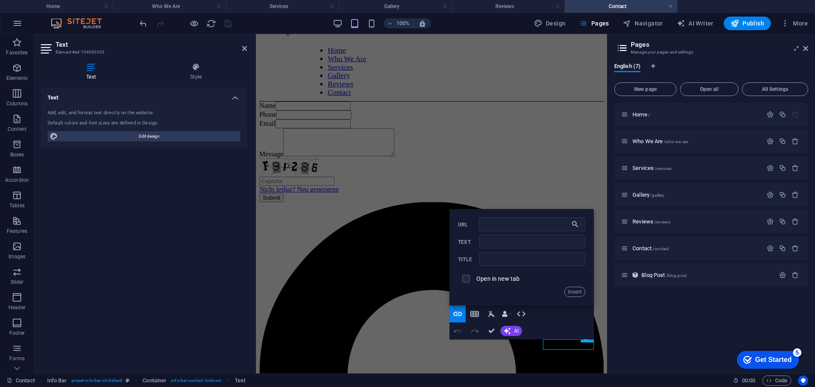
click at [618, 316] on div "Home / Who We Are /who-we-are Services /services Gallery /gallery Reviews /revi…" at bounding box center [712, 235] width 194 height 264
click at [806, 45] on icon at bounding box center [806, 48] width 5 height 7
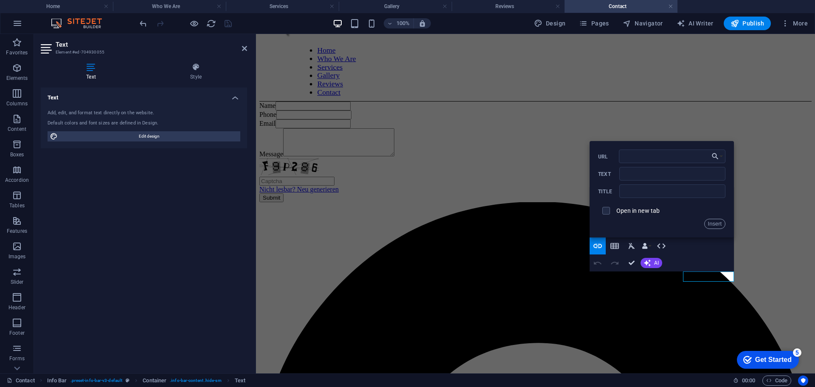
scroll to position [195, 0]
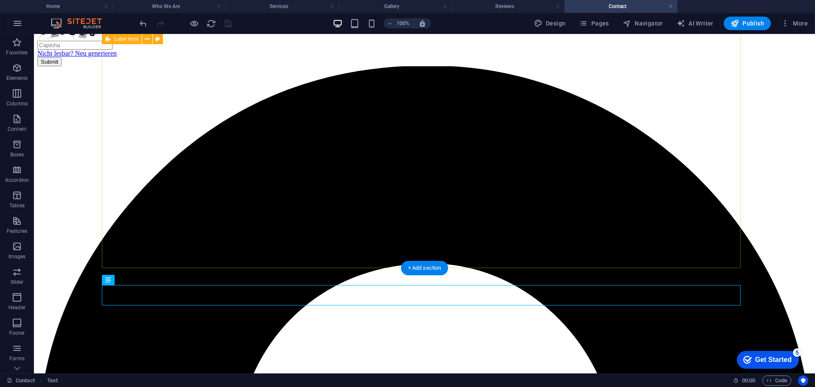
click at [693, 66] on div "Name Phone Email Message Nicht lesbar? Neu generieren Submit" at bounding box center [424, 16] width 775 height 101
click at [678, 66] on div "Name Phone Email Message Nicht lesbar? Neu generieren Submit" at bounding box center [424, 16] width 775 height 101
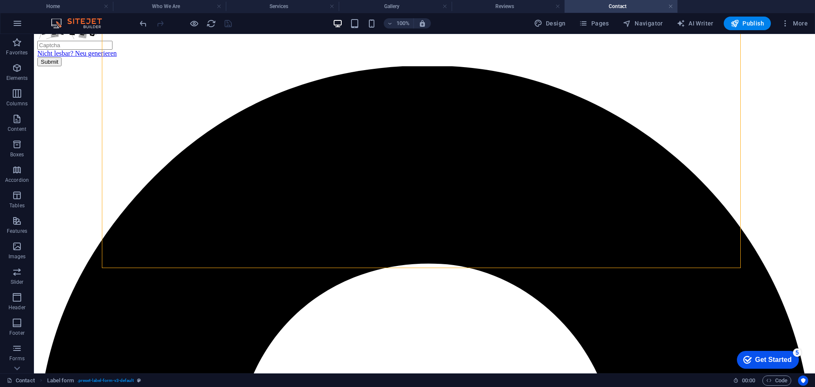
click at [226, 26] on div at bounding box center [185, 24] width 95 height 14
click at [748, 22] on span "Publish" at bounding box center [748, 23] width 34 height 8
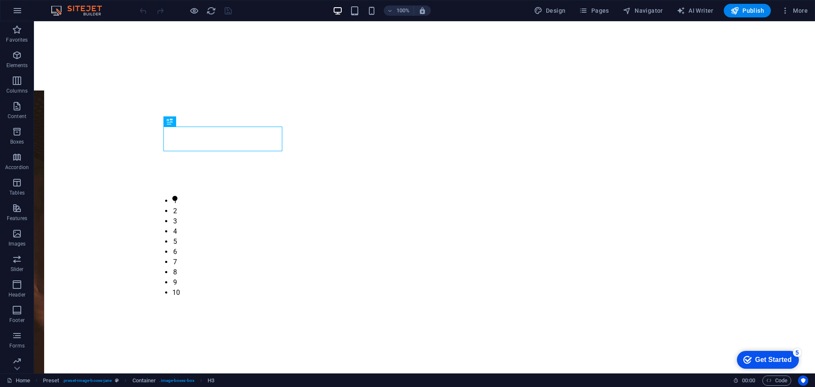
scroll to position [542, 0]
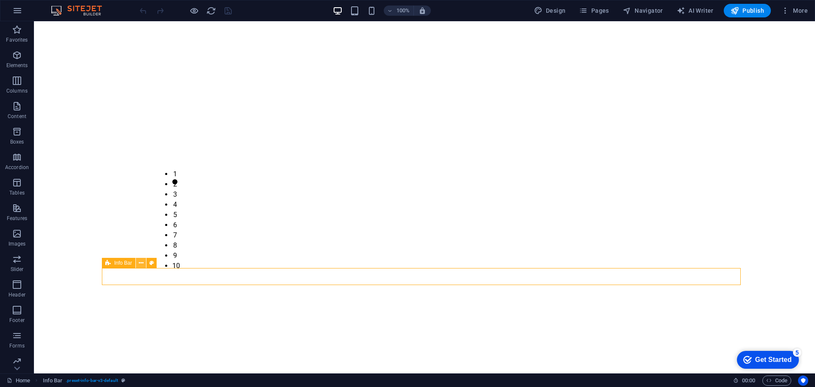
click at [140, 261] on icon at bounding box center [141, 263] width 5 height 9
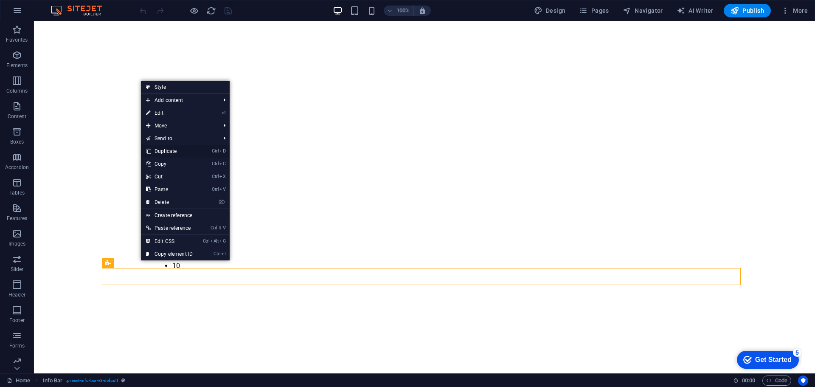
drag, startPoint x: 168, startPoint y: 149, endPoint x: 134, endPoint y: 127, distance: 40.3
click at [168, 148] on link "Ctrl D Duplicate" at bounding box center [169, 151] width 57 height 13
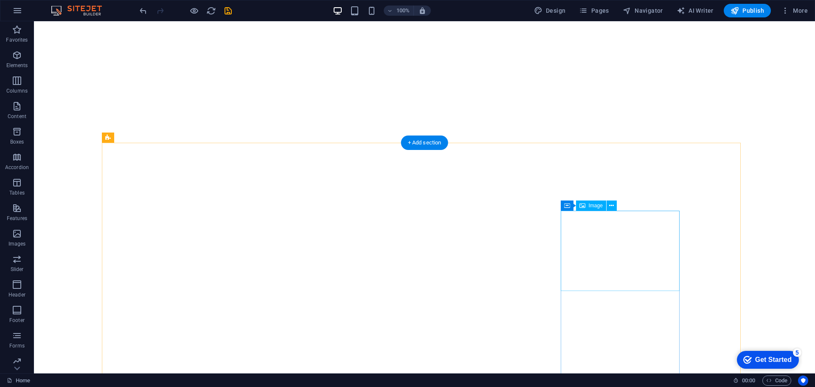
scroll to position [287, 0]
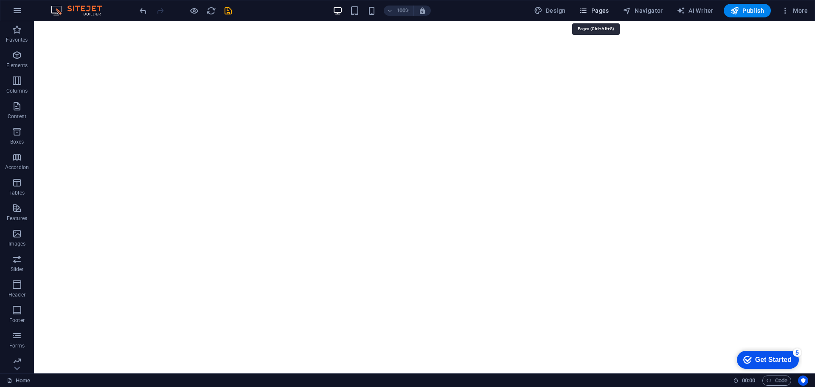
click at [596, 12] on span "Pages" at bounding box center [594, 10] width 30 height 8
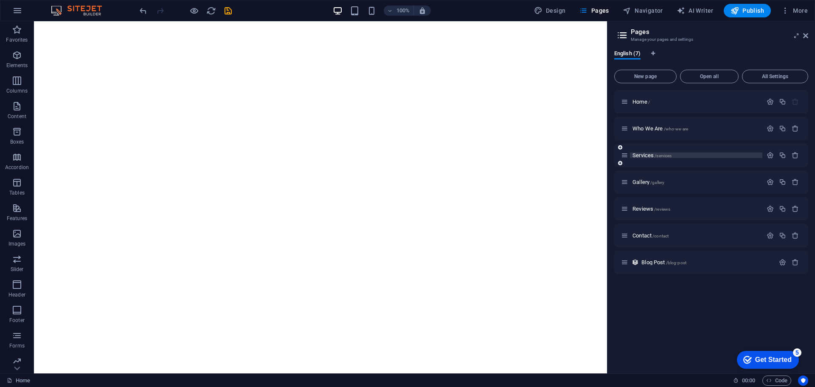
click at [644, 156] on span "Services /services" at bounding box center [652, 155] width 39 height 6
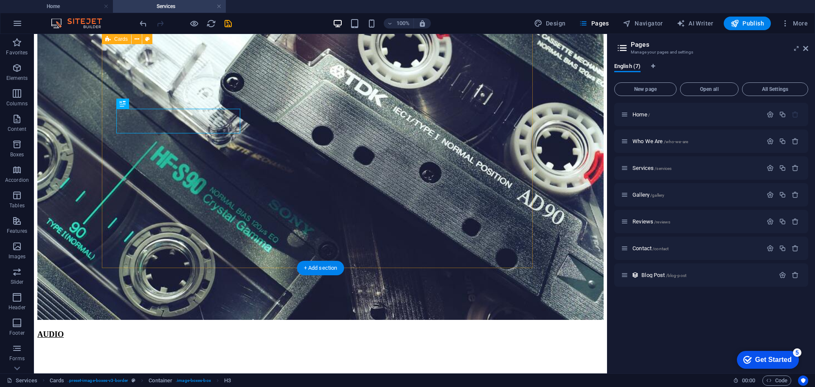
scroll to position [288, 0]
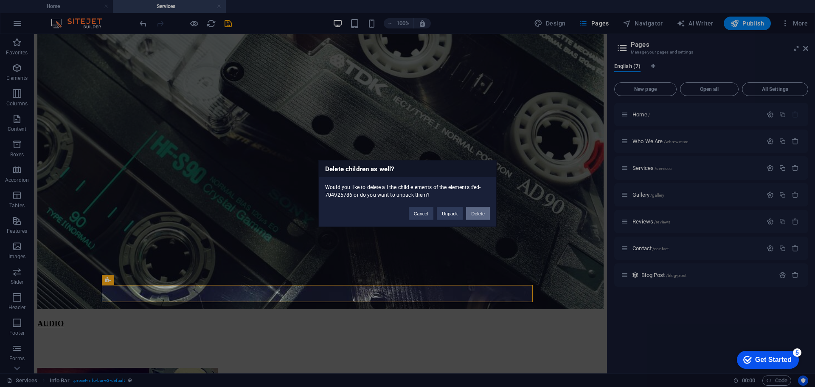
click at [484, 215] on button "Delete" at bounding box center [478, 213] width 24 height 13
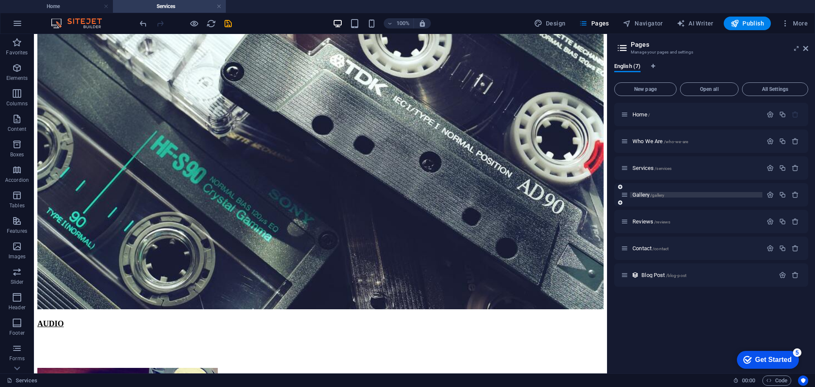
click at [641, 195] on span "Gallery /gallery" at bounding box center [649, 195] width 32 height 6
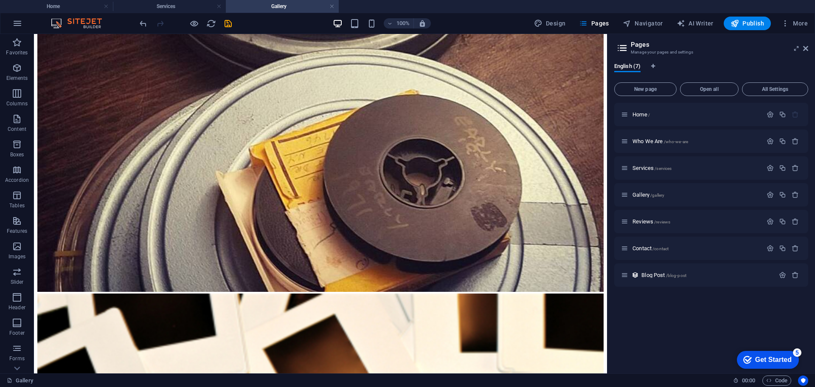
scroll to position [471, 0]
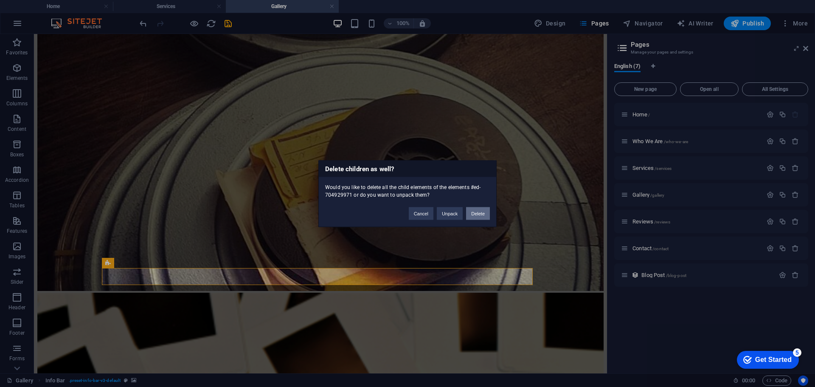
click at [478, 213] on button "Delete" at bounding box center [478, 213] width 24 height 13
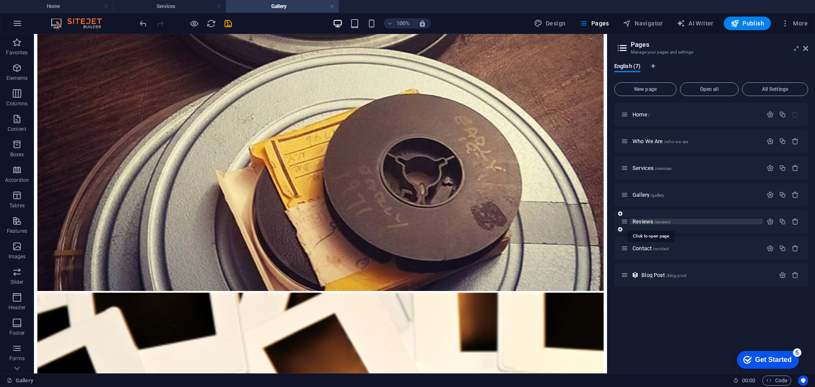
click at [641, 221] on span "Reviews /reviews" at bounding box center [652, 221] width 38 height 6
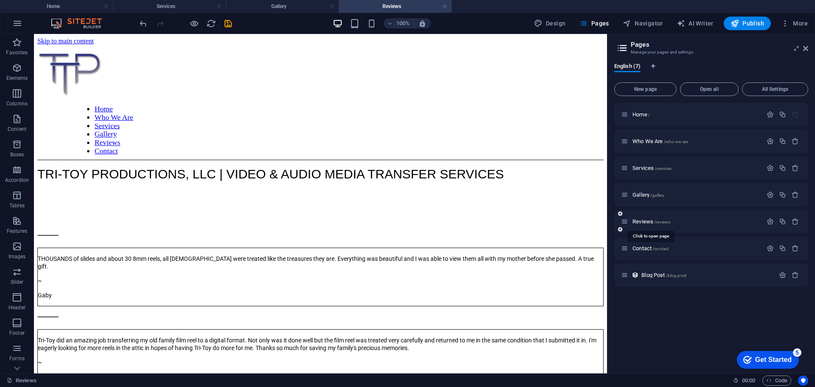
scroll to position [0, 0]
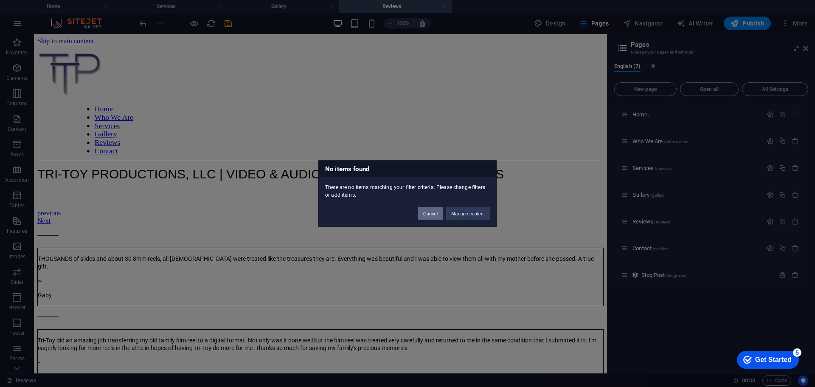
click at [426, 212] on button "Cancel" at bounding box center [430, 213] width 25 height 13
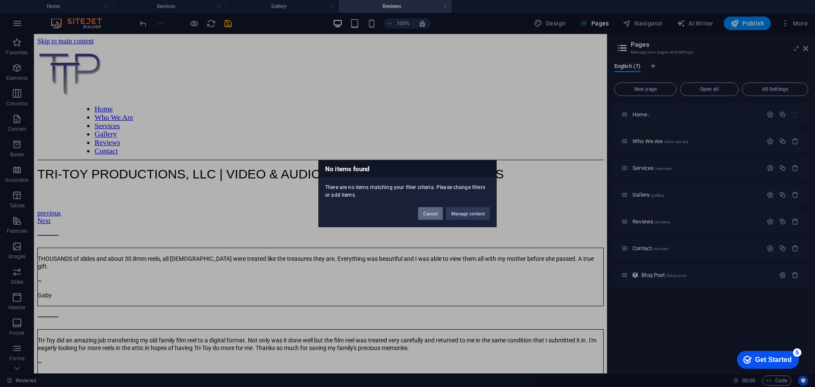
click at [426, 212] on button "Cancel" at bounding box center [430, 213] width 25 height 13
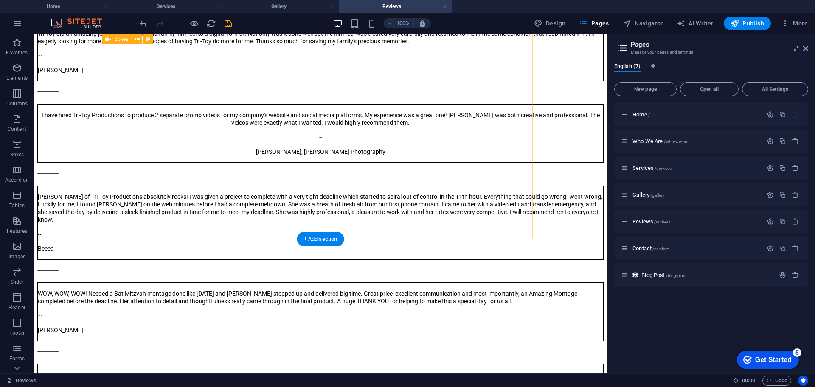
scroll to position [428, 0]
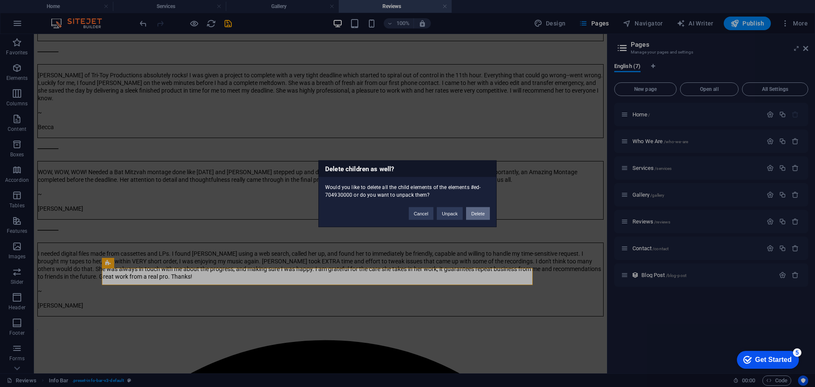
click at [479, 211] on button "Delete" at bounding box center [478, 213] width 24 height 13
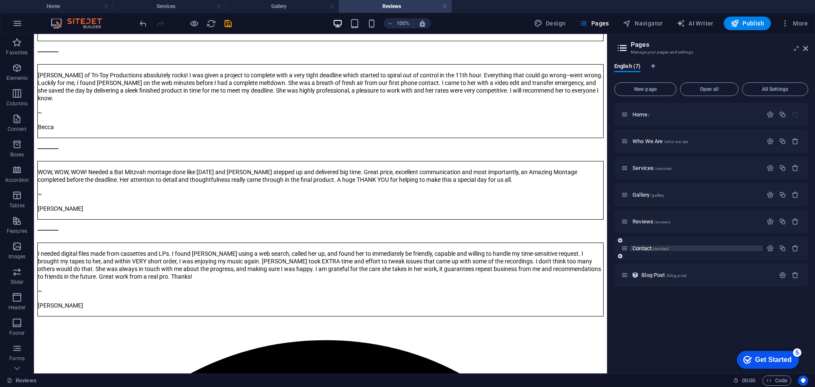
click at [647, 248] on span "Contact /contact" at bounding box center [651, 248] width 36 height 6
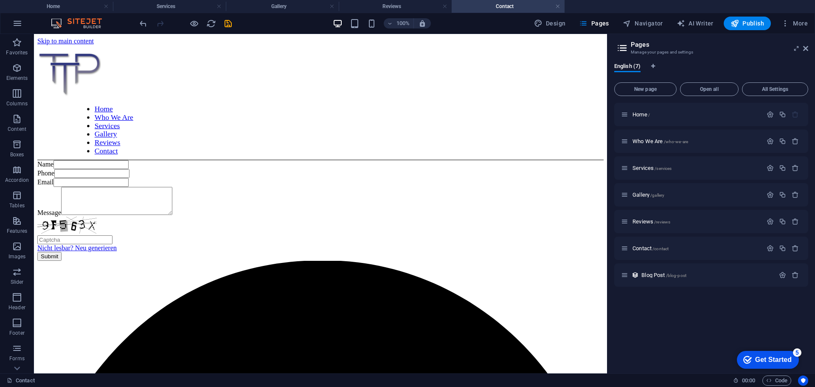
scroll to position [195, 0]
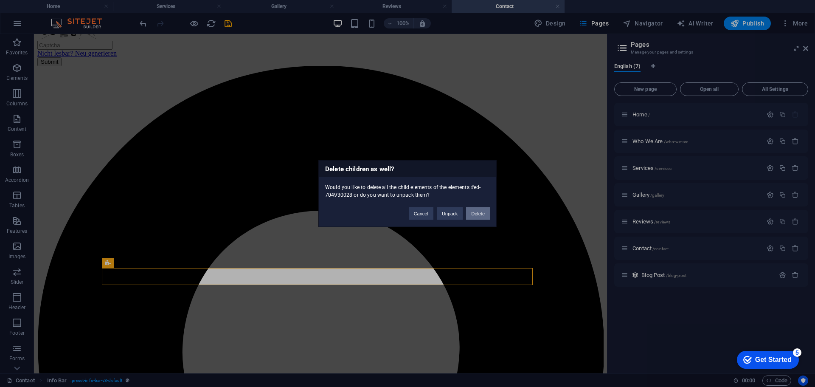
click at [479, 216] on button "Delete" at bounding box center [478, 213] width 24 height 13
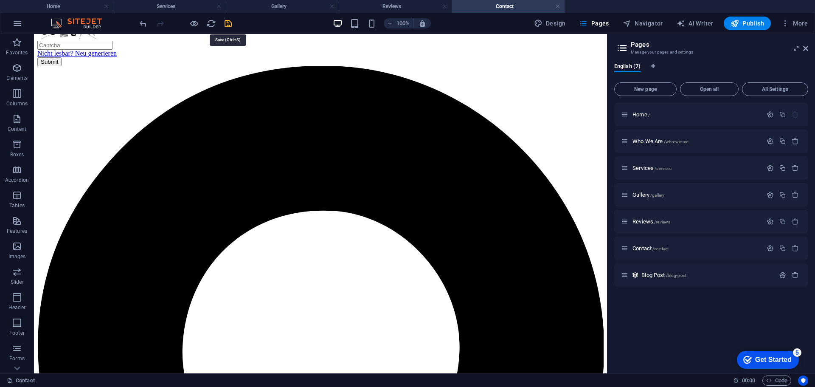
click at [229, 23] on icon "save" at bounding box center [228, 24] width 10 height 10
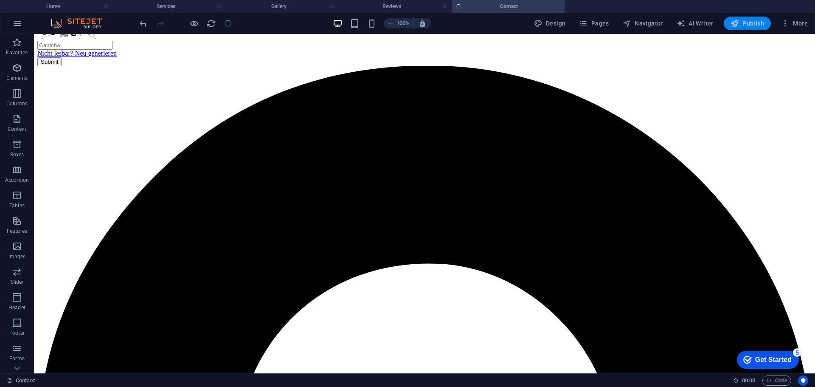
click at [750, 25] on span "Publish" at bounding box center [748, 23] width 34 height 8
